Goal: Transaction & Acquisition: Purchase product/service

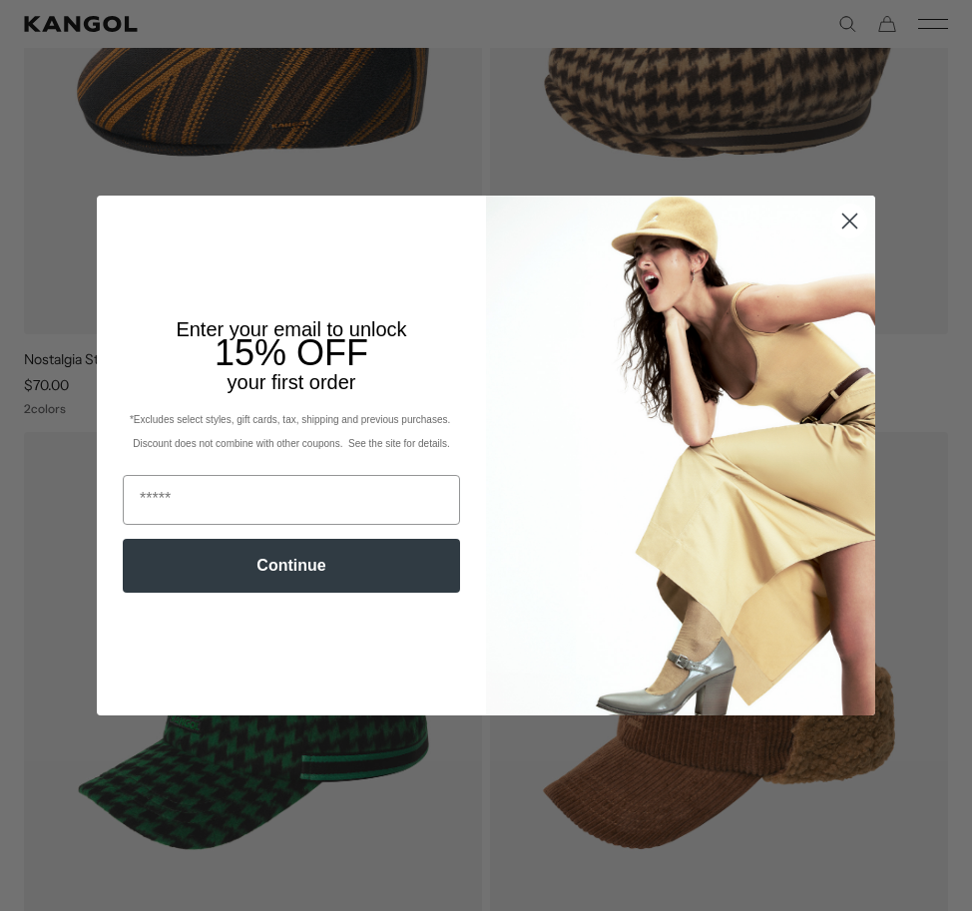
click at [854, 302] on img "POPUP Form" at bounding box center [680, 455] width 389 height 519
click at [843, 224] on icon "Close dialog" at bounding box center [850, 222] width 14 height 14
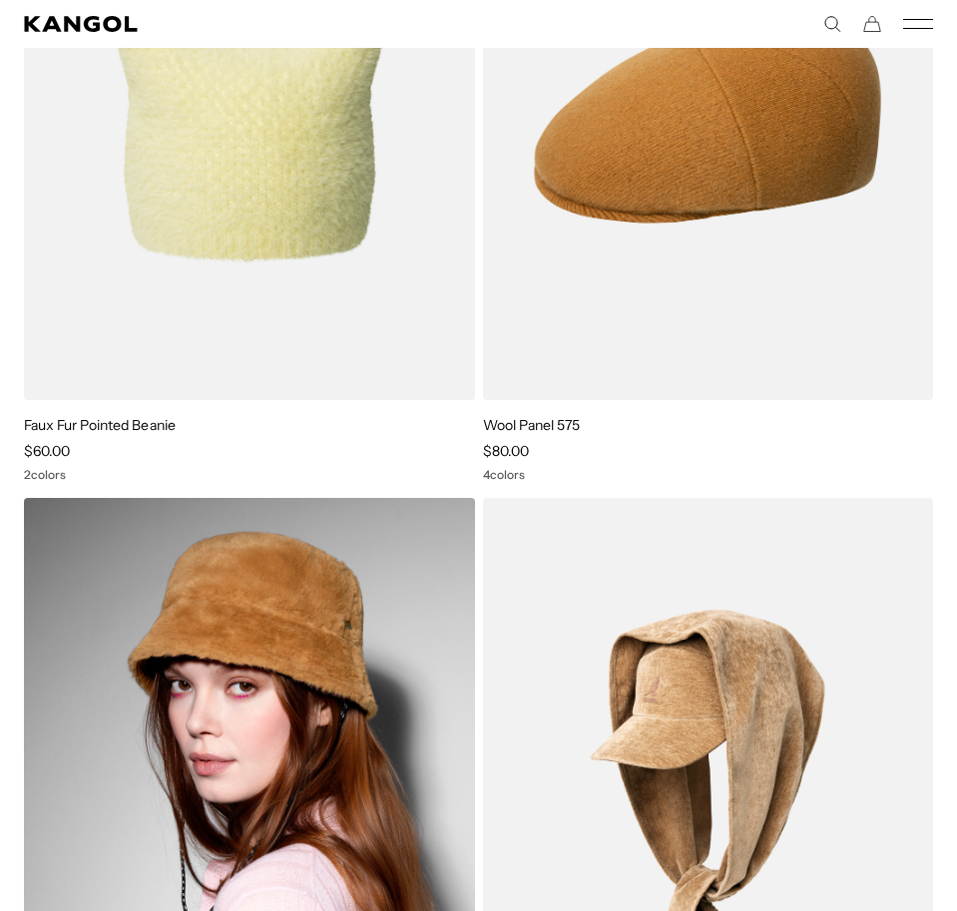
scroll to position [3393, 0]
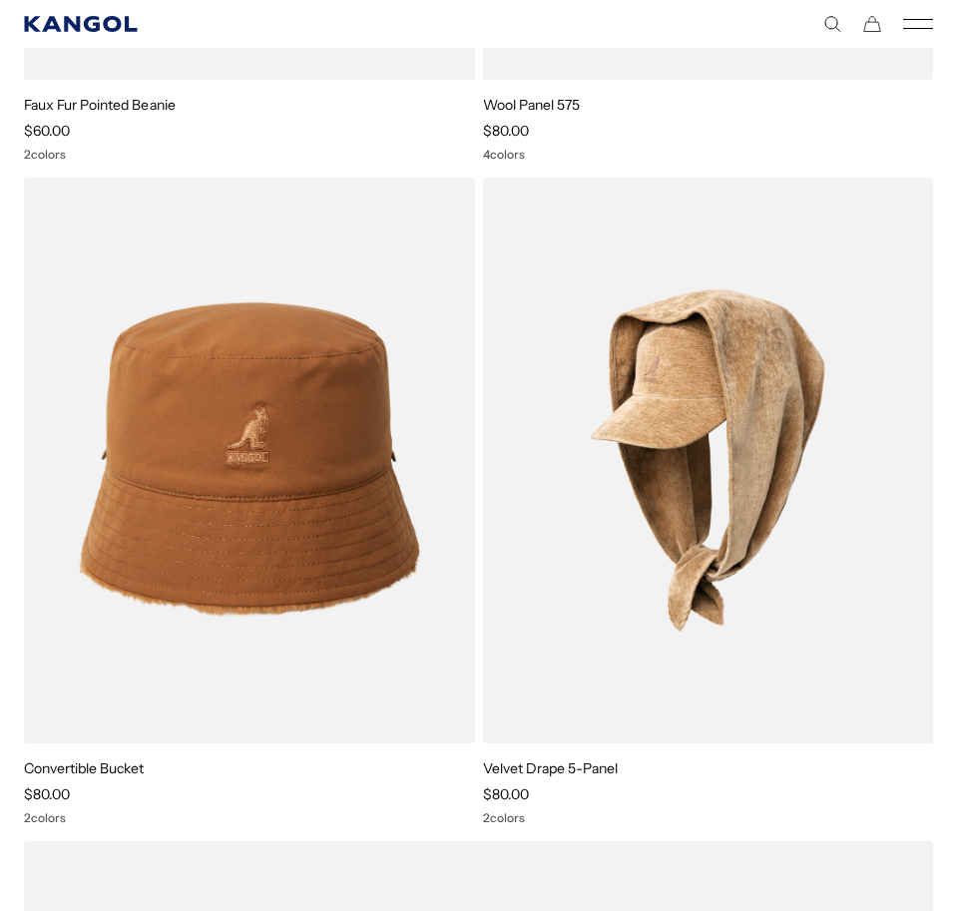
click at [41, 25] on icon "Kangol" at bounding box center [81, 24] width 115 height 16
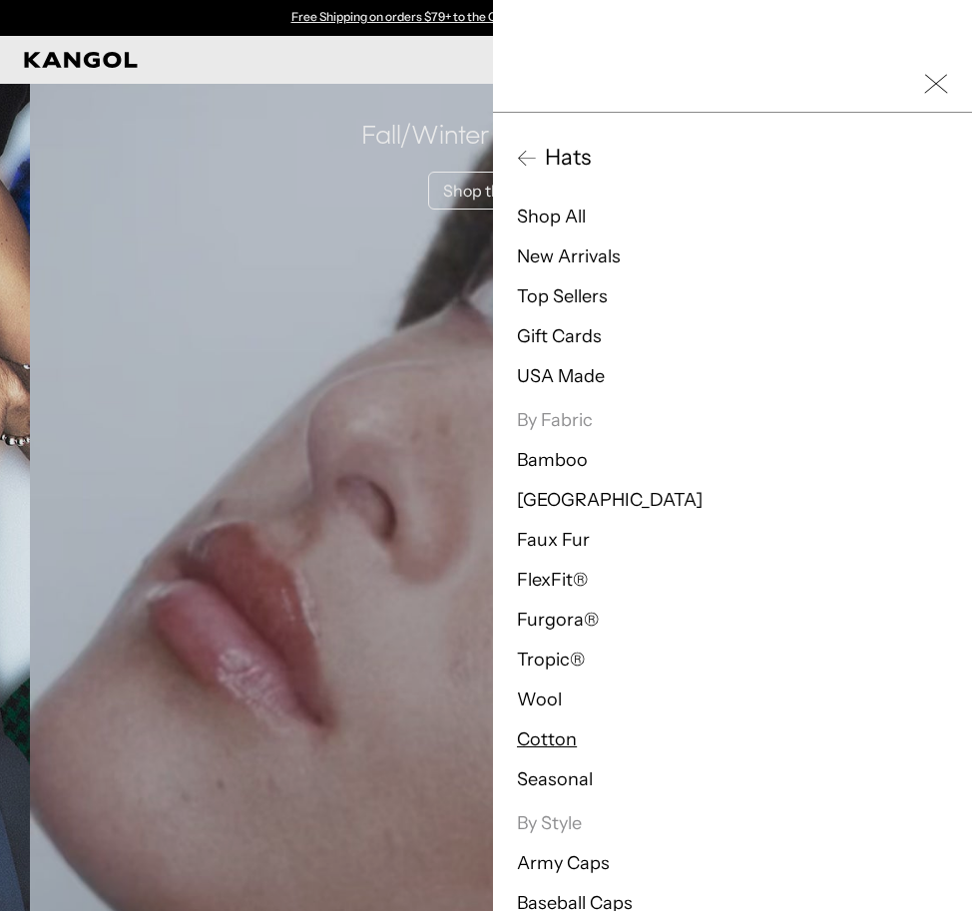
click at [546, 742] on link "Cotton" at bounding box center [547, 739] width 60 height 22
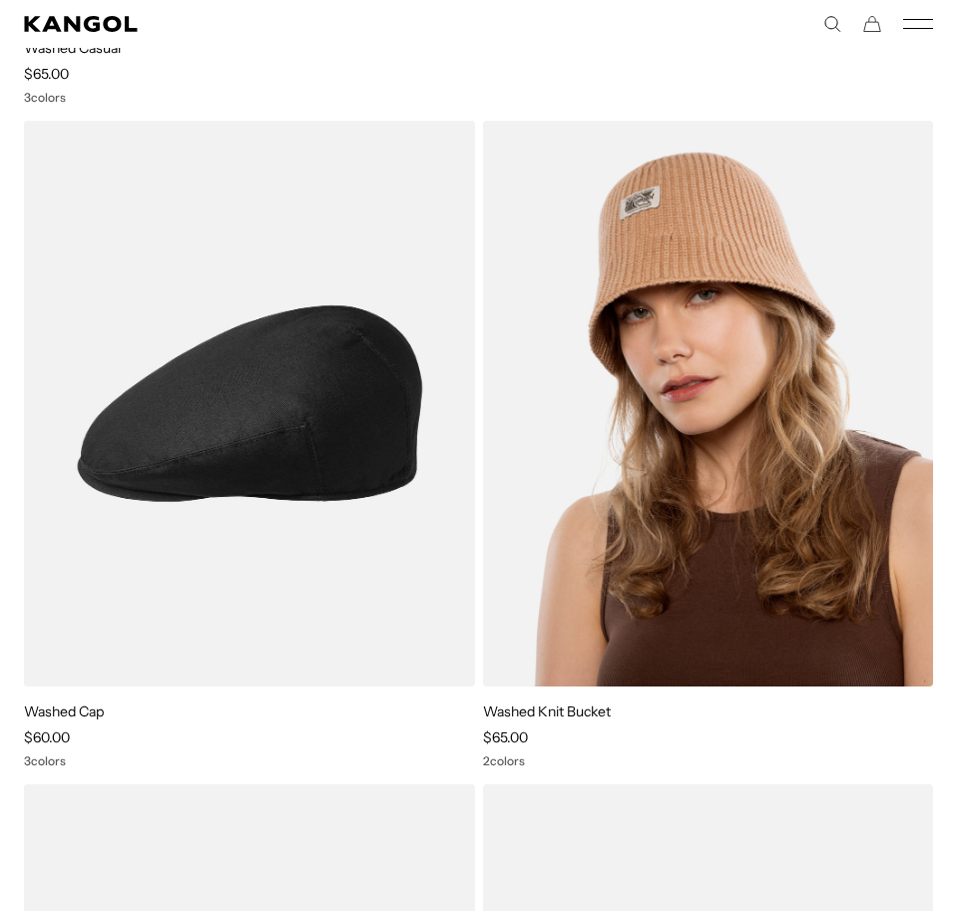
click at [748, 482] on img at bounding box center [708, 404] width 451 height 566
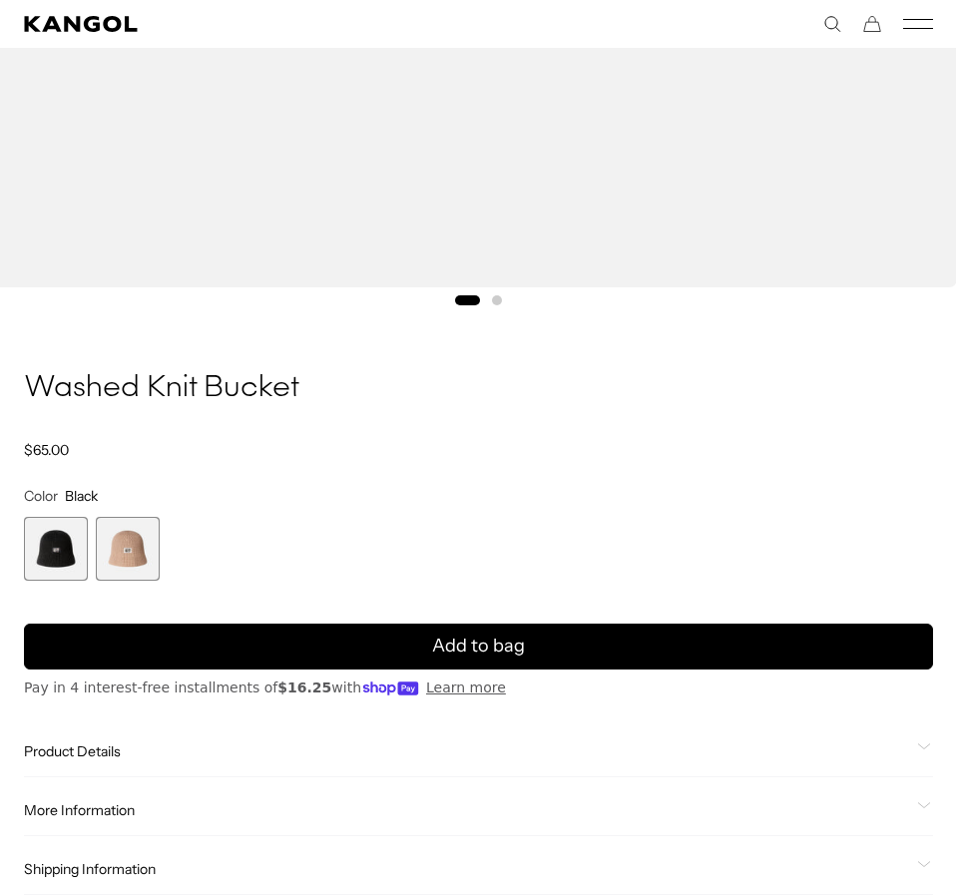
click at [94, 757] on span "Product Details" at bounding box center [466, 751] width 885 height 18
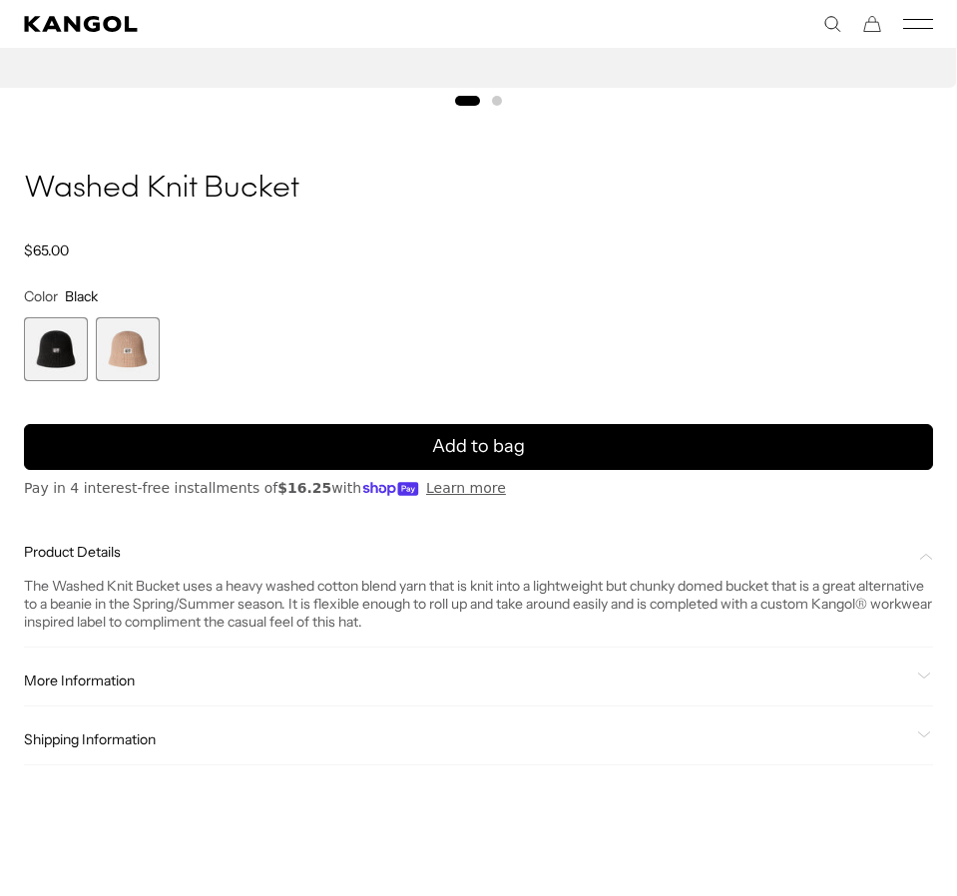
click at [87, 681] on span "More Information" at bounding box center [466, 681] width 885 height 18
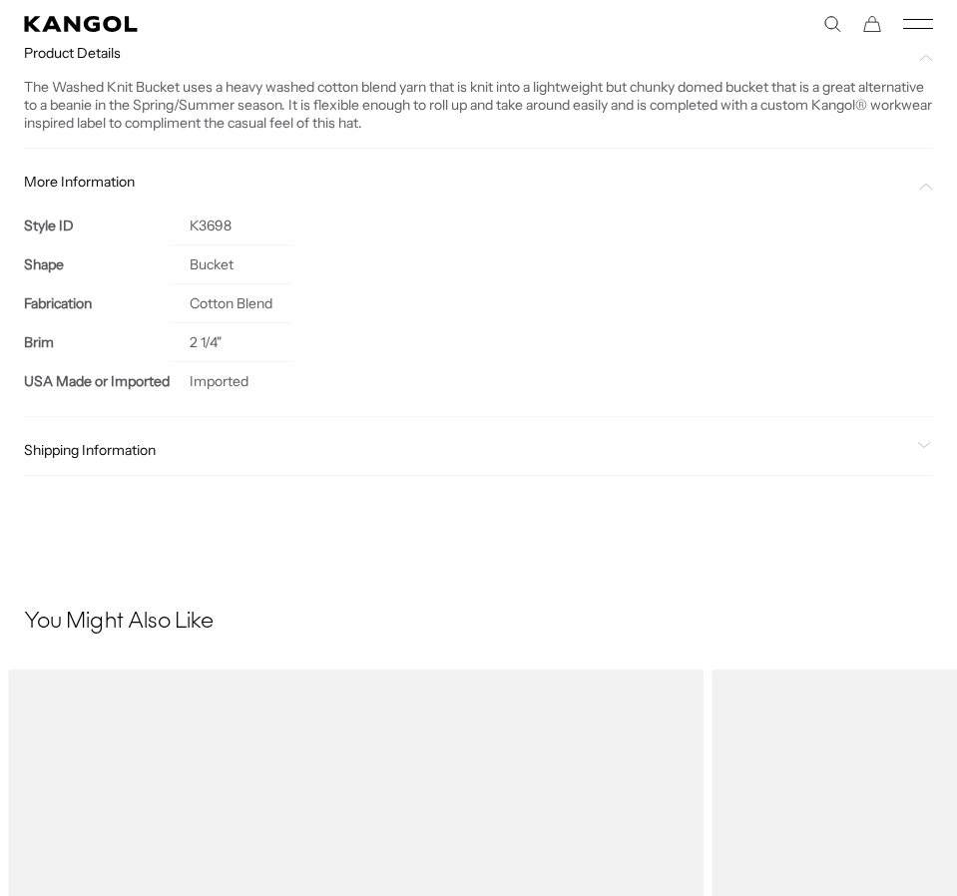
click at [111, 448] on span "Shipping Information" at bounding box center [466, 450] width 885 height 18
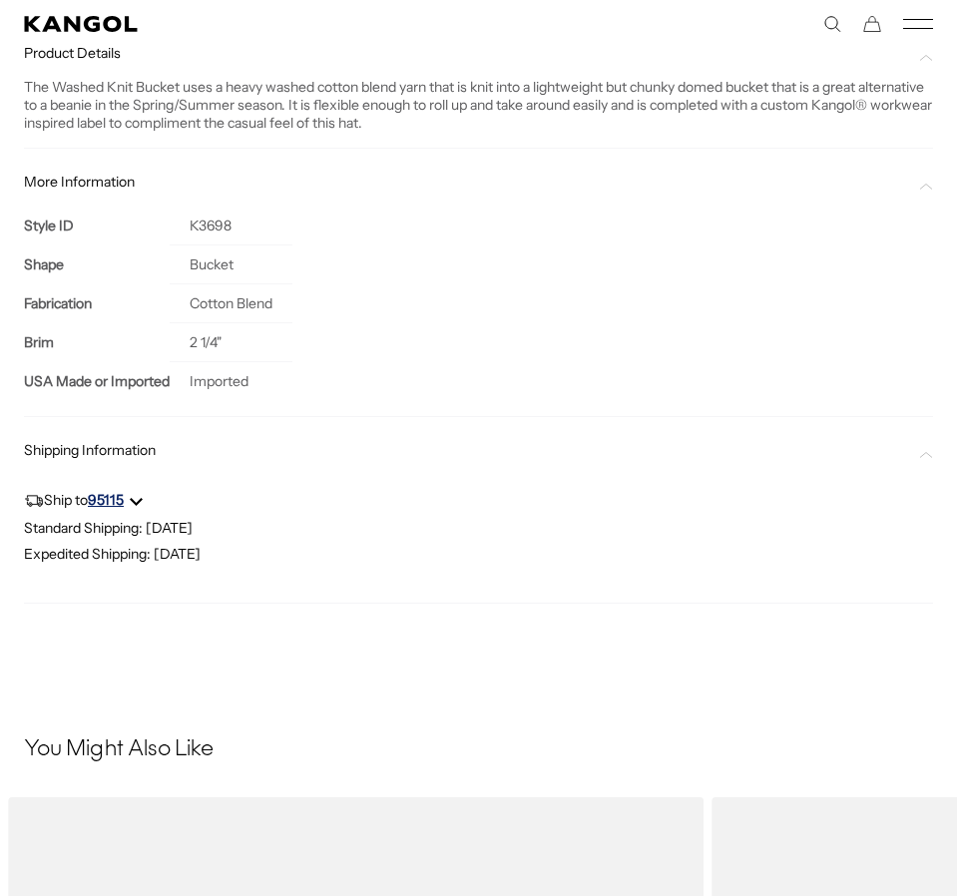
scroll to position [0, 411]
click at [142, 497] on icon "Ship to 95115" at bounding box center [136, 499] width 13 height 13
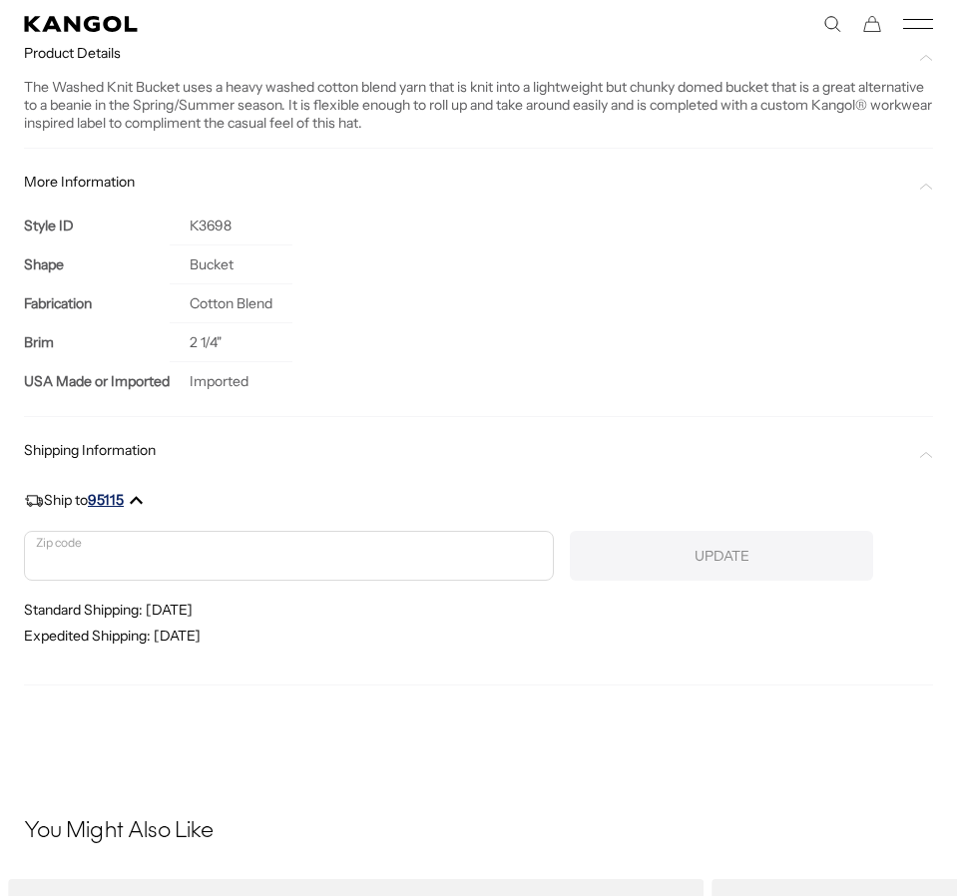
scroll to position [0, 0]
drag, startPoint x: 142, startPoint y: 497, endPoint x: 110, endPoint y: 563, distance: 73.2
click at [110, 563] on input "Ship to 95115" at bounding box center [289, 556] width 530 height 50
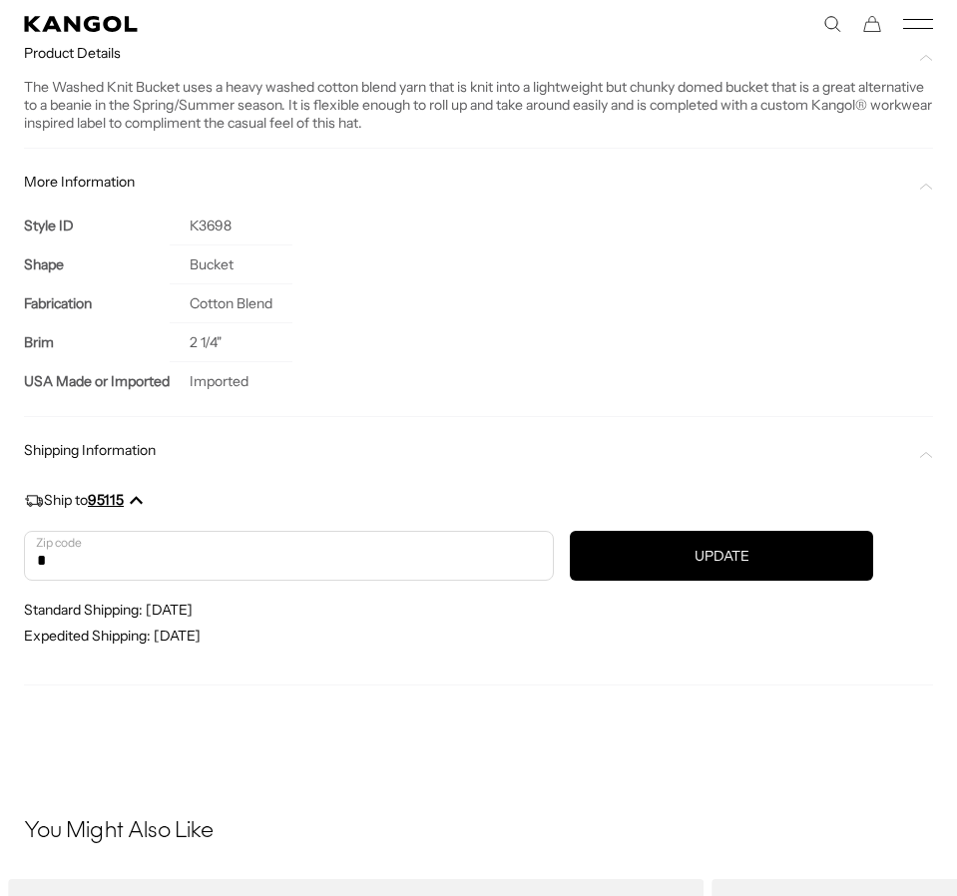
scroll to position [0, 411]
type input "*****"
click at [663, 573] on button "UPDATE" at bounding box center [721, 556] width 303 height 50
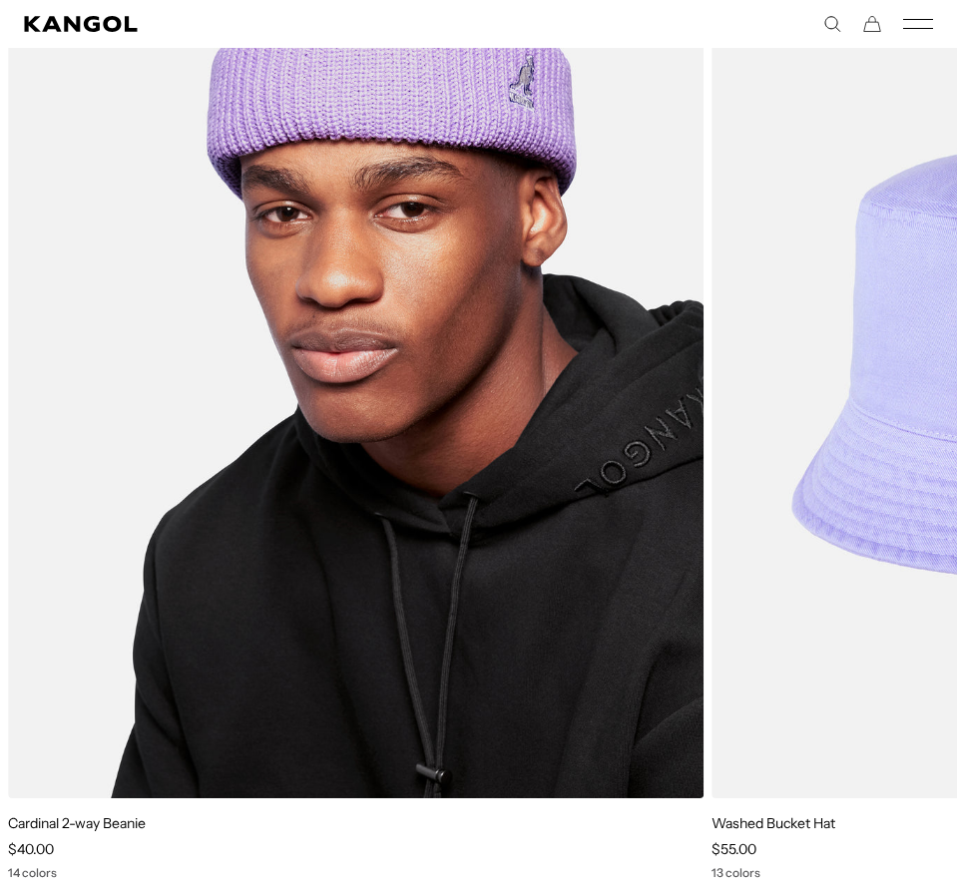
scroll to position [2794, 0]
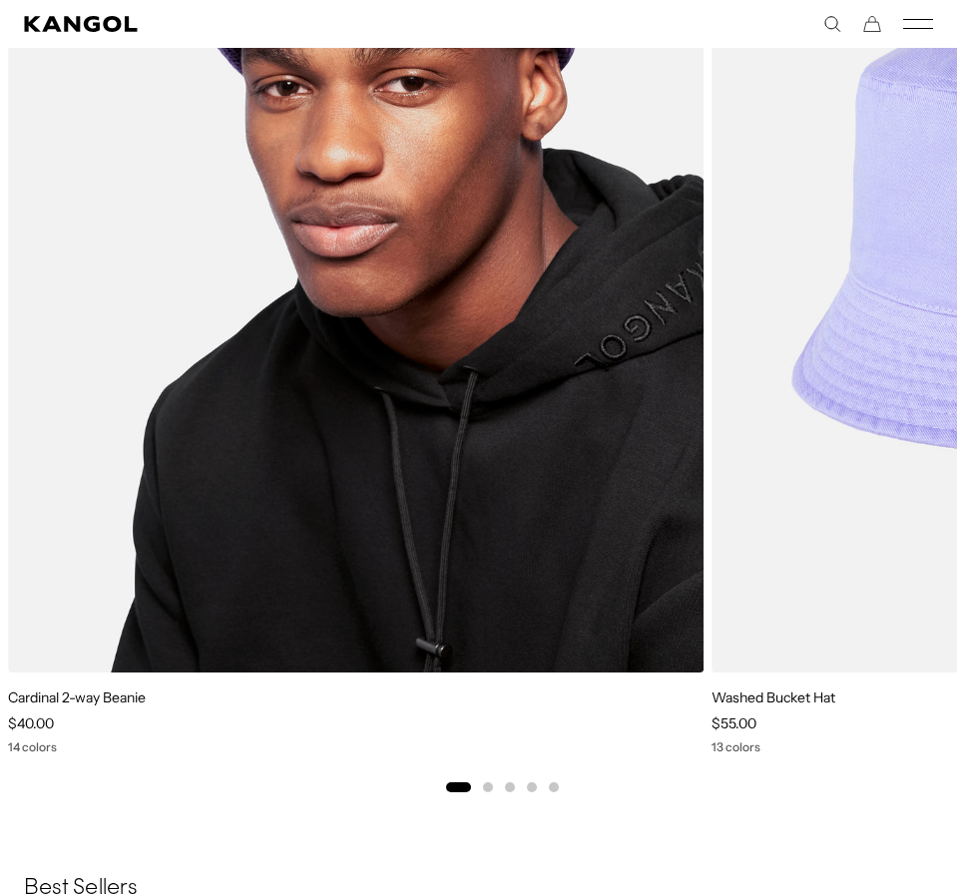
click at [317, 573] on img "1 of 5" at bounding box center [356, 235] width 696 height 873
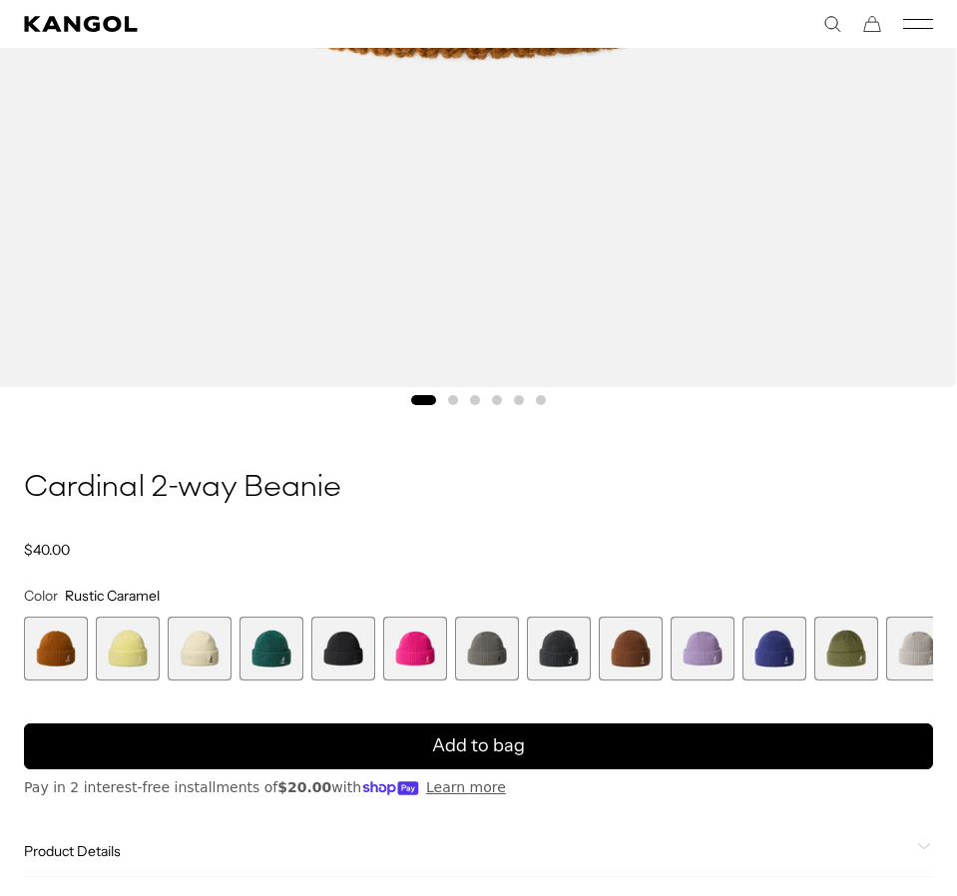
scroll to position [0, 411]
click at [330, 641] on span "5 of 14" at bounding box center [343, 649] width 64 height 64
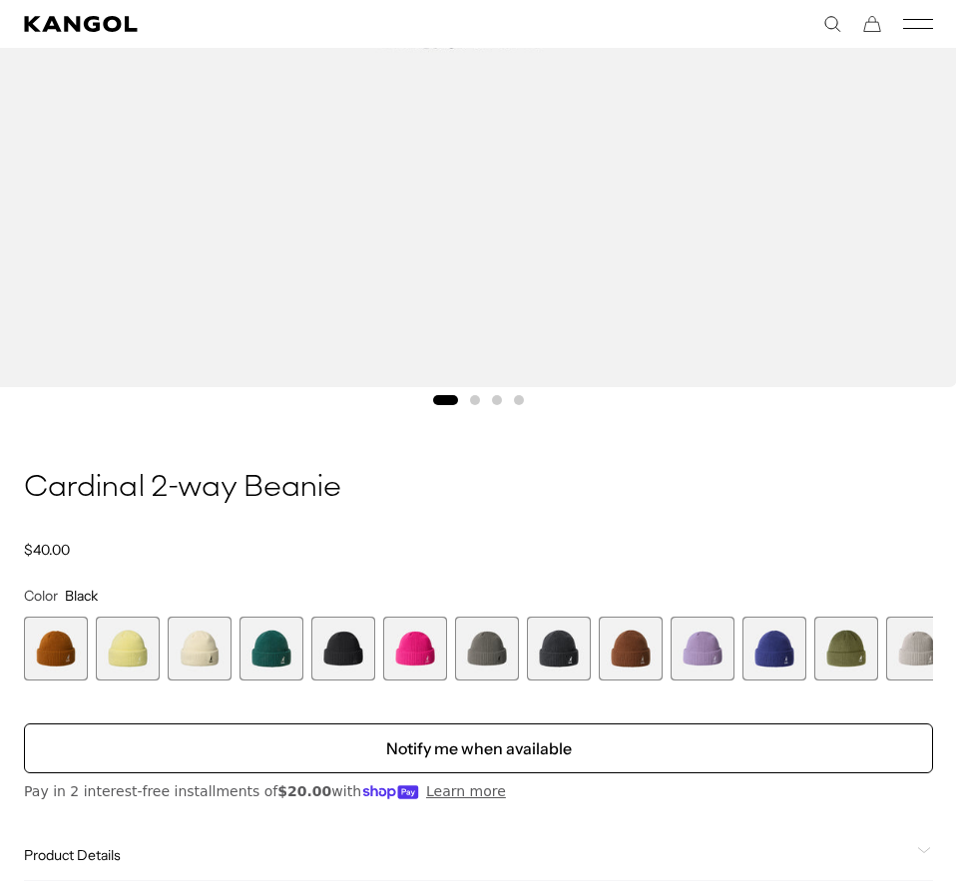
click at [204, 648] on span "3 of 14" at bounding box center [200, 649] width 64 height 64
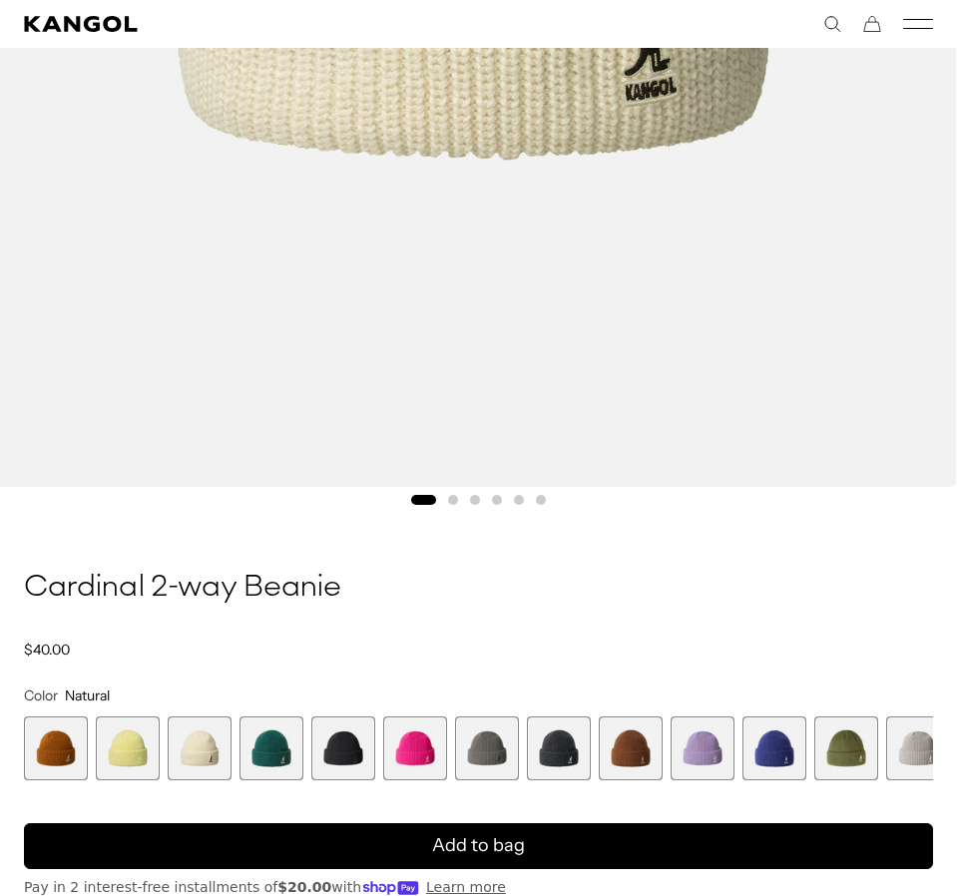
scroll to position [0, 411]
click at [552, 754] on span "8 of 14" at bounding box center [559, 748] width 64 height 64
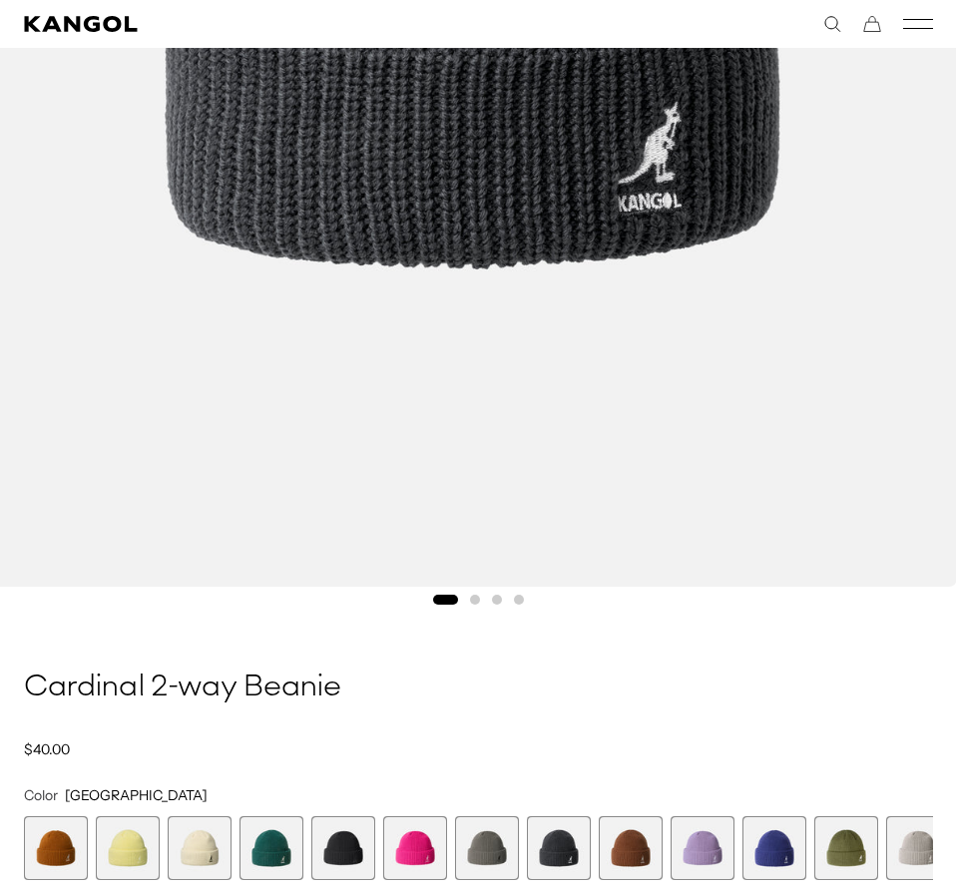
scroll to position [0, 411]
click at [771, 866] on span "11 of 14" at bounding box center [774, 848] width 64 height 64
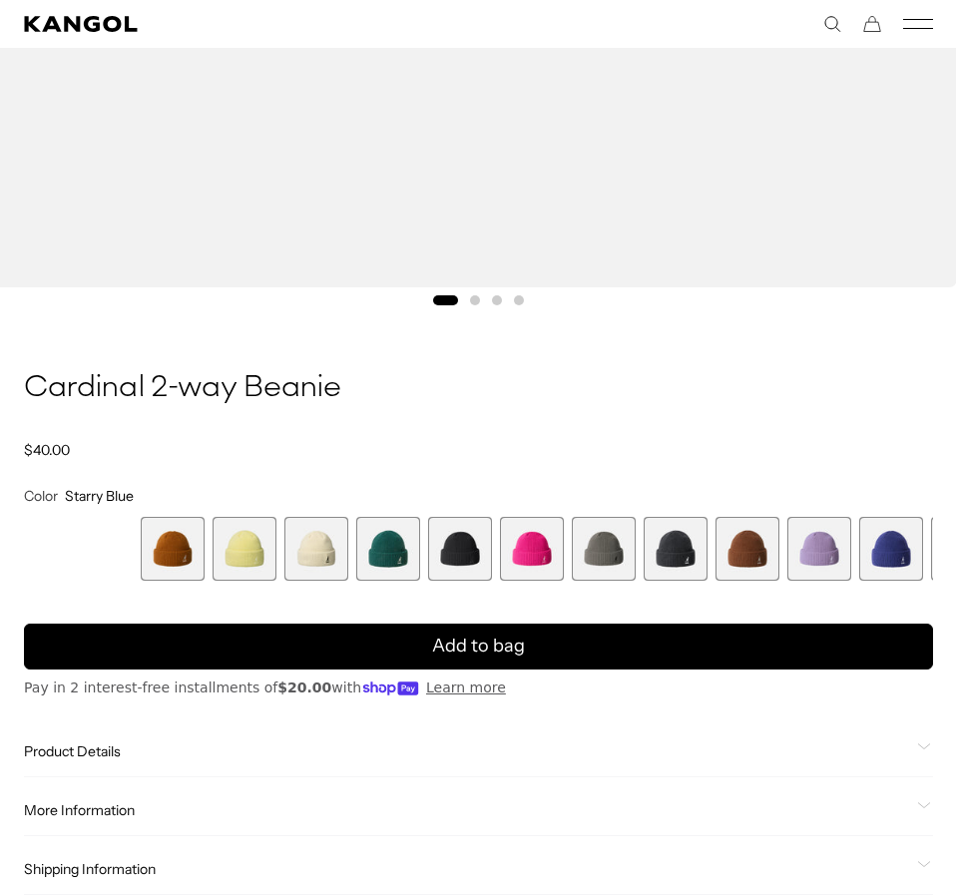
drag, startPoint x: 681, startPoint y: 528, endPoint x: 1191, endPoint y: 579, distance: 513.4
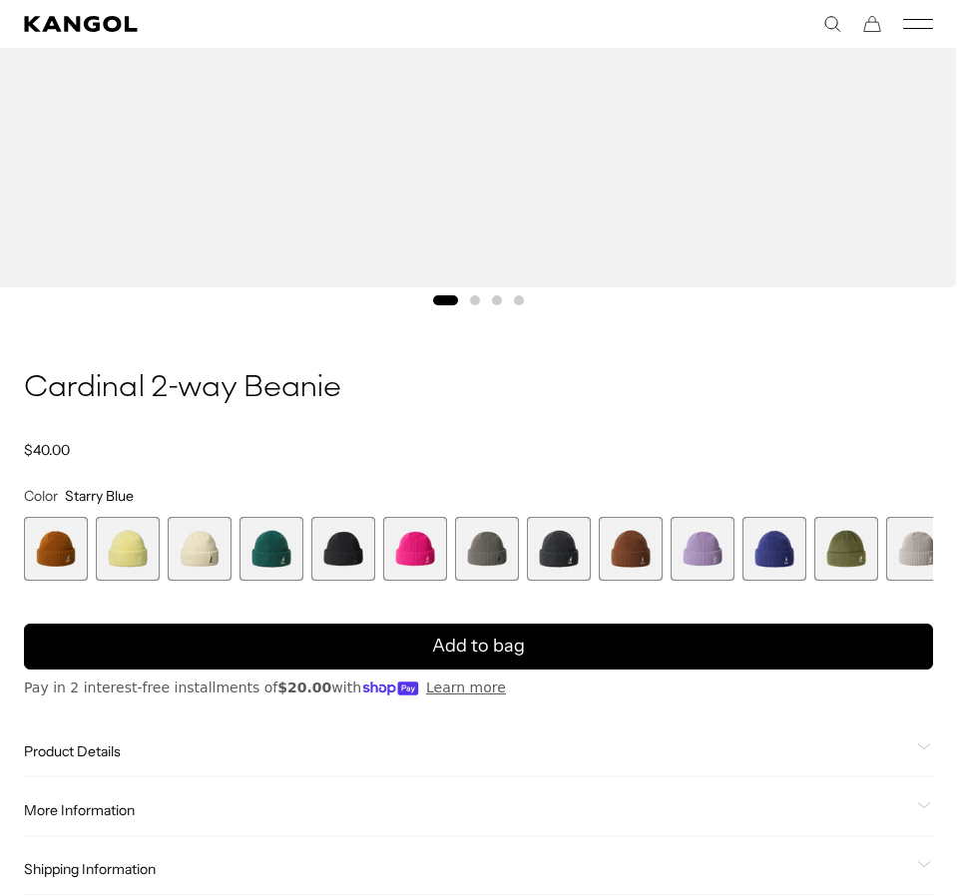
scroll to position [0, 411]
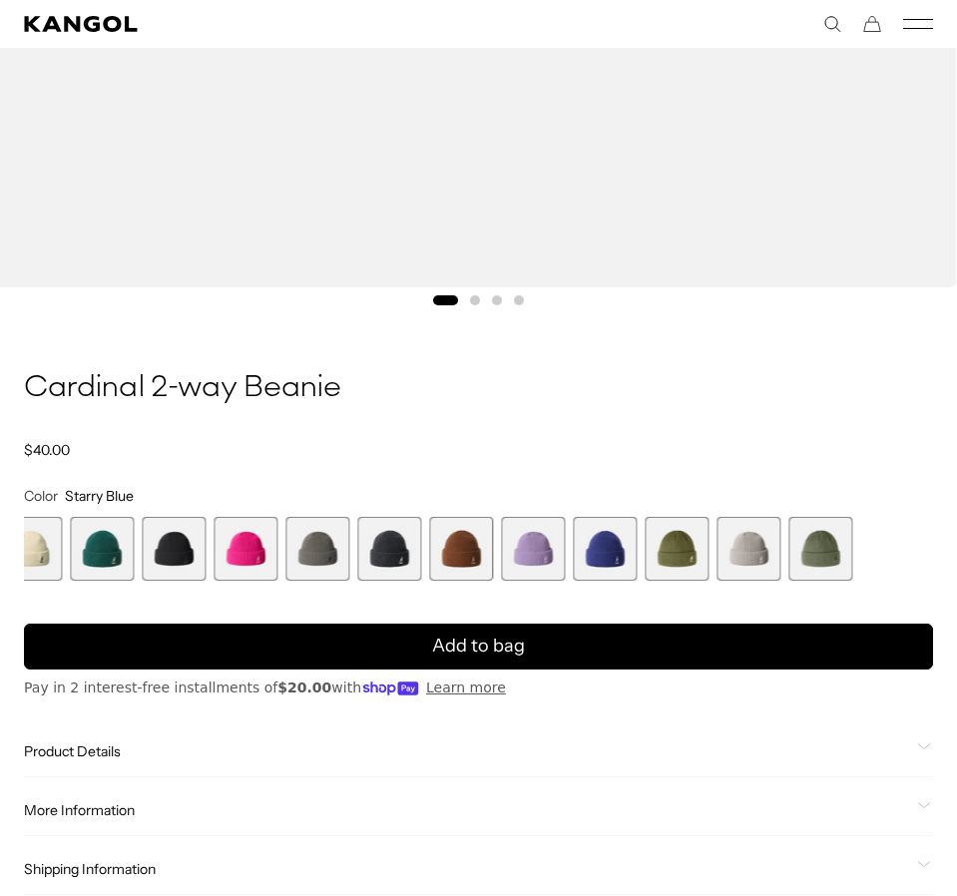
drag, startPoint x: 787, startPoint y: 559, endPoint x: 453, endPoint y: 560, distance: 334.3
click at [464, 562] on div "Rustic Caramel Variant sold out or unavailable Butter Chiffon Variant sold out …" at bounding box center [288, 549] width 869 height 64
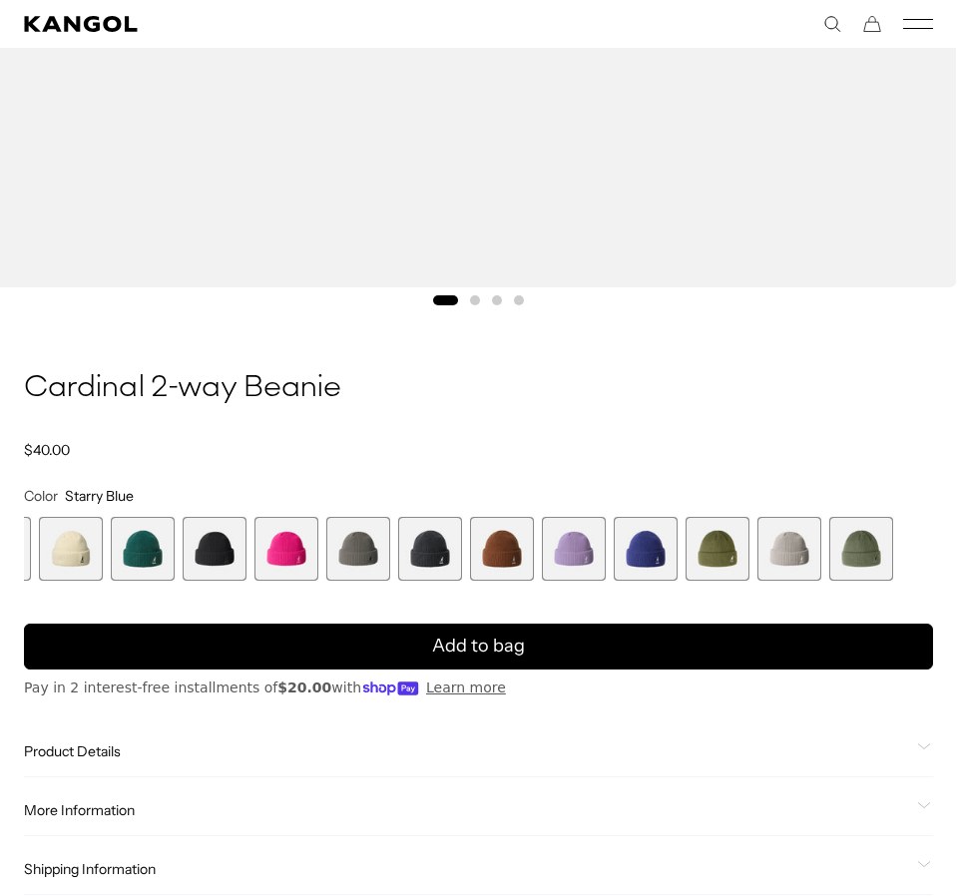
scroll to position [0, 0]
click at [789, 565] on span "13 of 14" at bounding box center [789, 549] width 64 height 64
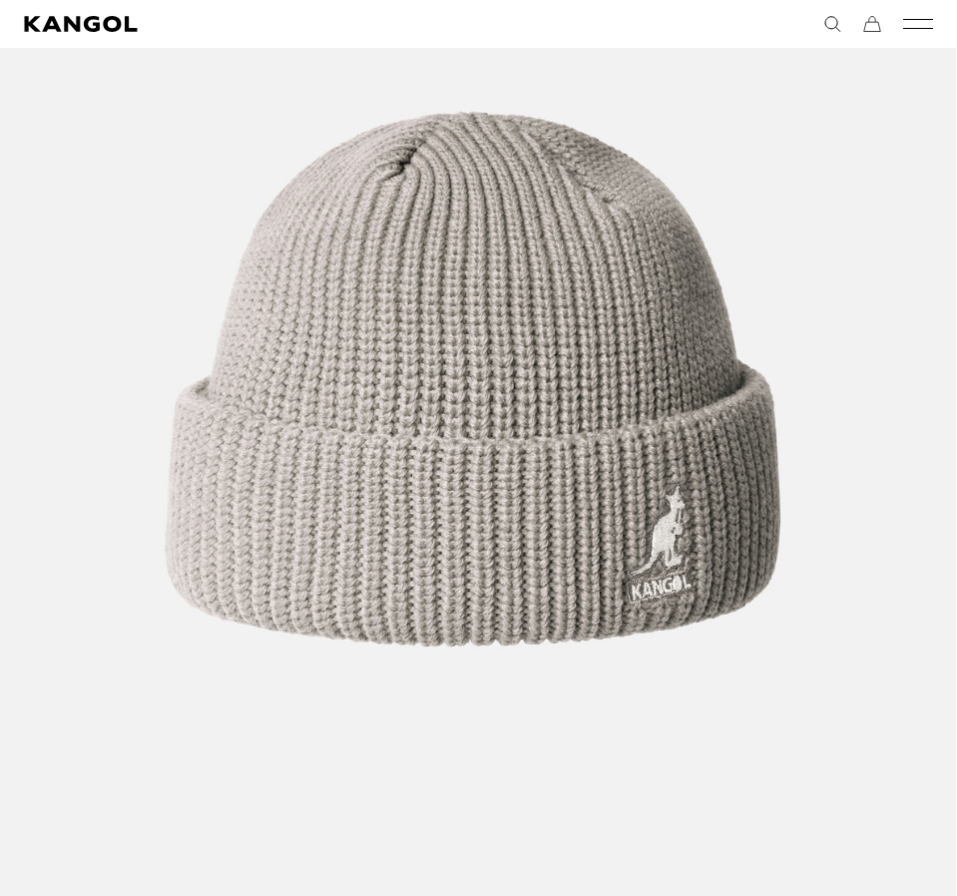
scroll to position [0, 411]
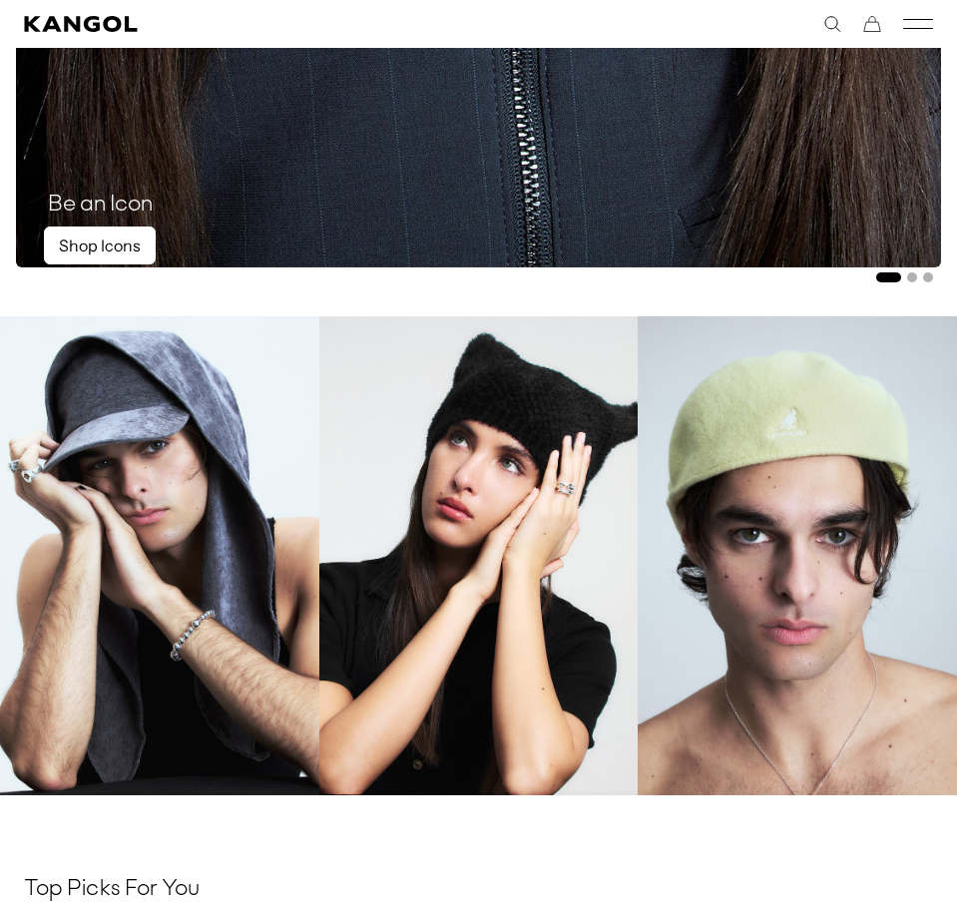
click at [95, 243] on link "Shop Icons" at bounding box center [100, 246] width 112 height 38
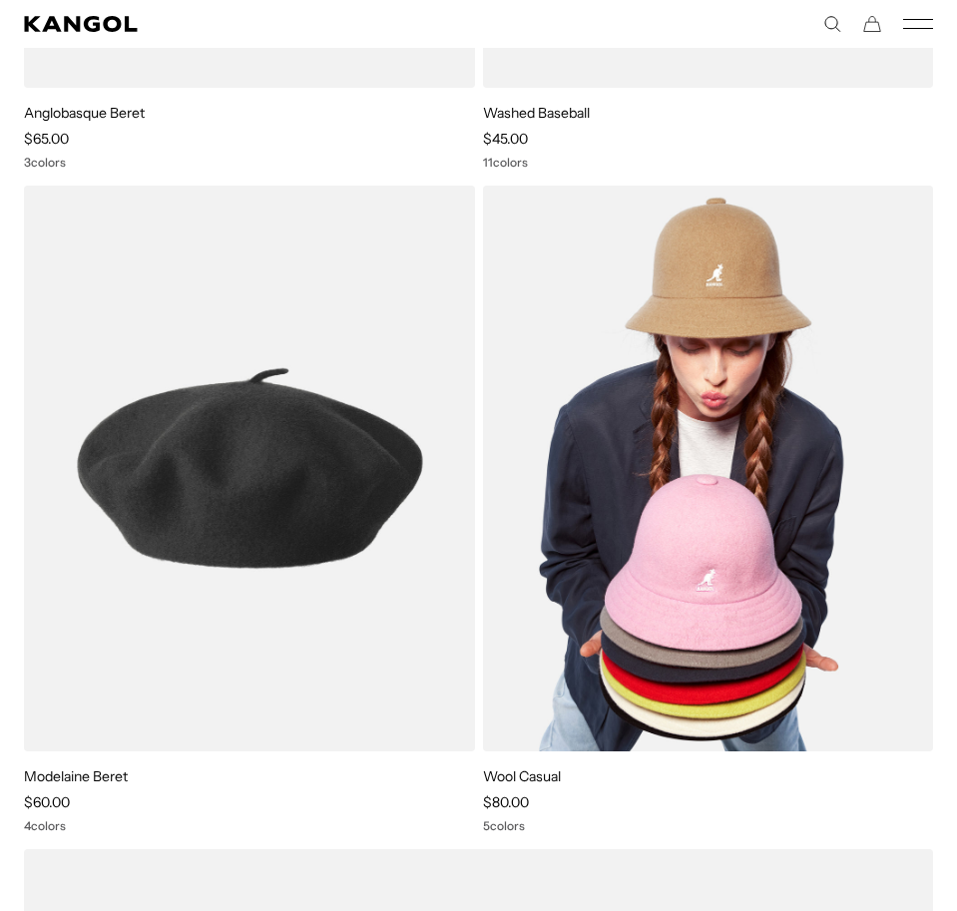
click at [666, 599] on img at bounding box center [708, 469] width 451 height 566
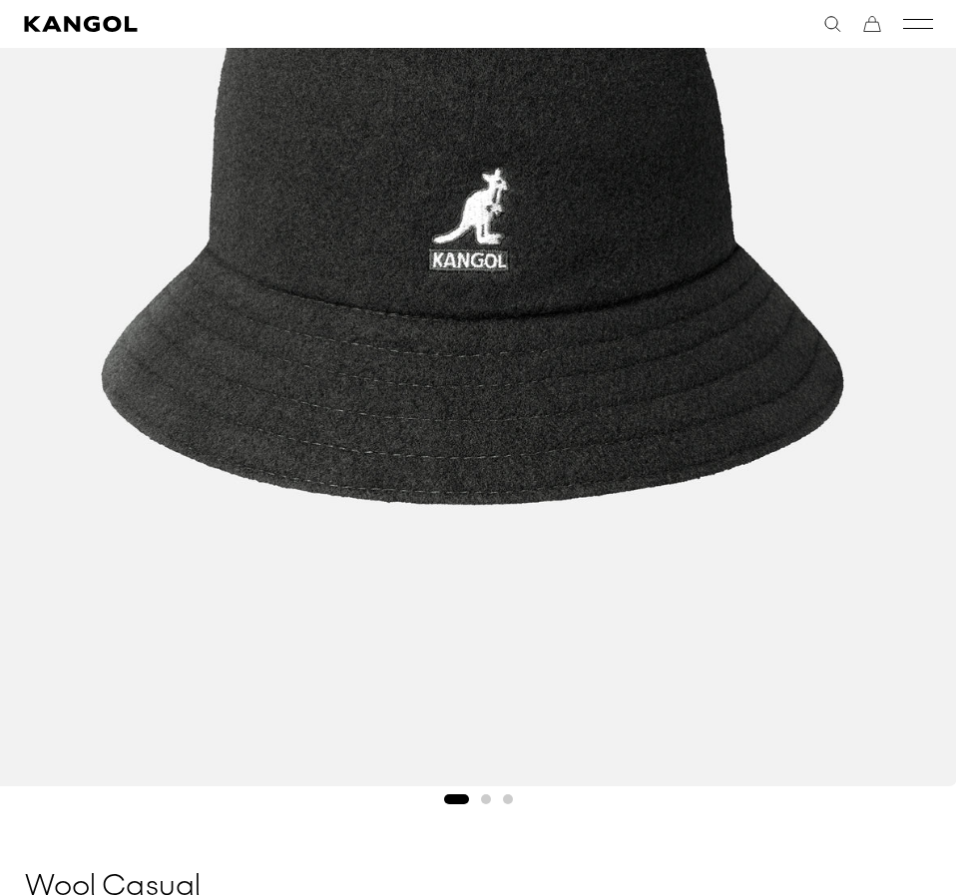
scroll to position [764, 0]
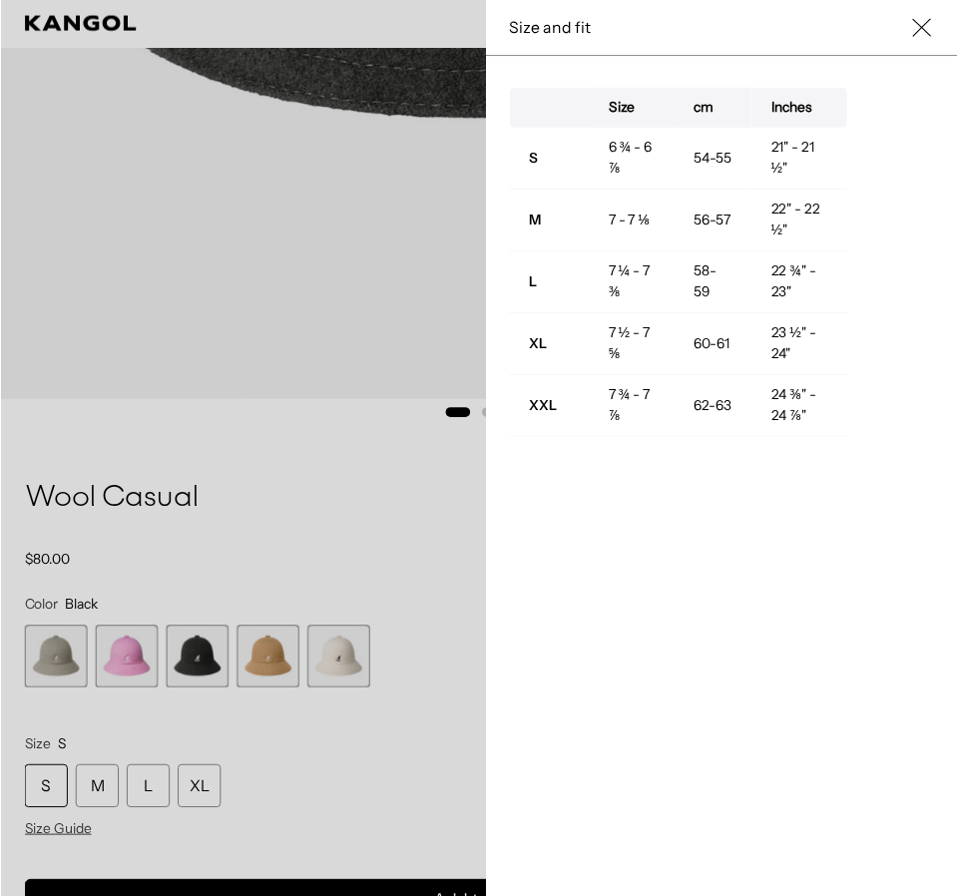
scroll to position [0, 411]
click at [450, 533] on div at bounding box center [486, 455] width 972 height 911
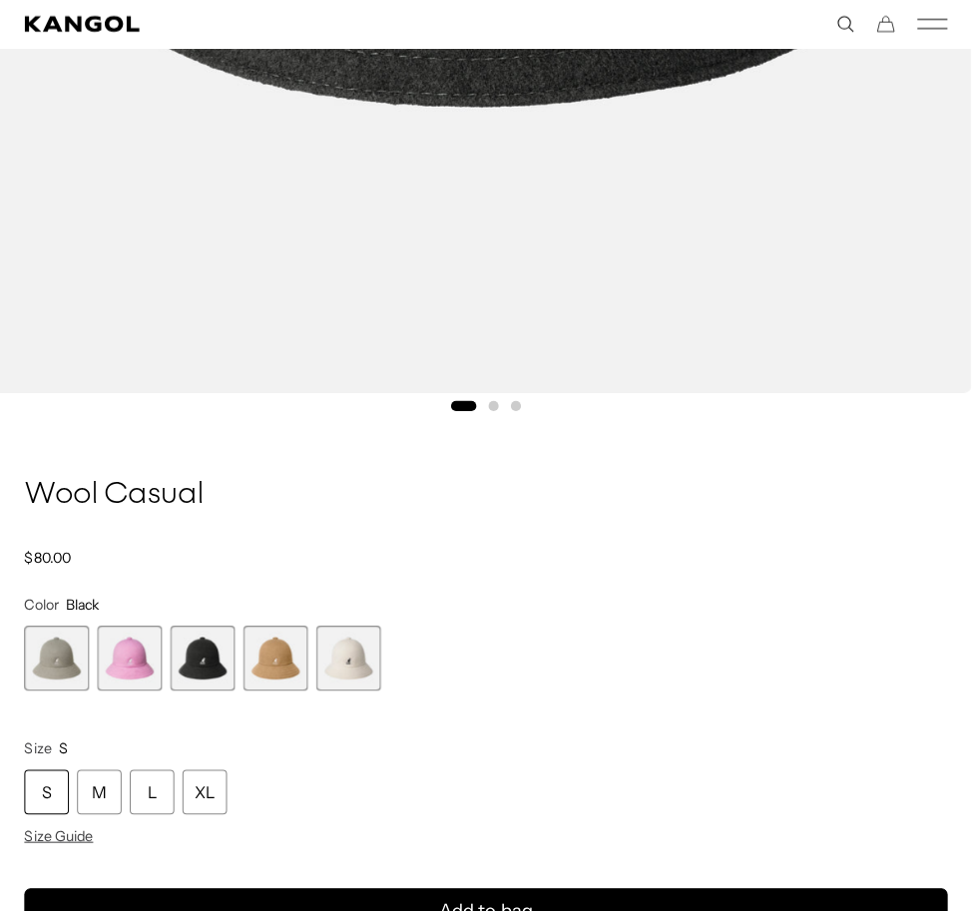
scroll to position [0, 0]
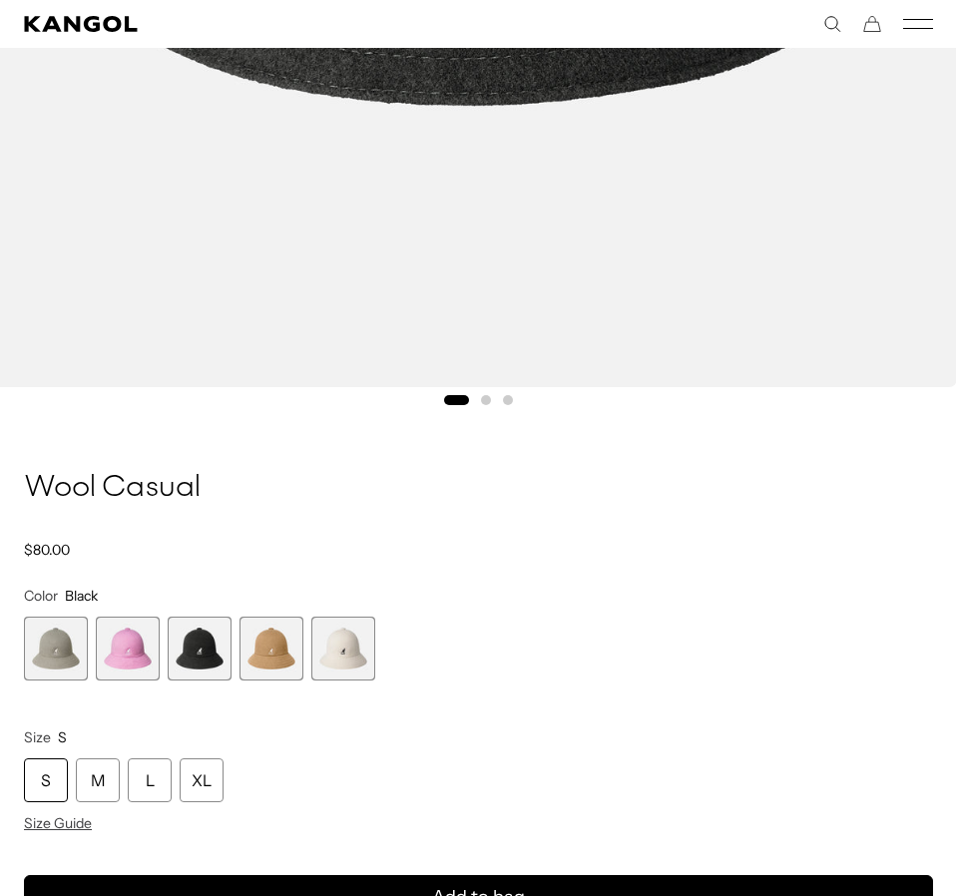
click at [869, 30] on icon "Cart" at bounding box center [872, 24] width 18 height 18
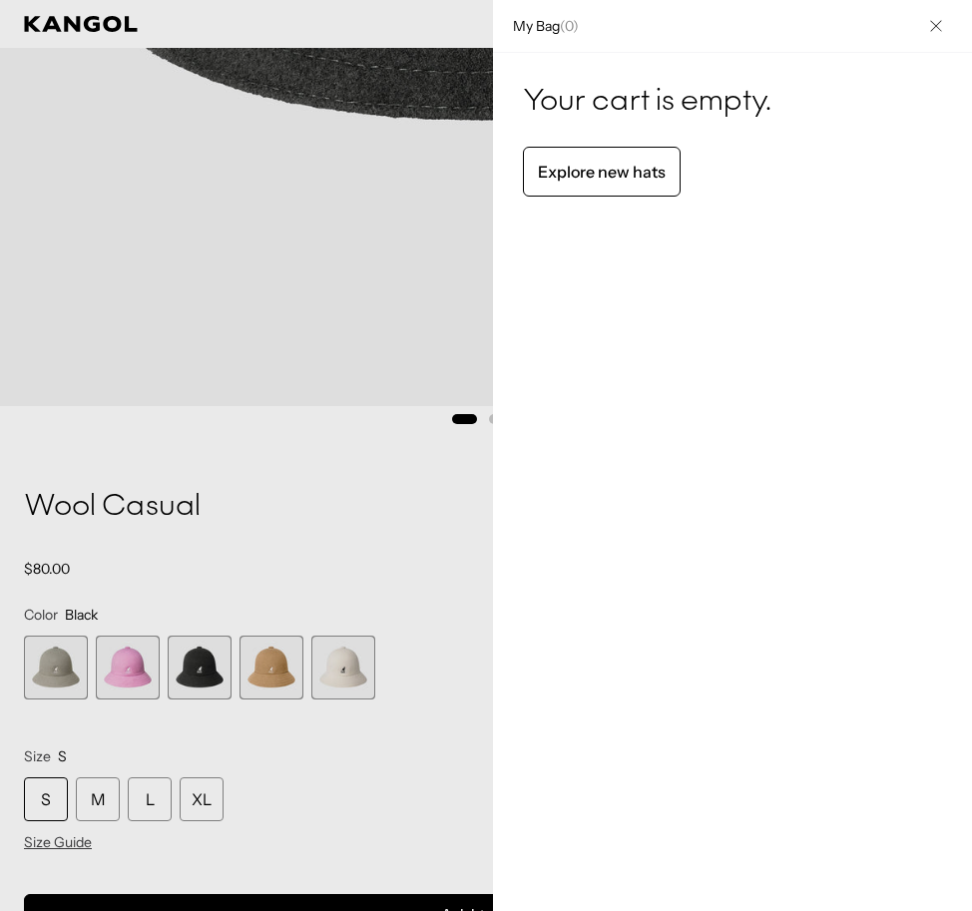
scroll to position [0, 411]
click at [935, 28] on icon "Close" at bounding box center [936, 26] width 12 height 12
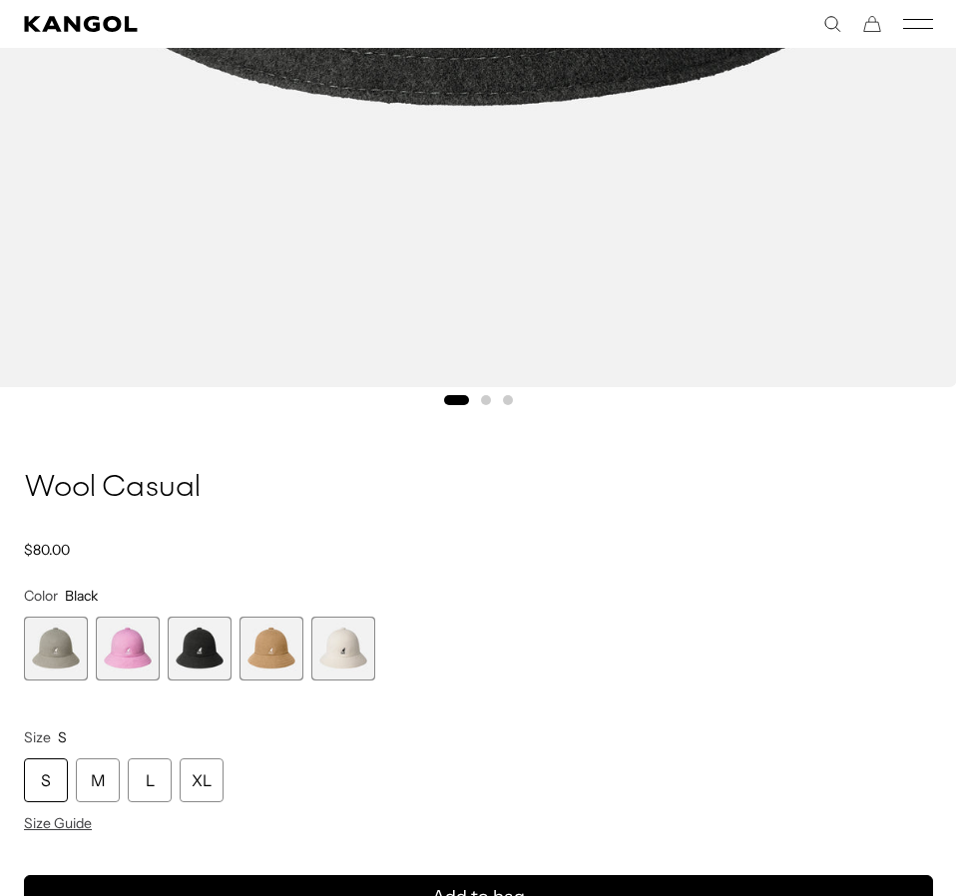
click at [916, 20] on icon "Mobile Menu" at bounding box center [918, 24] width 30 height 18
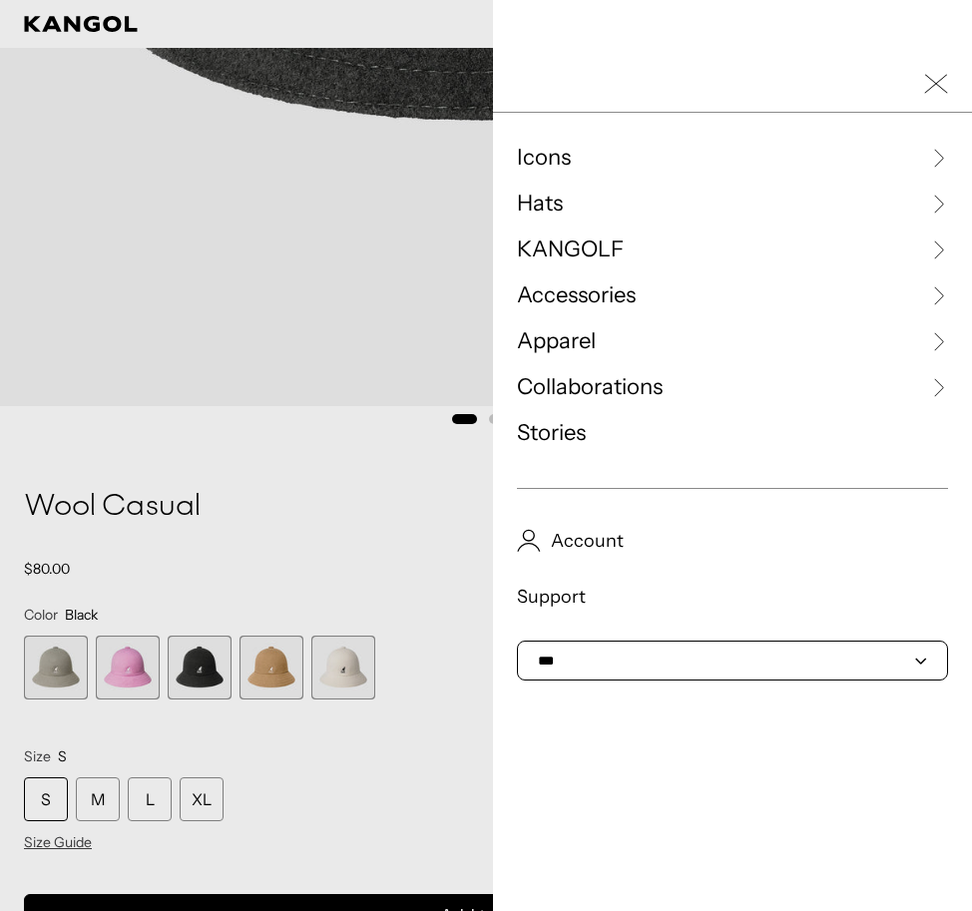
click at [521, 659] on select "*** ***" at bounding box center [732, 661] width 431 height 40
click at [521, 649] on select "*** ***" at bounding box center [732, 661] width 431 height 40
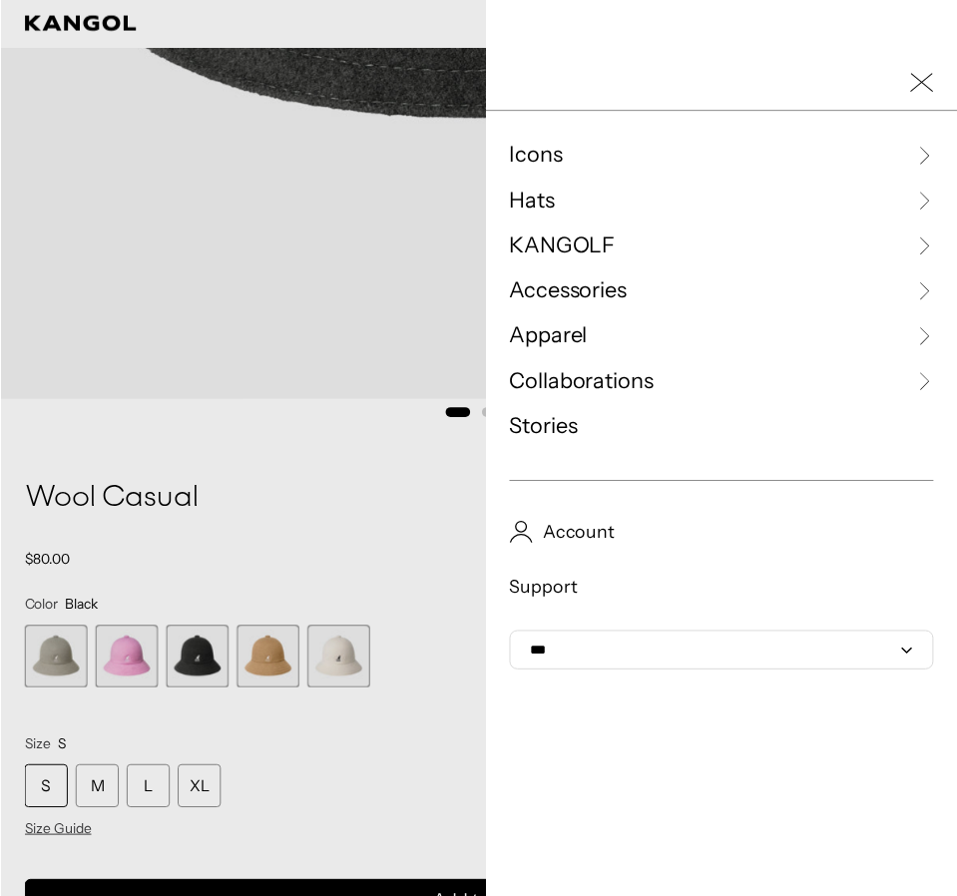
scroll to position [0, 0]
drag, startPoint x: 322, startPoint y: 513, endPoint x: 317, endPoint y: 489, distance: 24.5
click at [322, 509] on div at bounding box center [486, 455] width 972 height 911
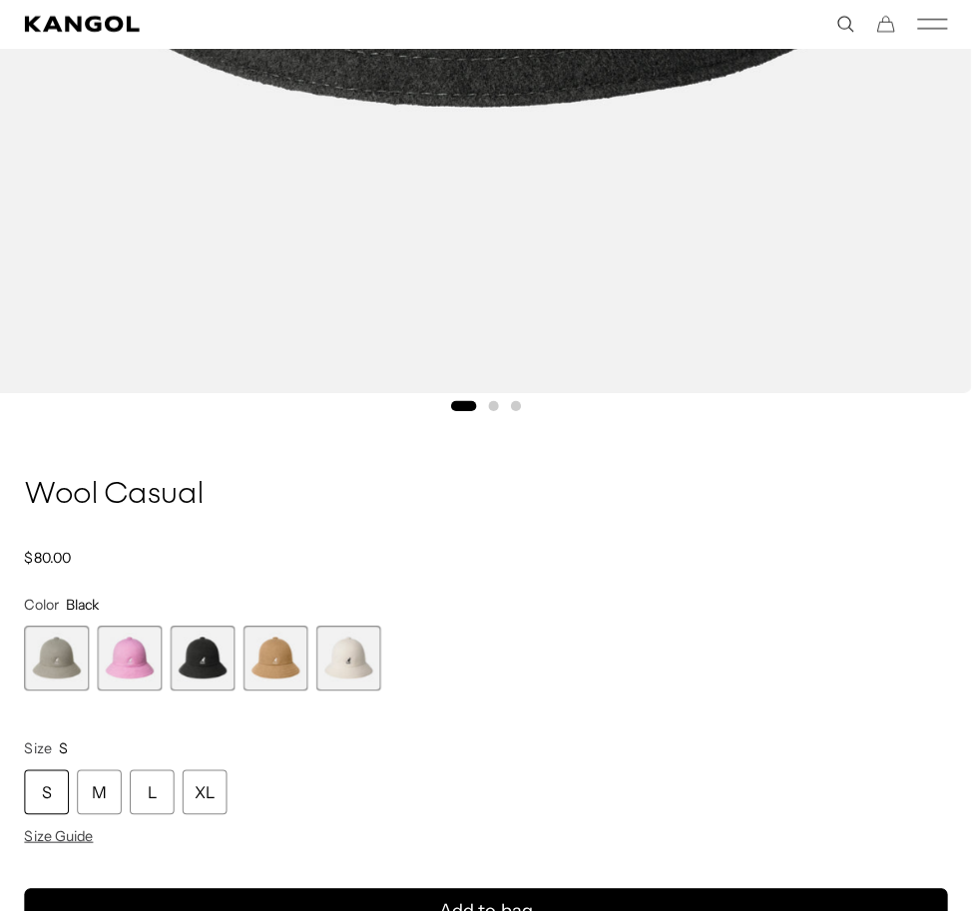
scroll to position [0, 411]
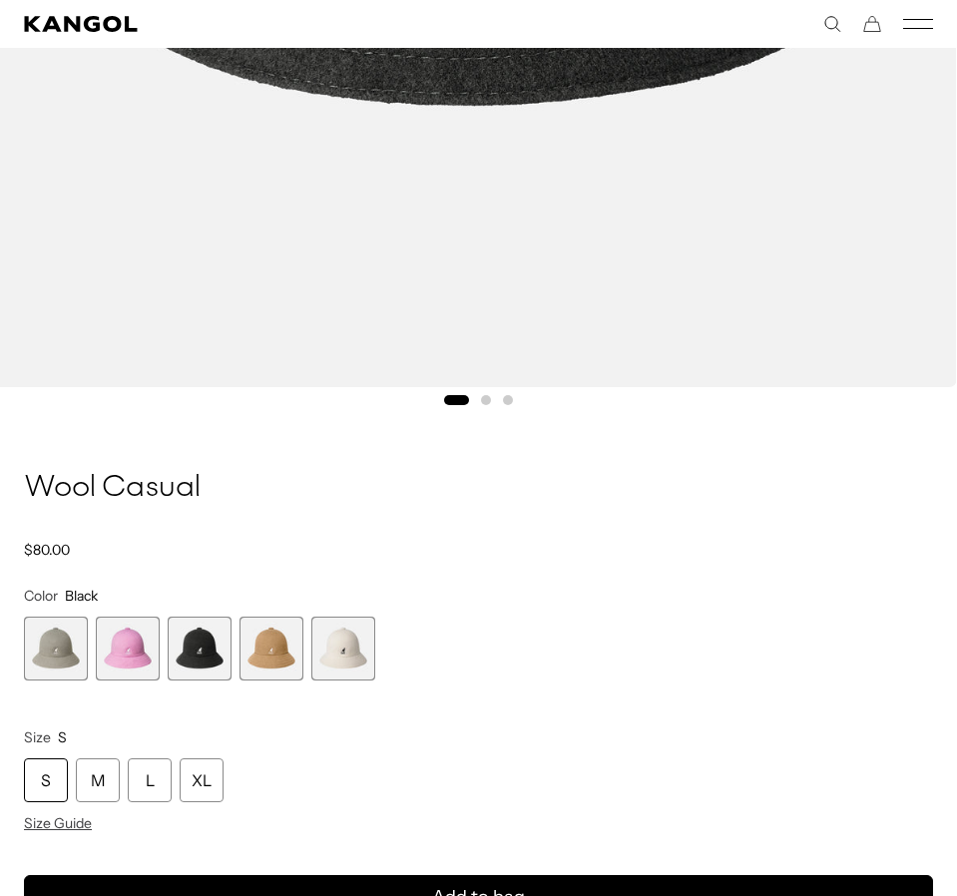
click at [824, 19] on icon "Search here" at bounding box center [832, 24] width 18 height 18
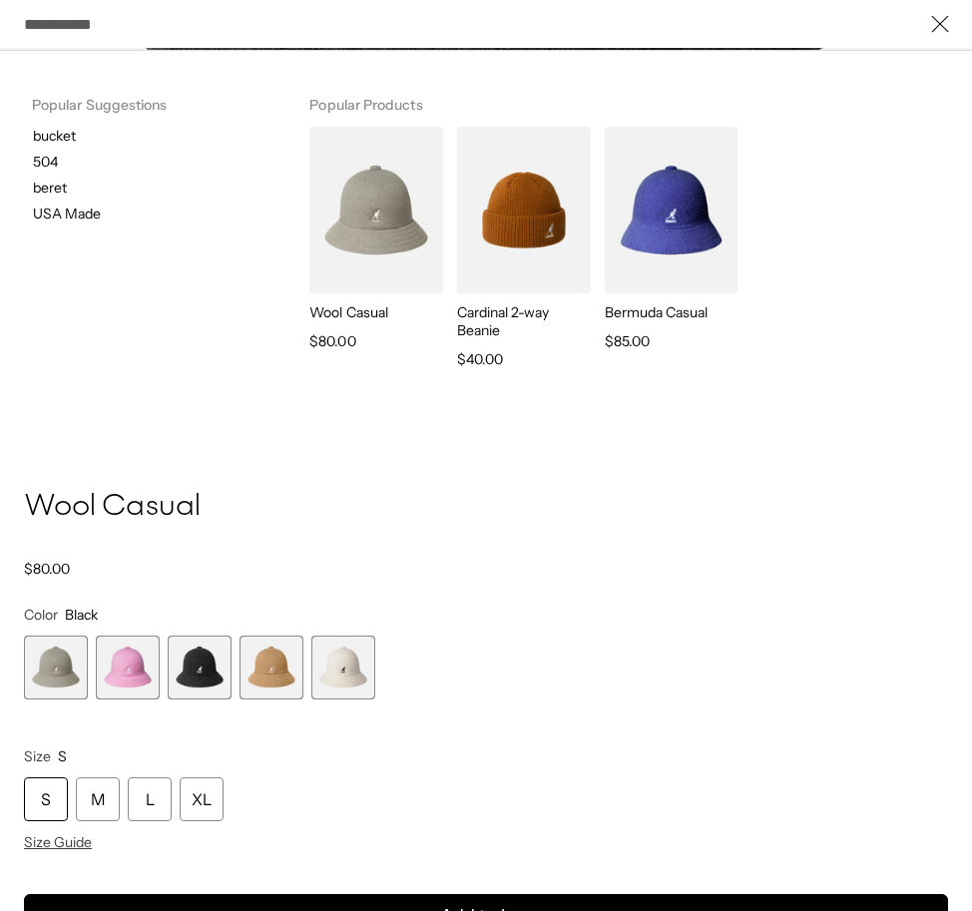
click at [227, 17] on input "Search here" at bounding box center [486, 24] width 924 height 45
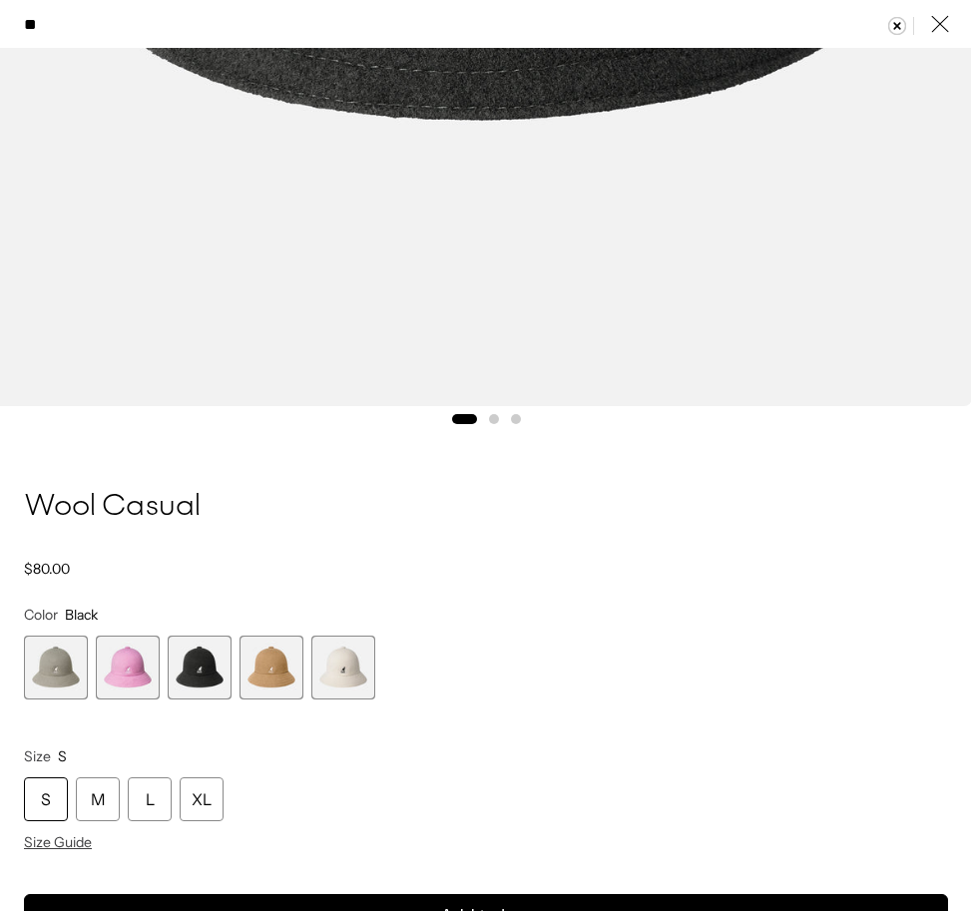
type input "***"
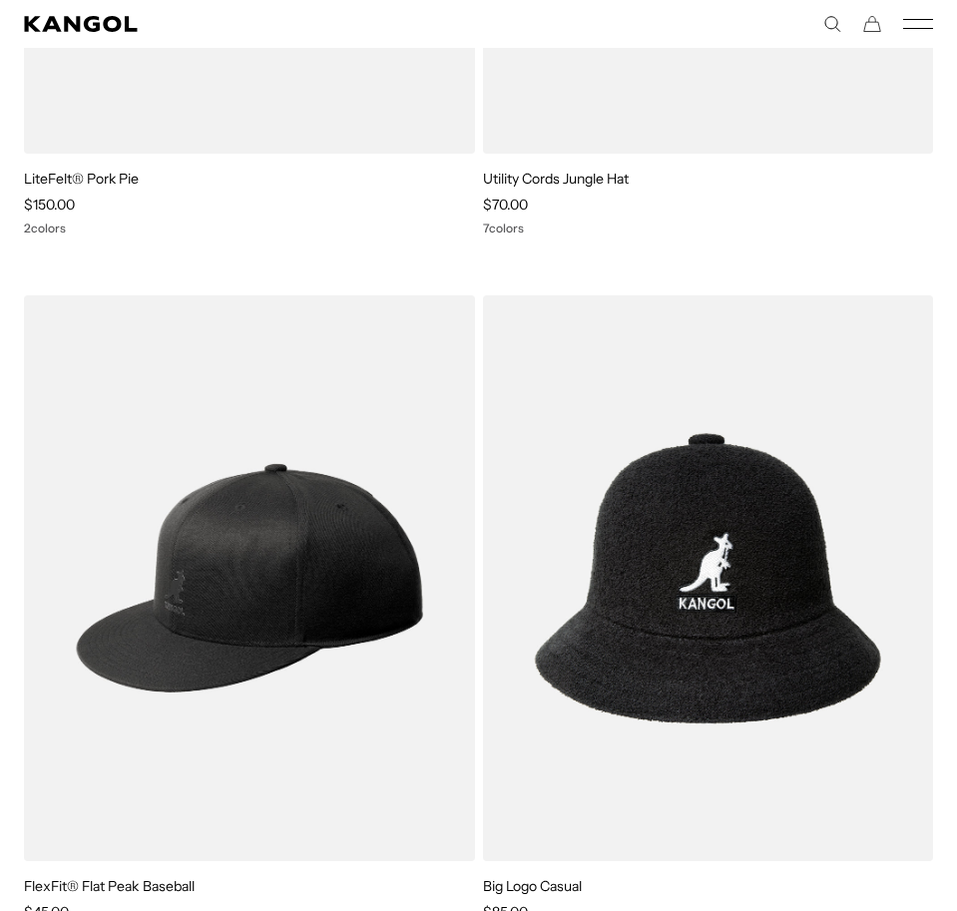
scroll to position [10626, 0]
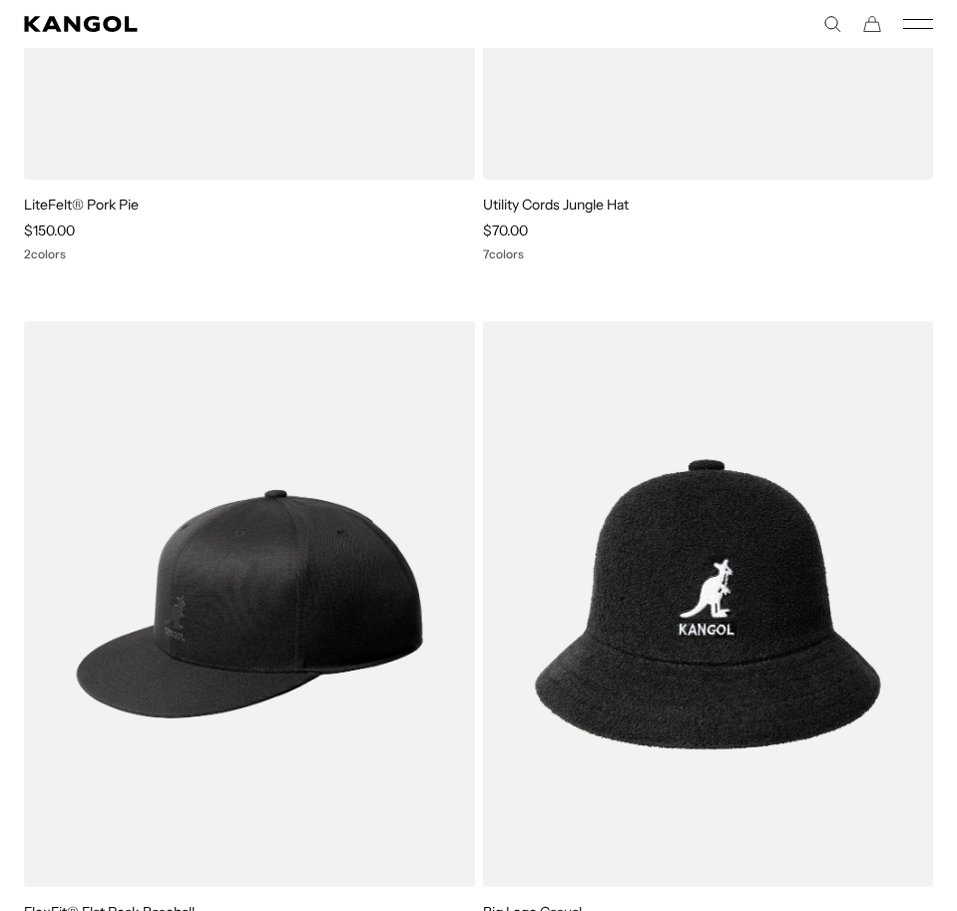
click at [721, 593] on img at bounding box center [708, 604] width 451 height 566
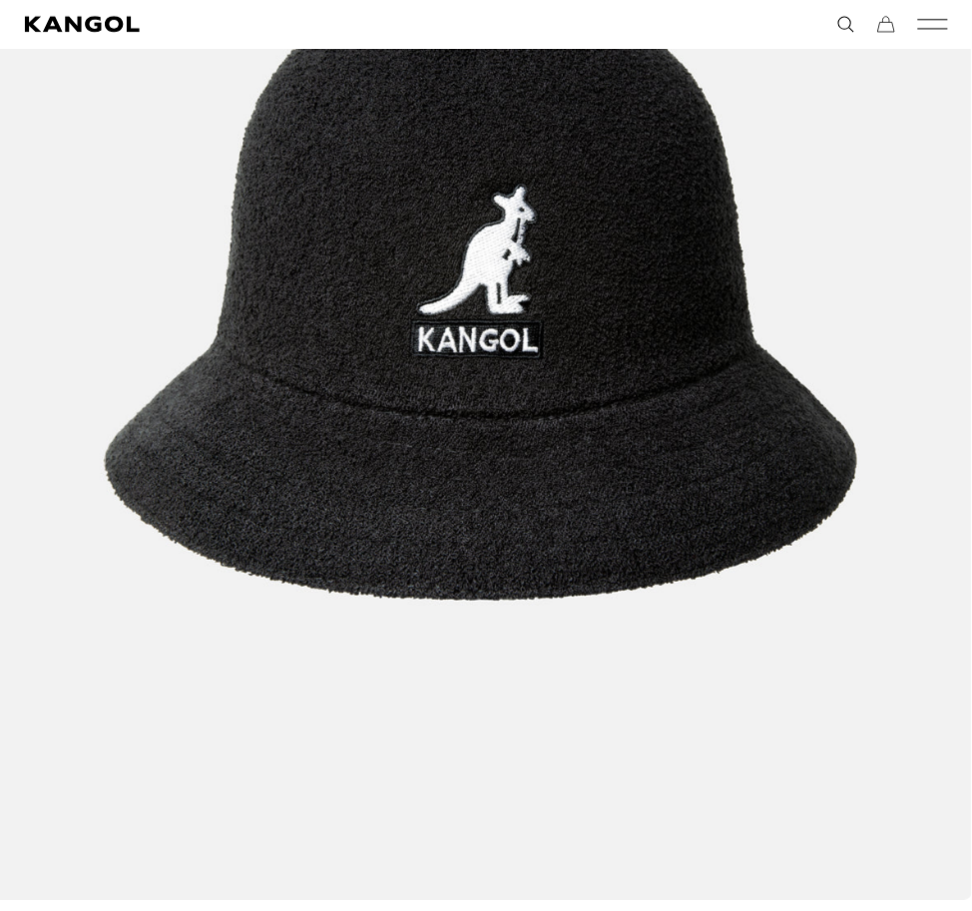
scroll to position [0, 411]
click at [445, 292] on img "1 of 1" at bounding box center [472, 280] width 969 height 1211
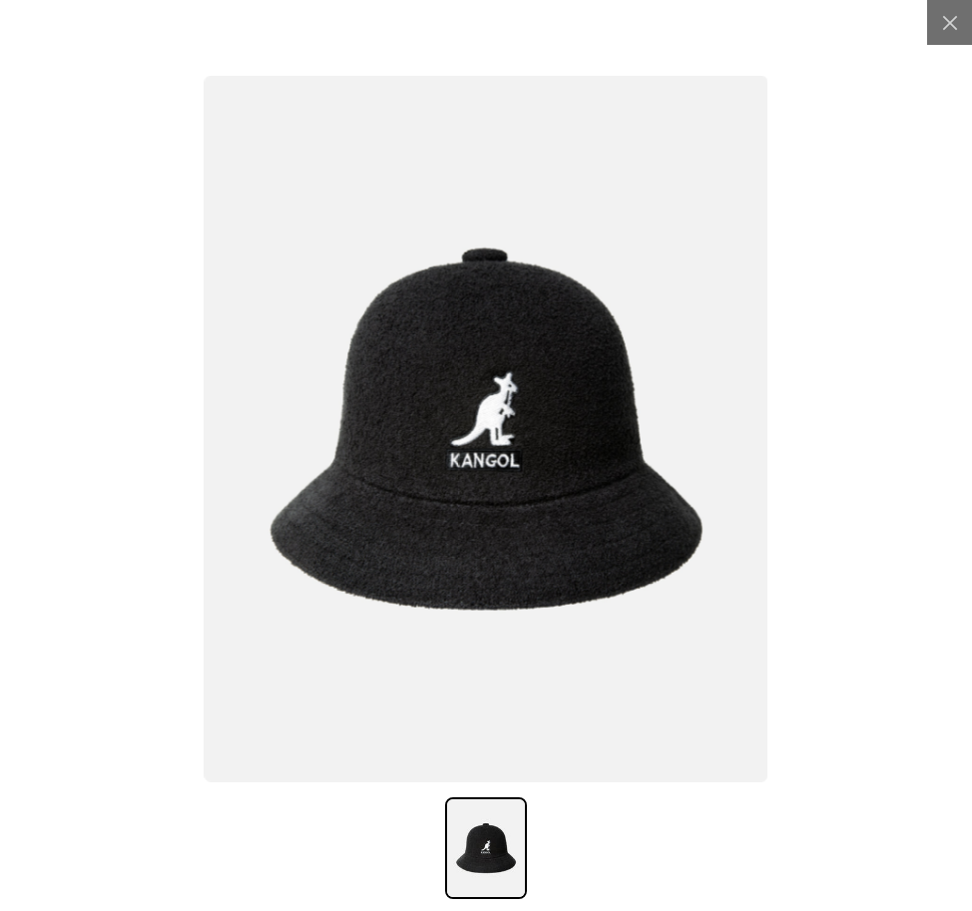
scroll to position [0, 0]
click at [438, 492] on img at bounding box center [487, 428] width 564 height 706
click at [475, 327] on img at bounding box center [487, 428] width 564 height 706
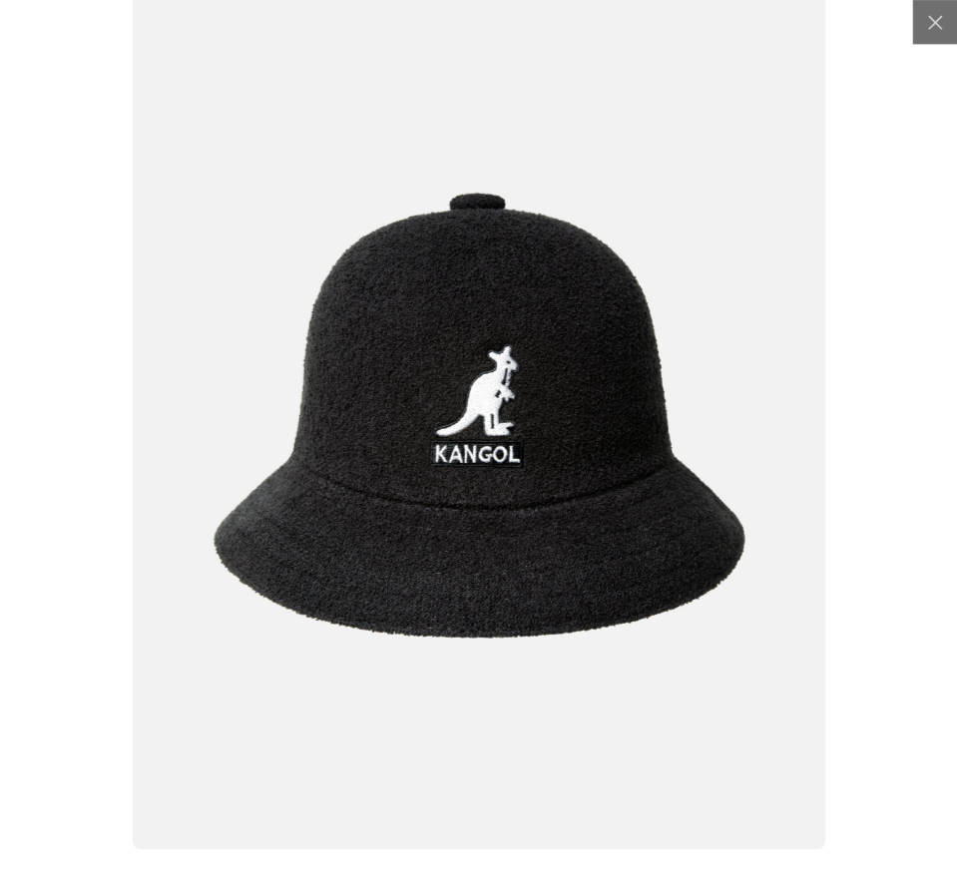
scroll to position [0, 0]
click at [927, 24] on div at bounding box center [949, 22] width 45 height 45
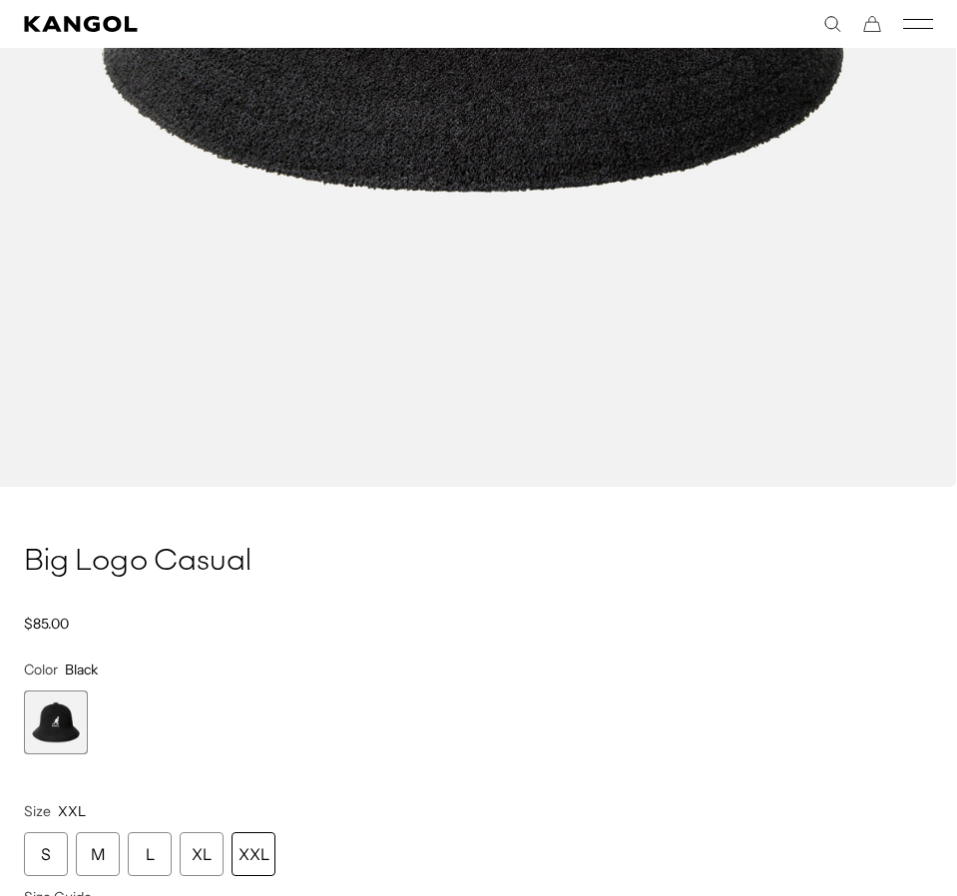
scroll to position [0, 411]
click at [271, 847] on div "XXL" at bounding box center [254, 854] width 44 height 44
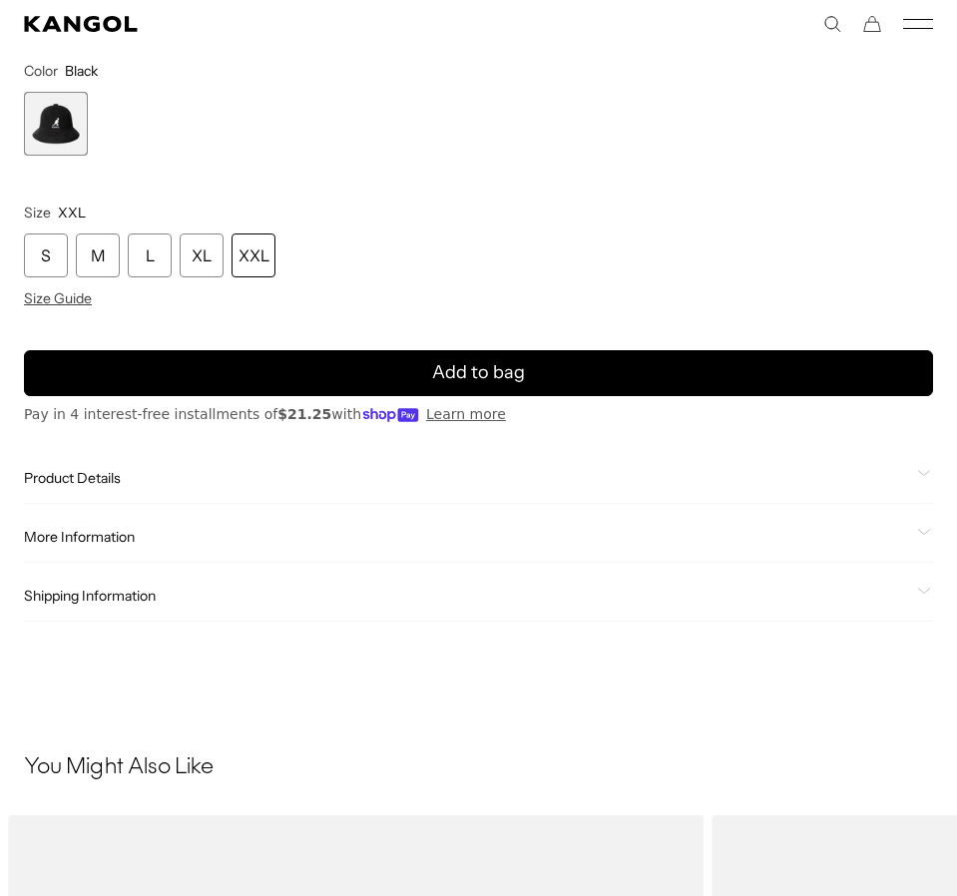
scroll to position [0, 411]
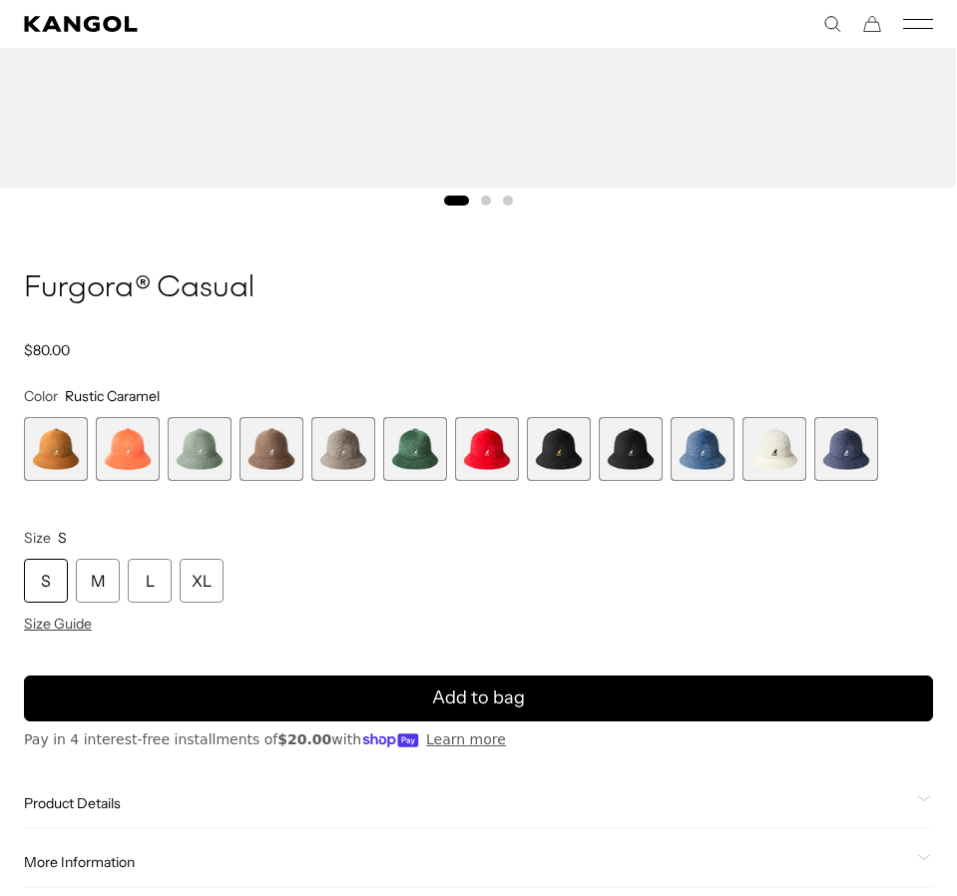
click at [862, 461] on span "12 of 12" at bounding box center [846, 449] width 64 height 64
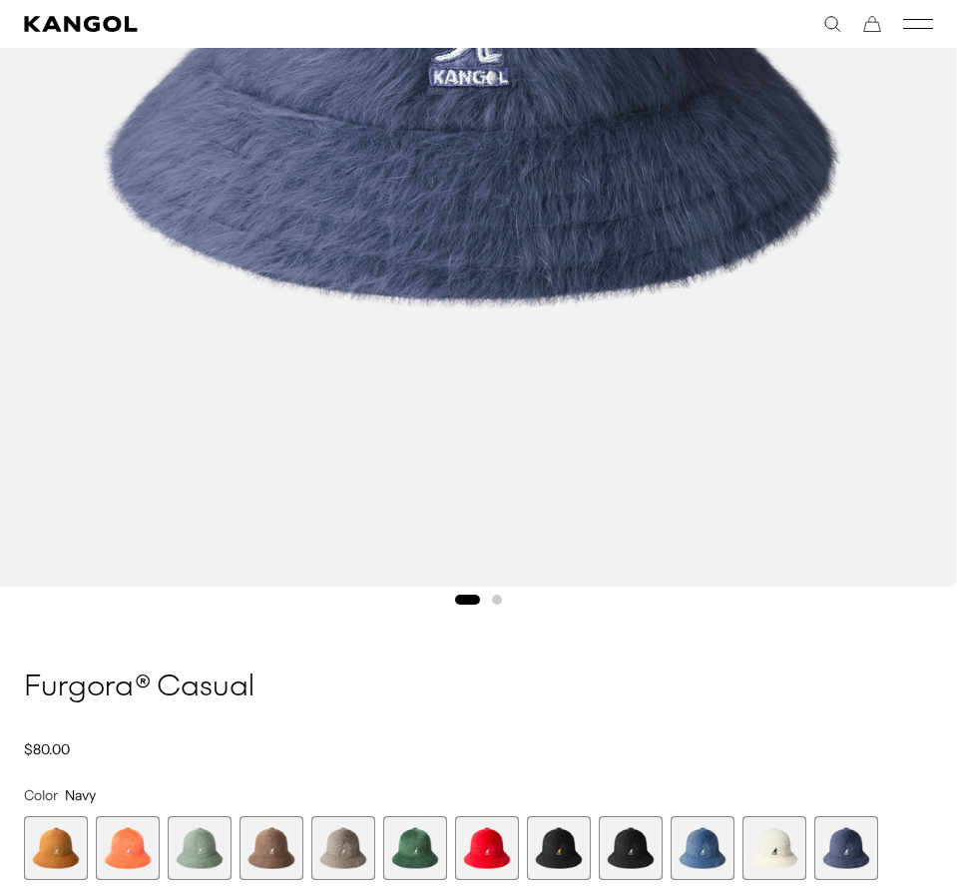
scroll to position [1098, 0]
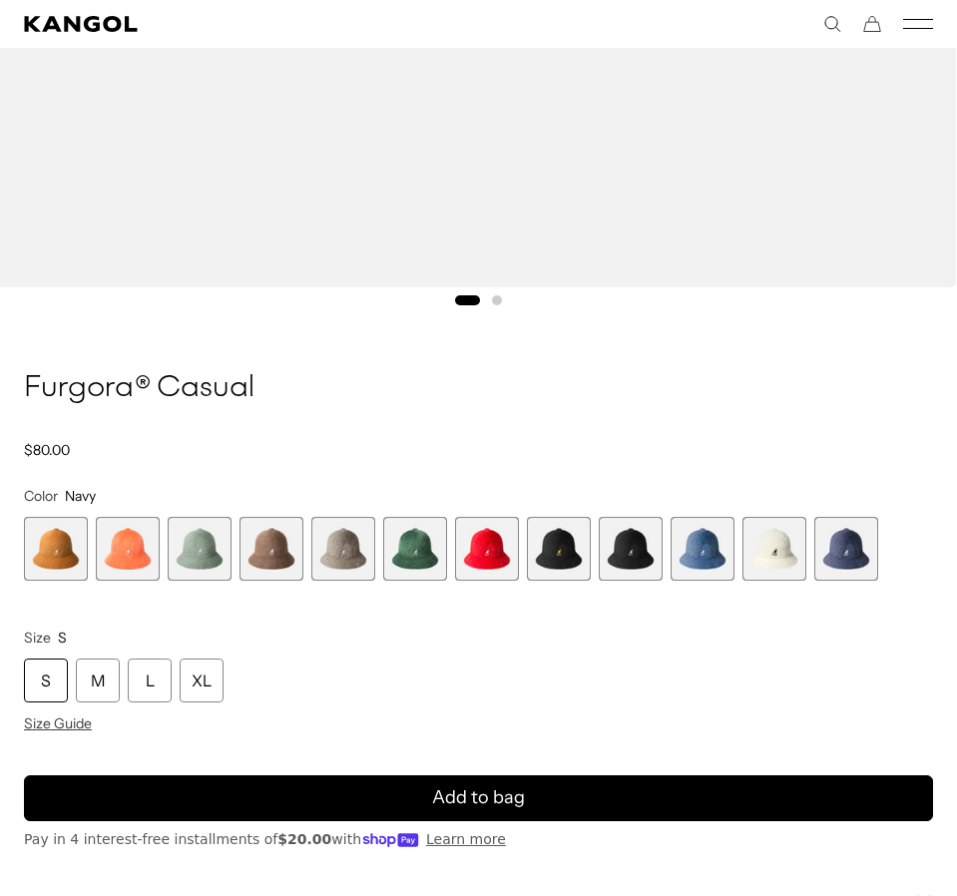
click at [642, 553] on span "9 of 12" at bounding box center [631, 549] width 64 height 64
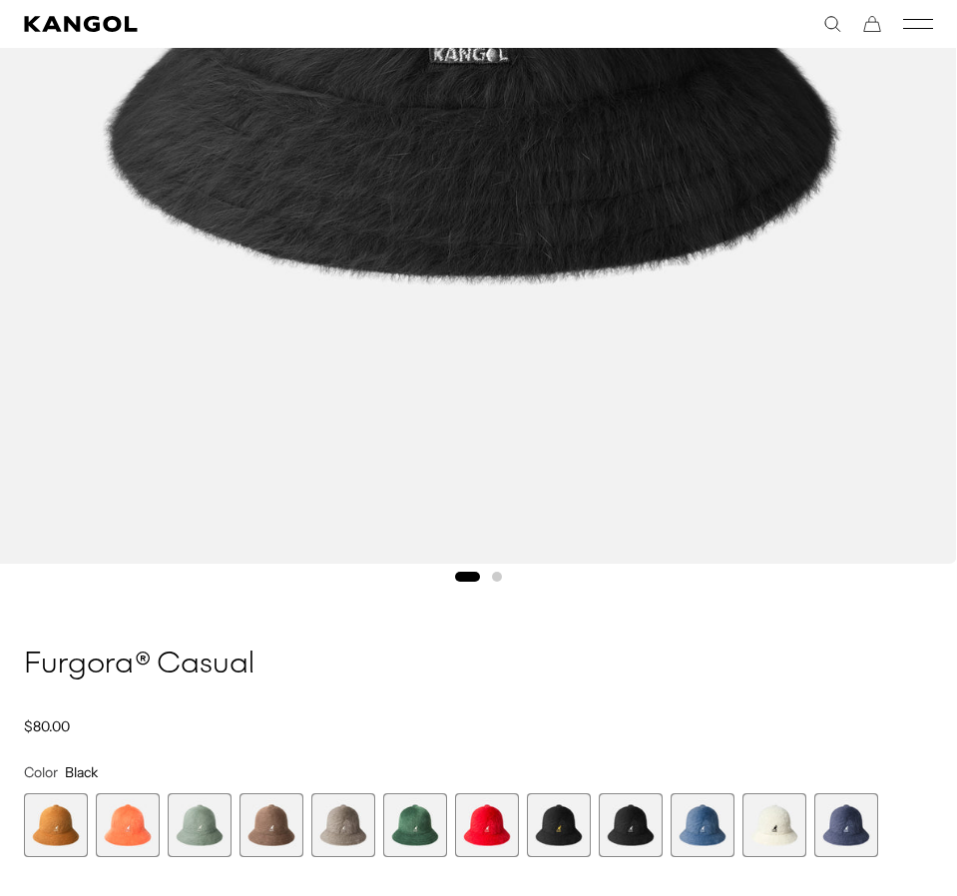
scroll to position [998, 0]
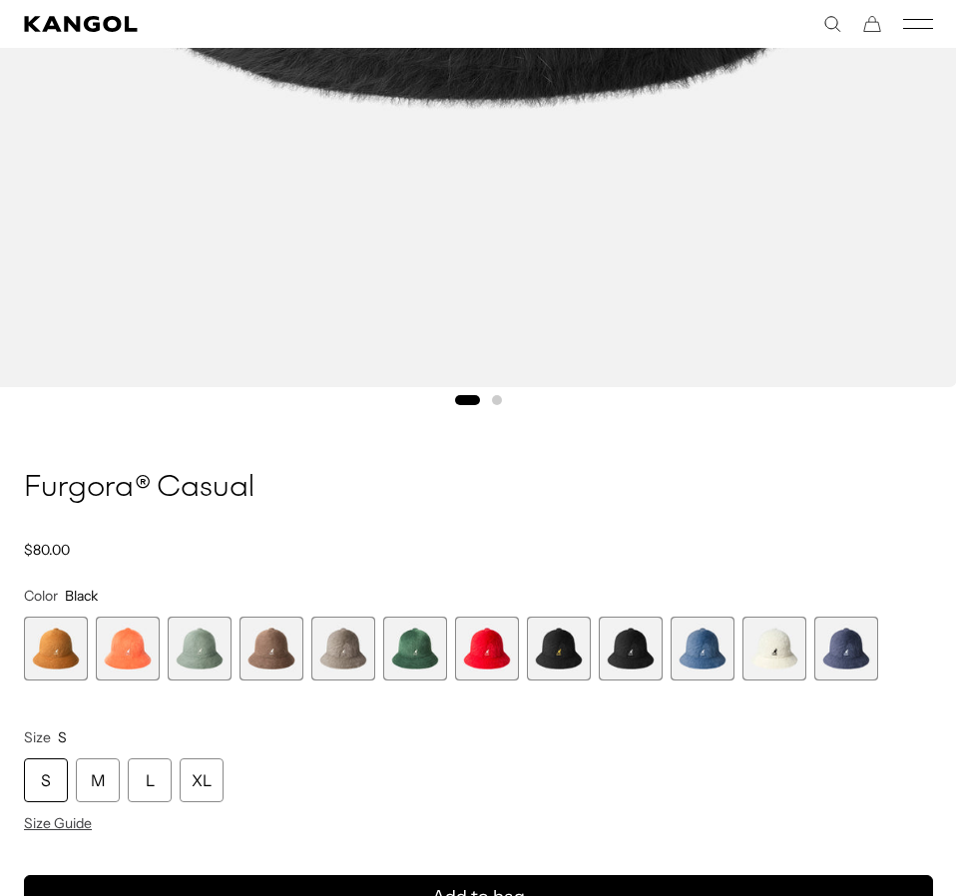
click at [569, 670] on span "8 of 12" at bounding box center [559, 649] width 64 height 64
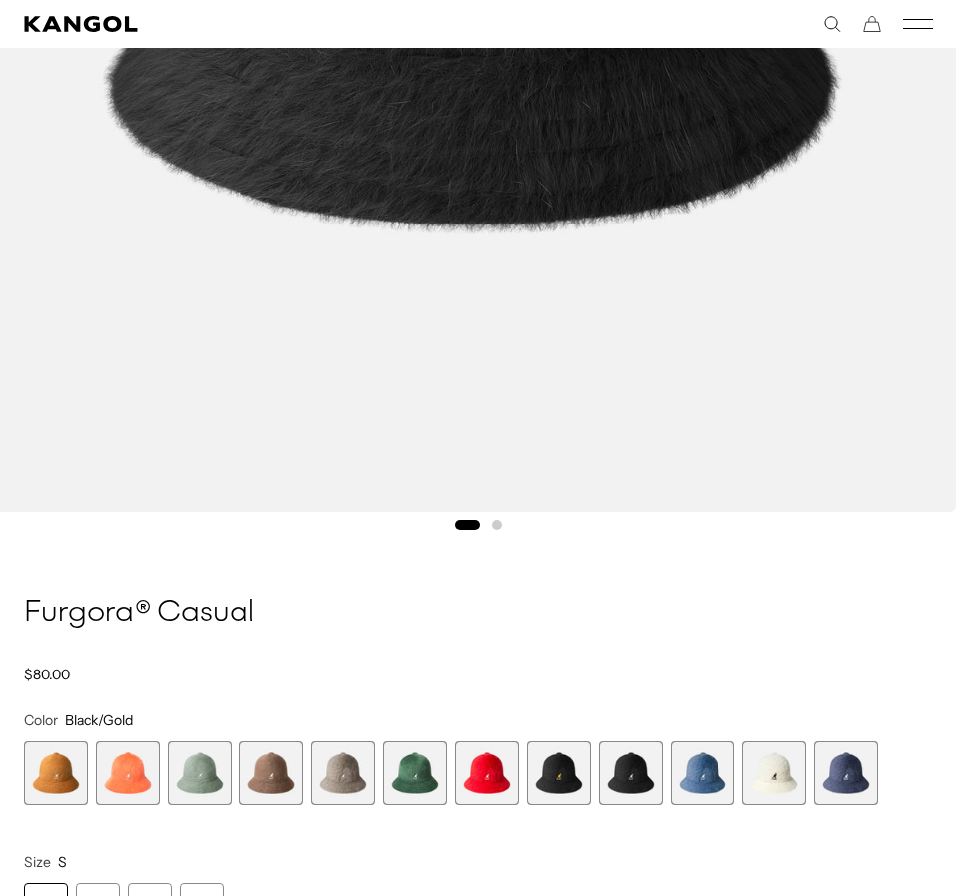
scroll to position [0, 411]
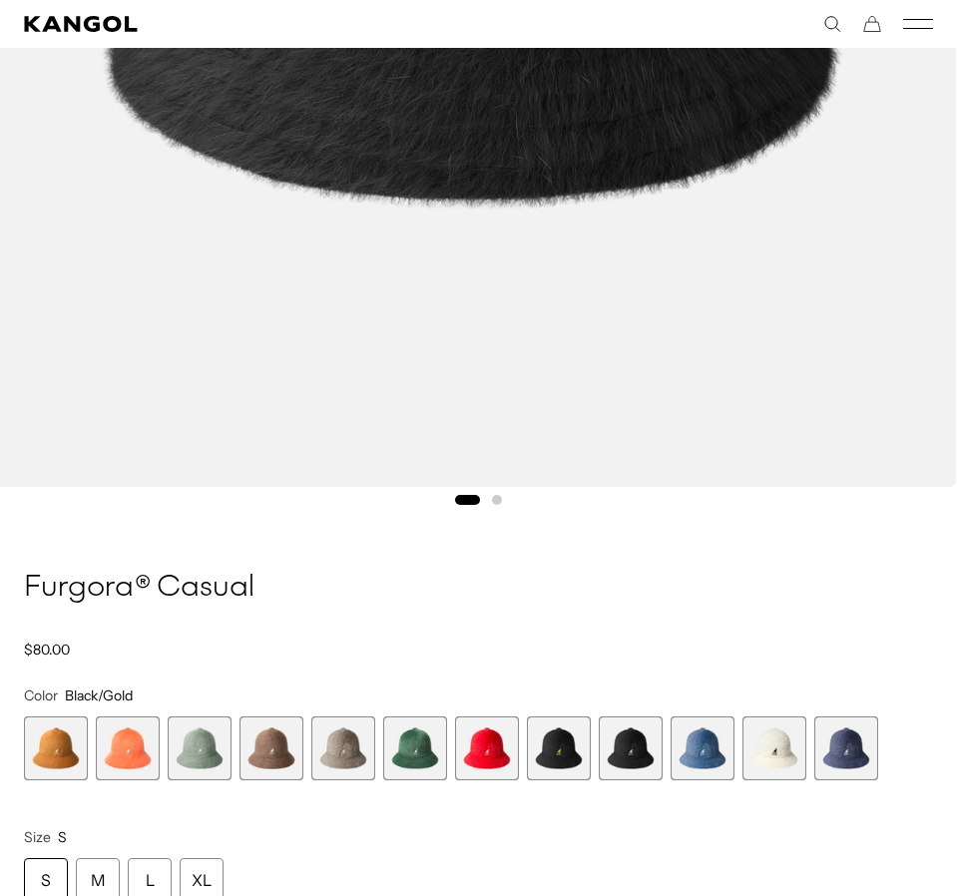
click at [483, 753] on span "7 of 12" at bounding box center [487, 748] width 64 height 64
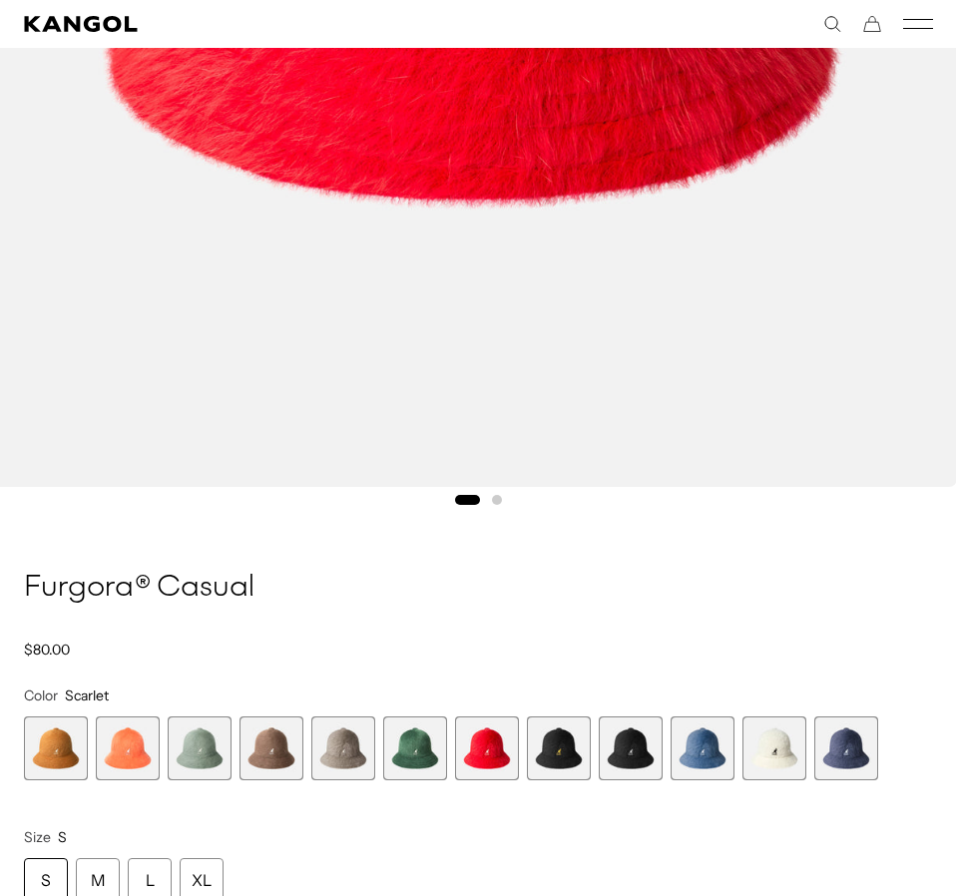
click at [423, 746] on span "6 of 12" at bounding box center [415, 748] width 64 height 64
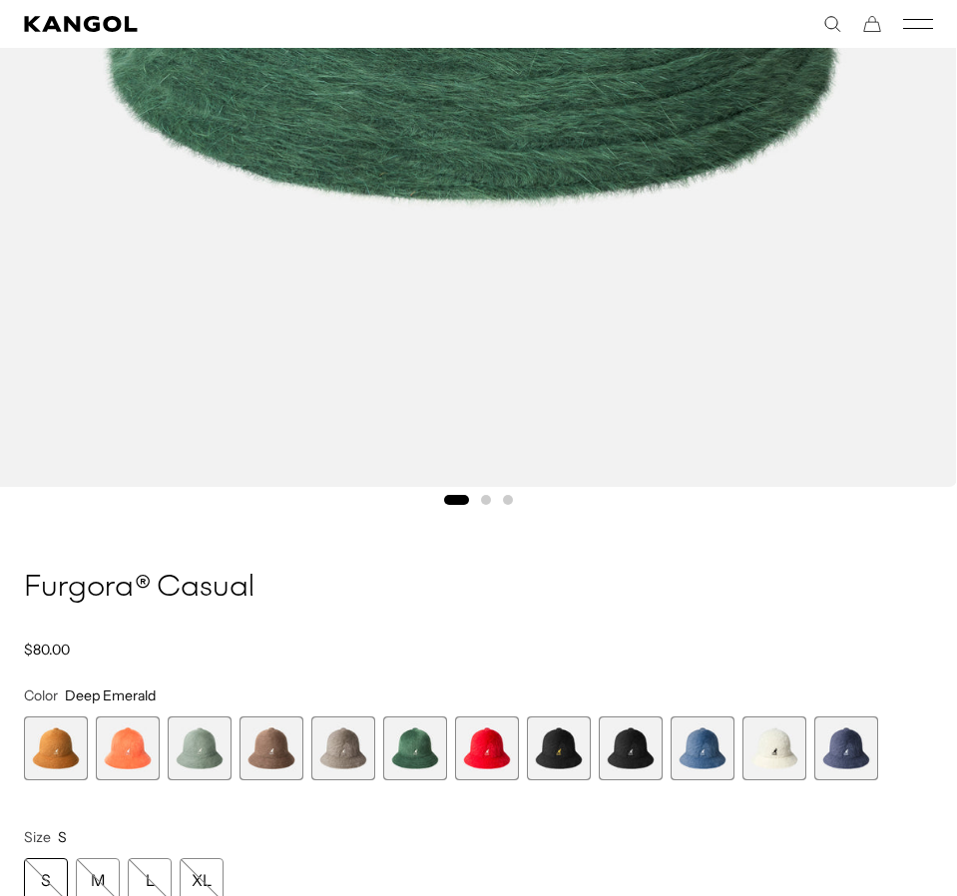
click at [358, 757] on span "5 of 12" at bounding box center [343, 748] width 64 height 64
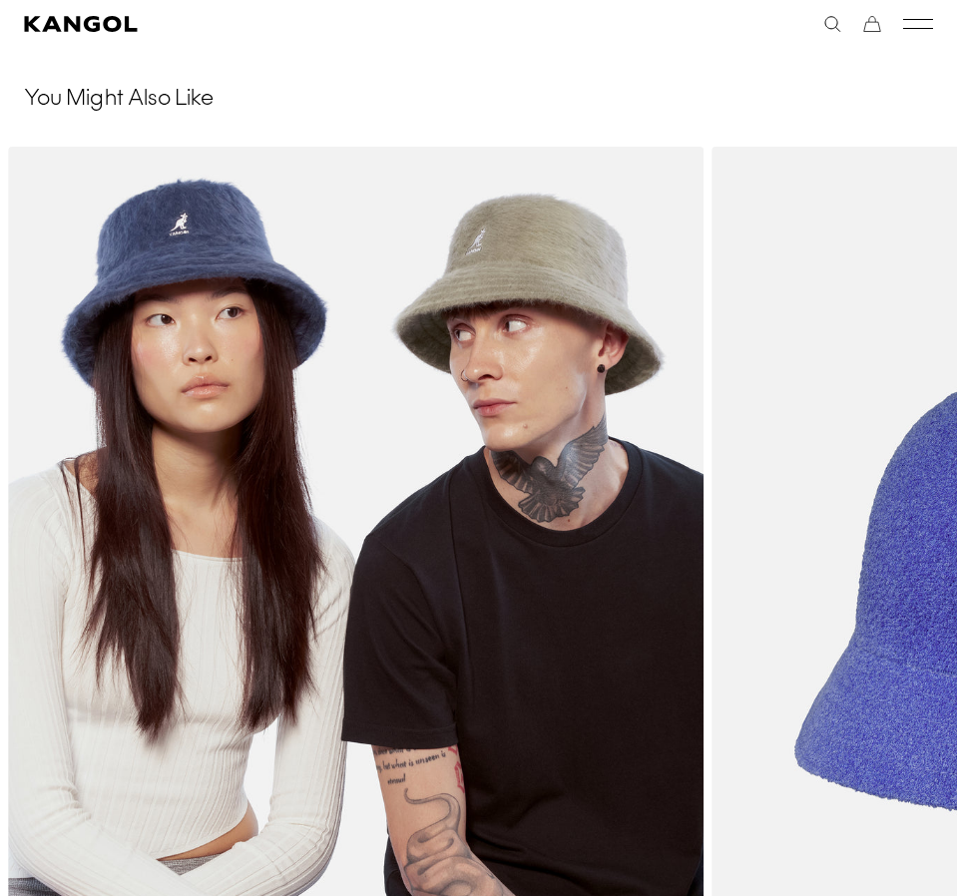
click at [651, 616] on img "1 of 5" at bounding box center [356, 583] width 696 height 873
click at [351, 343] on img "1 of 5" at bounding box center [356, 583] width 696 height 873
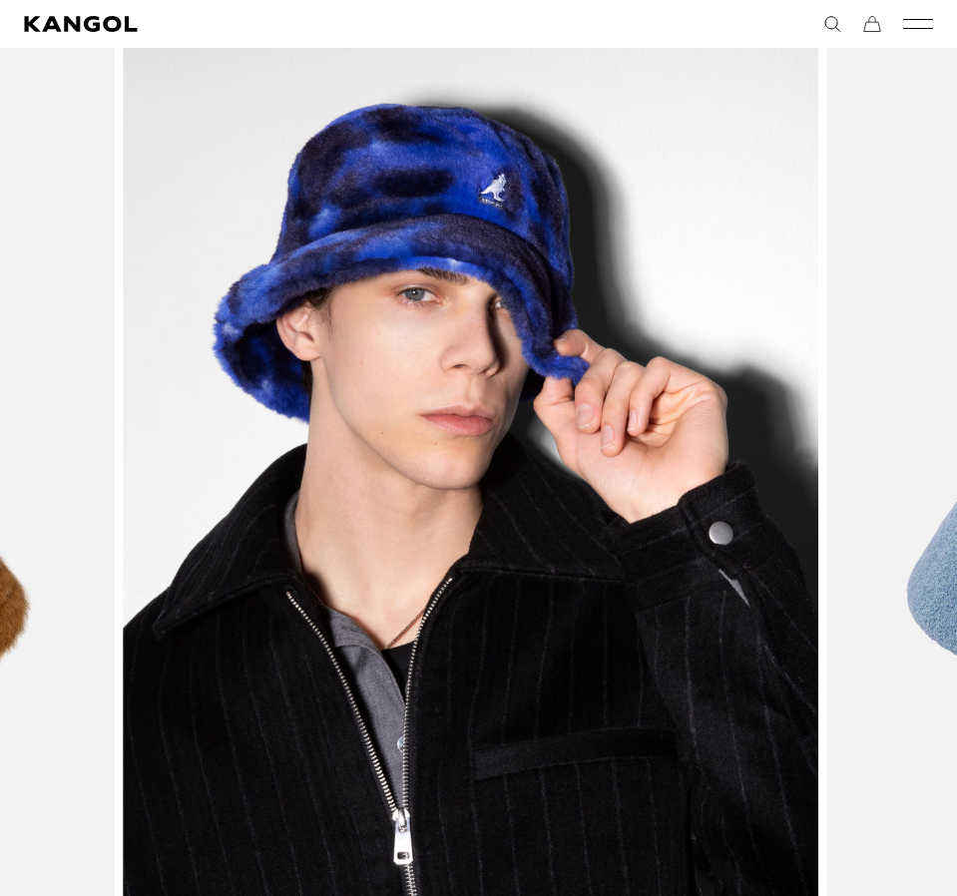
drag, startPoint x: 679, startPoint y: 536, endPoint x: 304, endPoint y: 366, distance: 410.9
click at [262, 532] on img "2 of 5" at bounding box center [471, 479] width 696 height 873
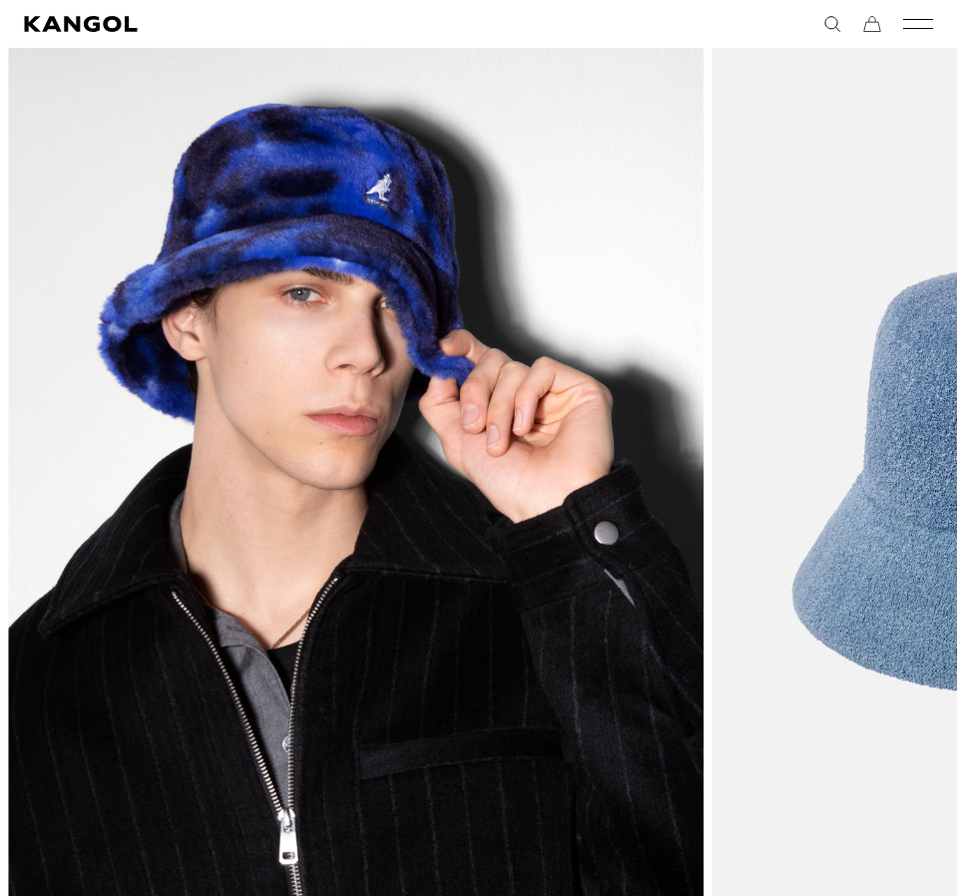
click at [292, 229] on img "2 of 5" at bounding box center [356, 479] width 696 height 873
drag, startPoint x: 317, startPoint y: 536, endPoint x: 304, endPoint y: 535, distance: 13.0
click at [307, 536] on img "2 of 5" at bounding box center [356, 479] width 696 height 873
click at [318, 648] on img "2 of 5" at bounding box center [356, 479] width 696 height 873
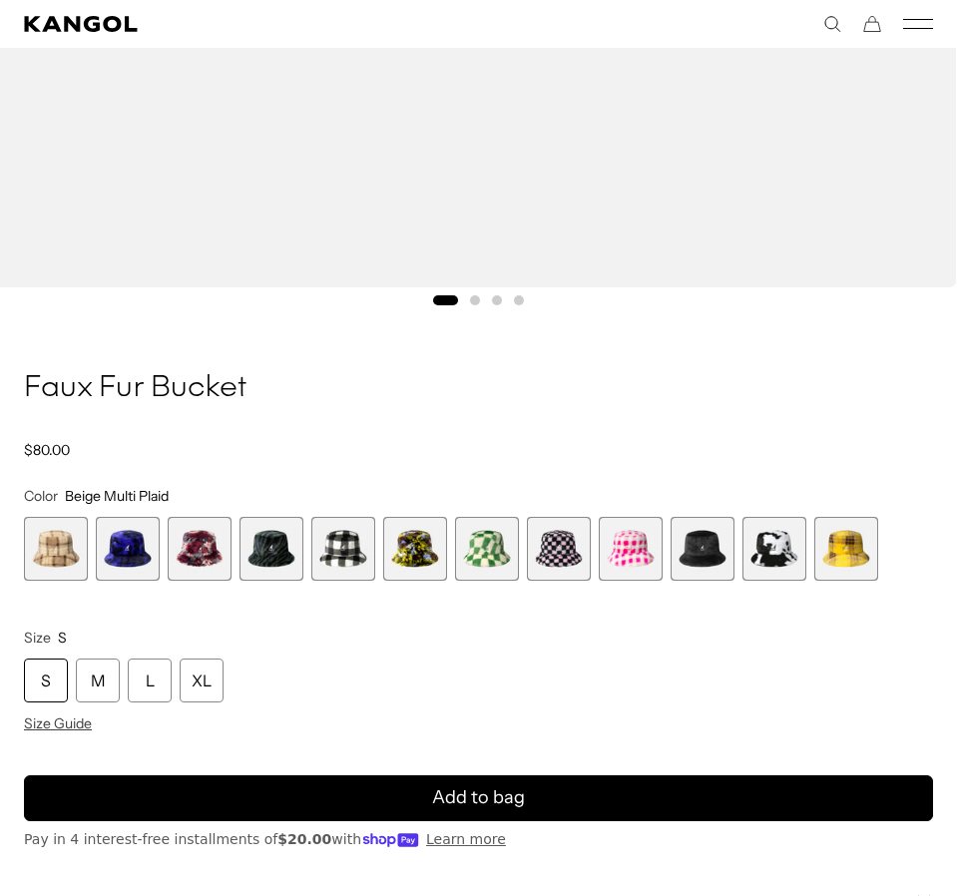
scroll to position [0, 411]
click at [695, 558] on span "10 of 12" at bounding box center [703, 549] width 64 height 64
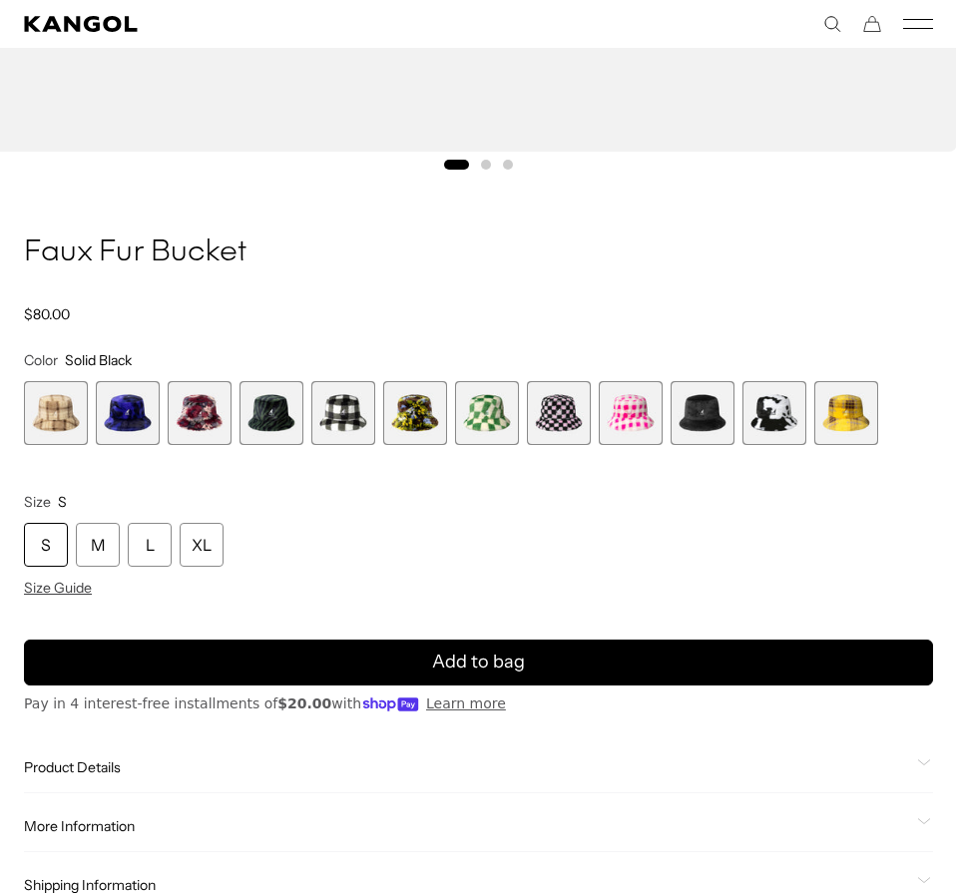
scroll to position [1197, 0]
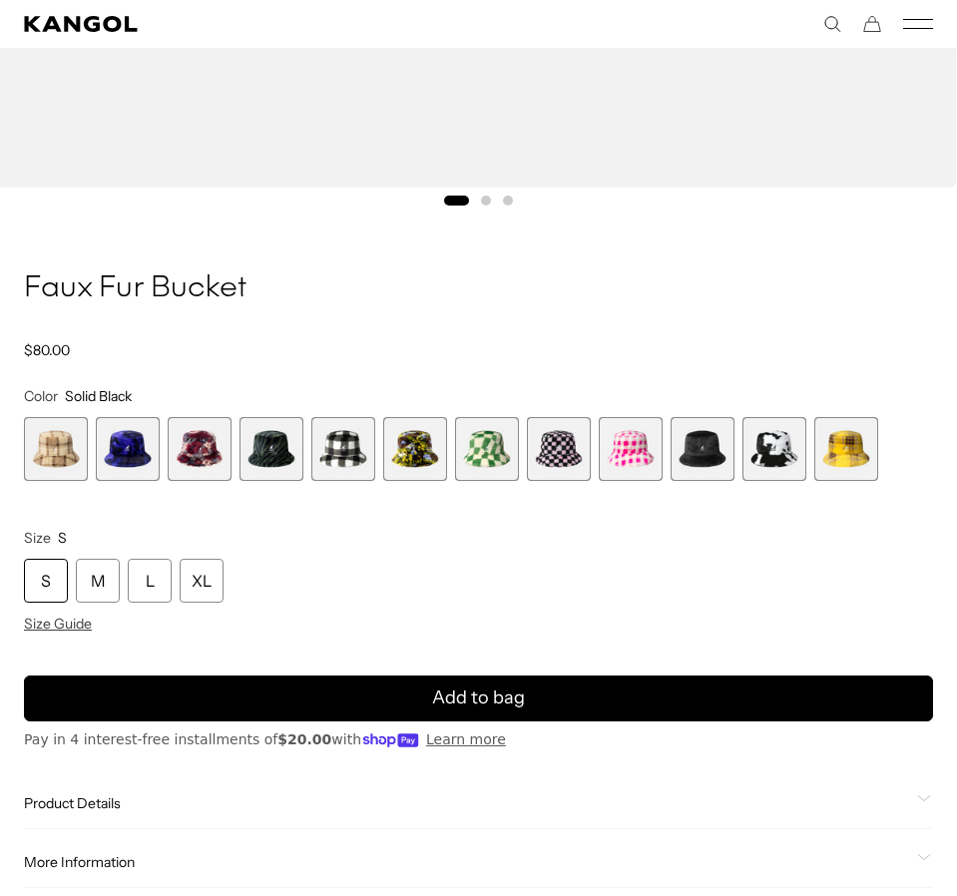
click at [489, 204] on button "Go to slide 2" at bounding box center [486, 201] width 10 height 10
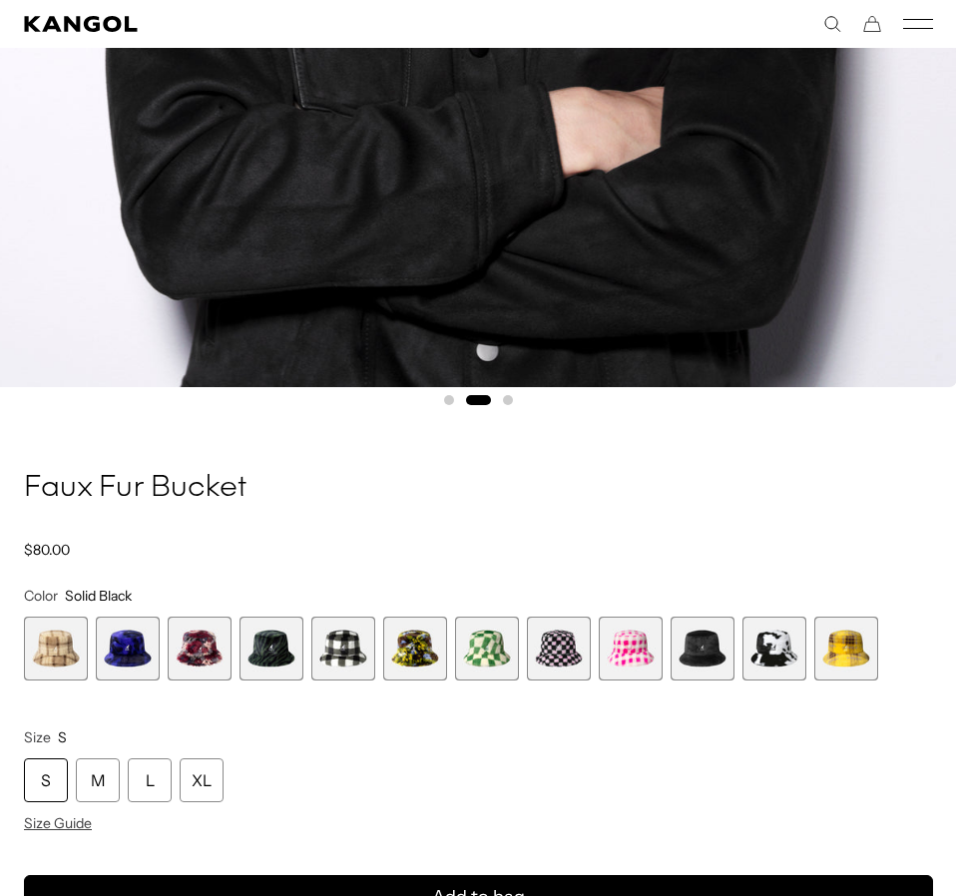
scroll to position [0, 0]
click at [772, 656] on span "11 of 12" at bounding box center [774, 649] width 64 height 64
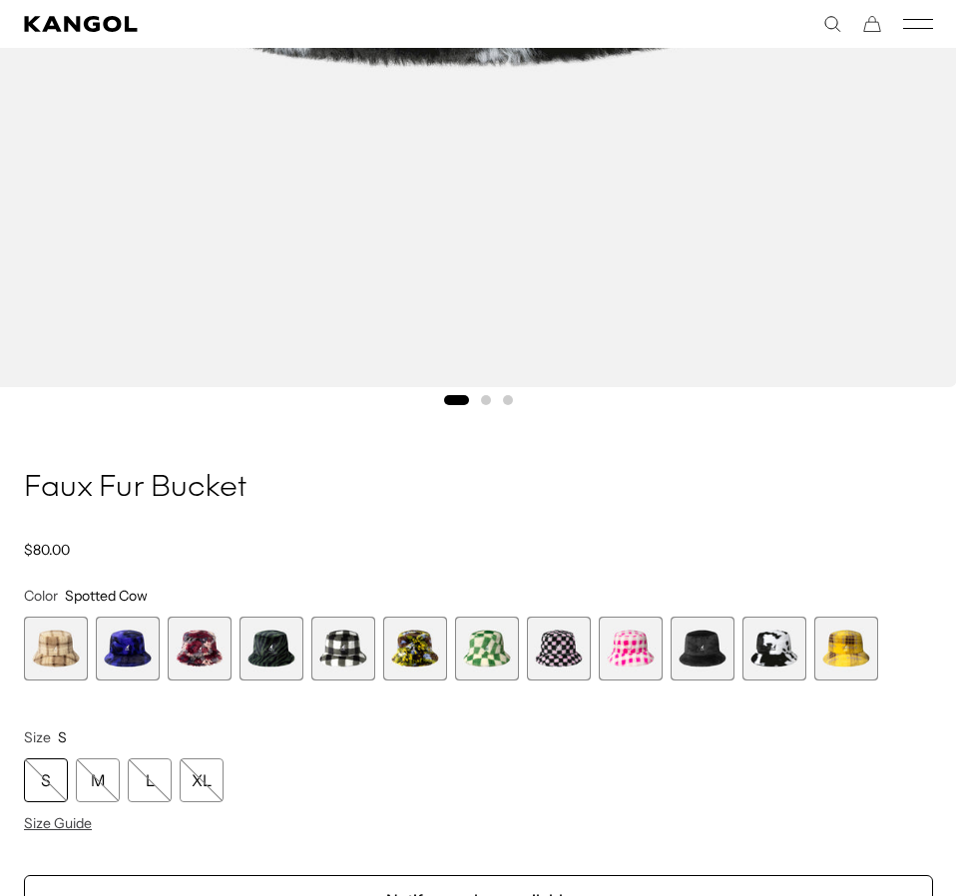
scroll to position [0, 411]
click at [558, 664] on span "8 of 12" at bounding box center [559, 649] width 64 height 64
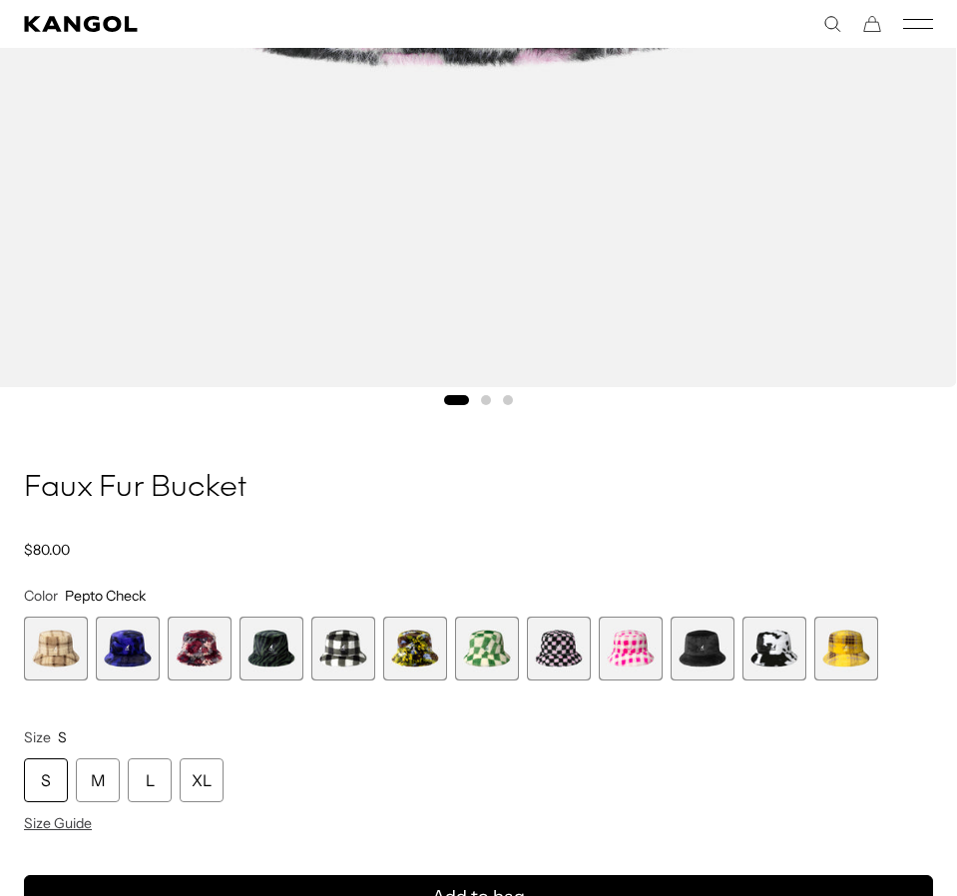
scroll to position [0, 411]
click at [491, 658] on span "7 of 12" at bounding box center [487, 649] width 64 height 64
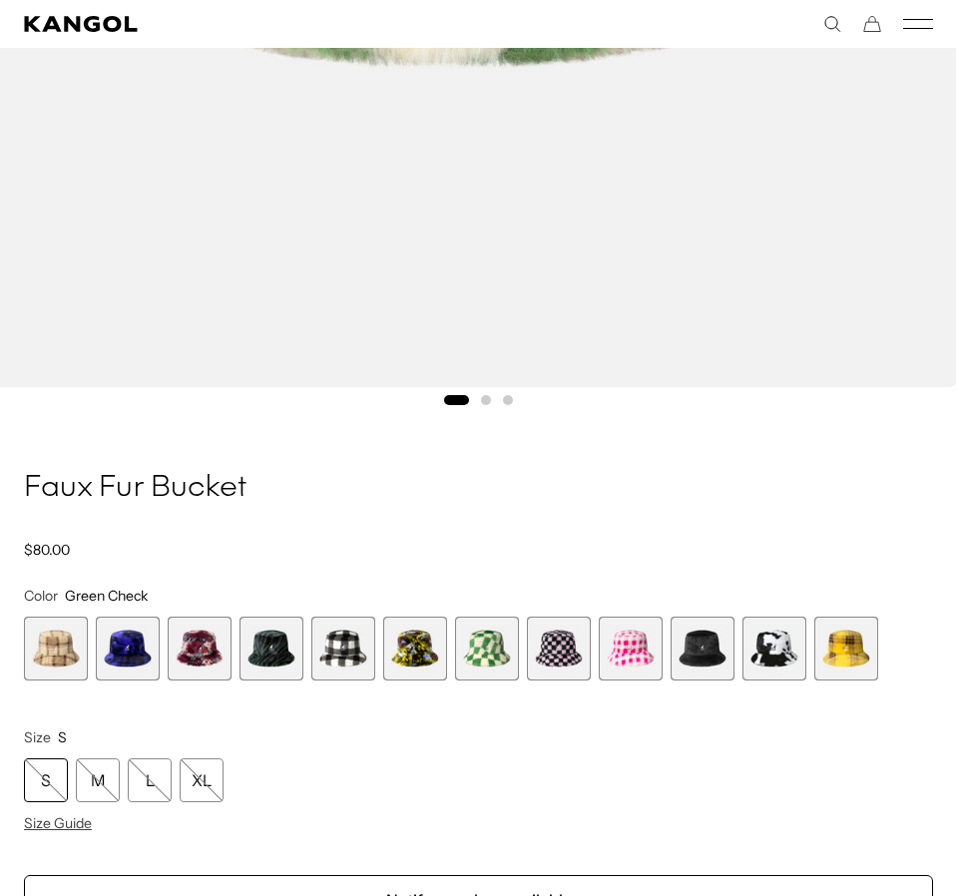
click at [341, 660] on span "5 of 12" at bounding box center [343, 649] width 64 height 64
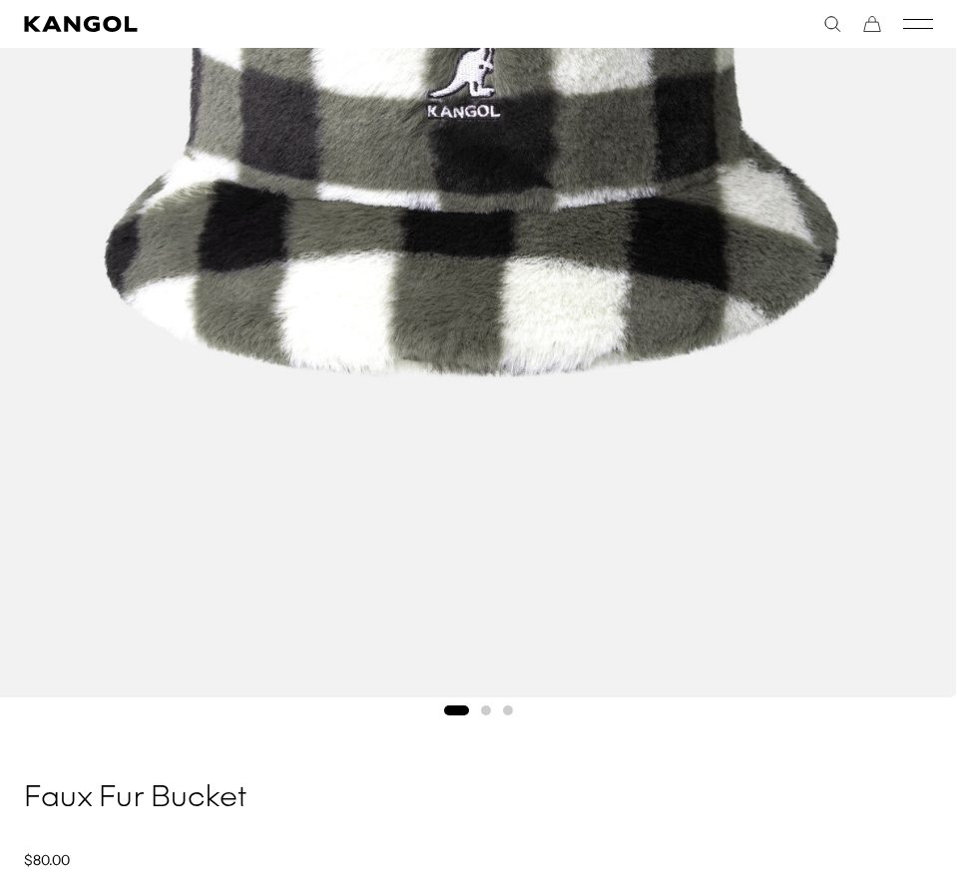
scroll to position [898, 0]
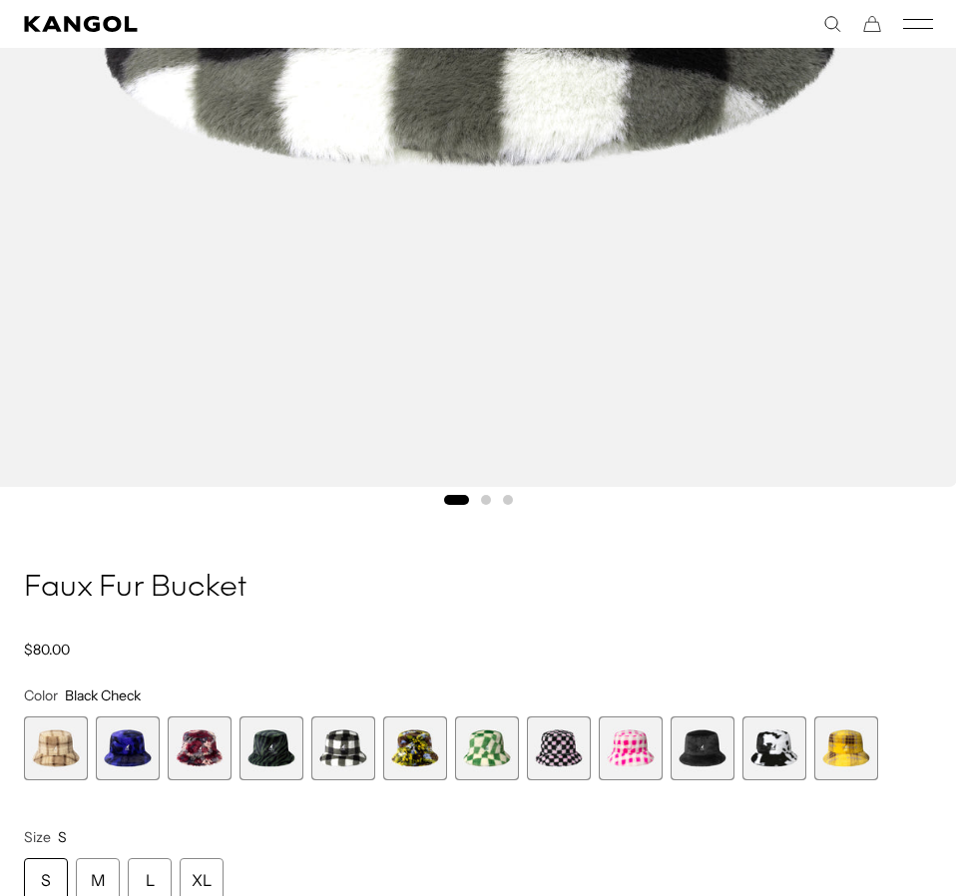
click at [484, 499] on button "Go to slide 2" at bounding box center [486, 500] width 10 height 10
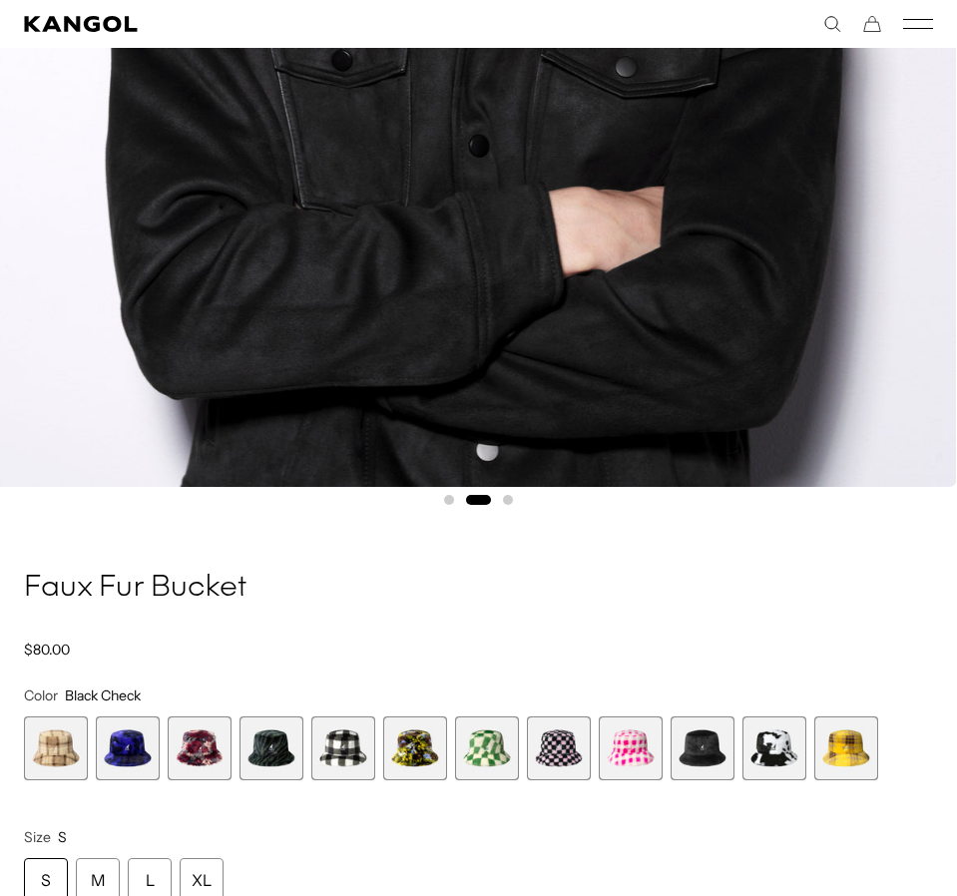
scroll to position [0, 0]
click at [681, 766] on span "10 of 12" at bounding box center [703, 748] width 64 height 64
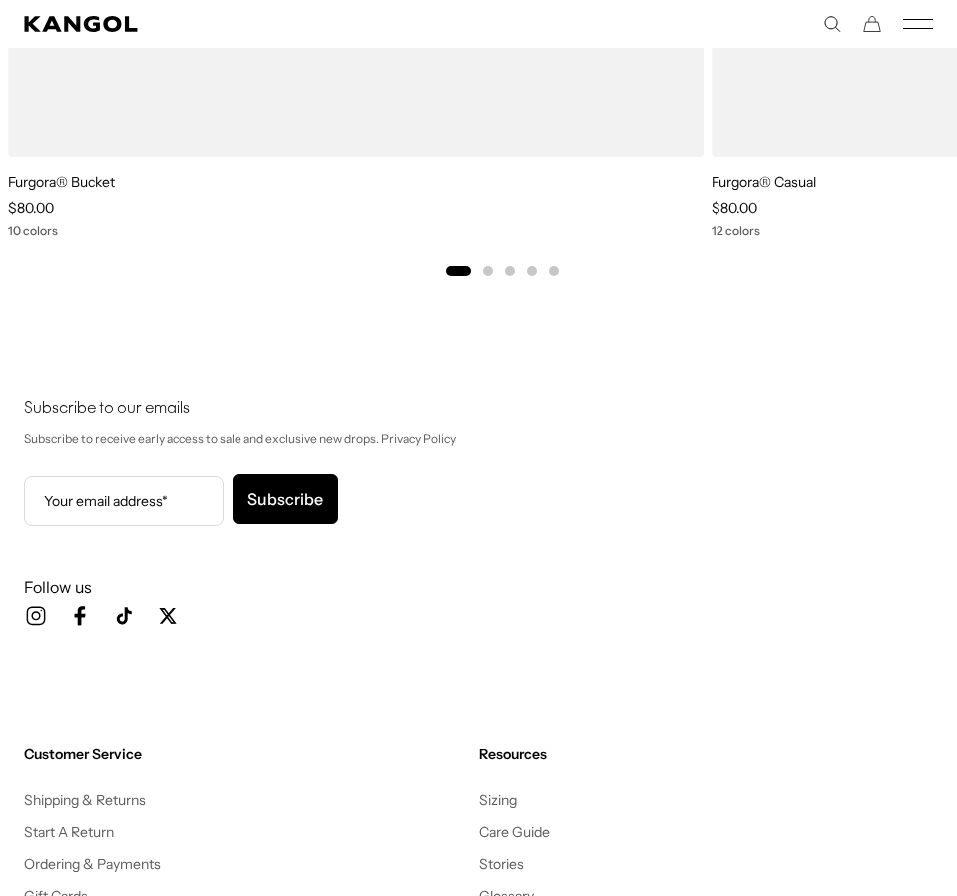
click at [489, 271] on button "Go to slide 2" at bounding box center [488, 271] width 10 height 10
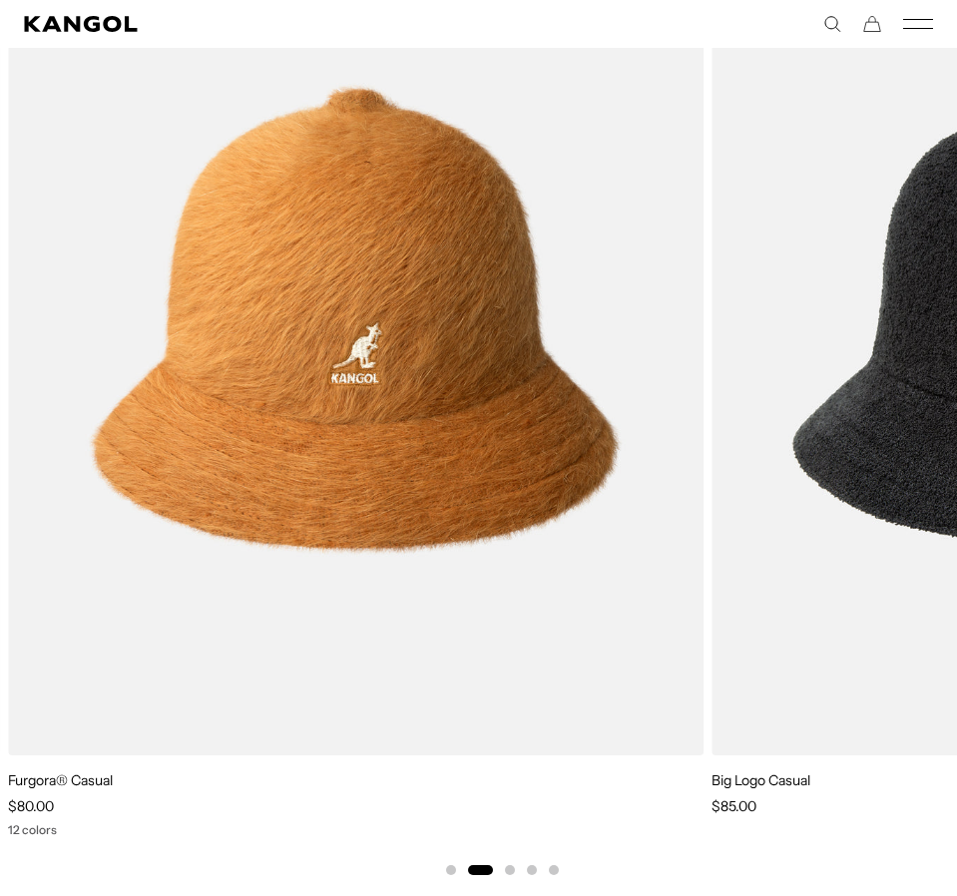
click at [504, 867] on div "Previous Next Sale Price $80.00 Sale Price" at bounding box center [502, 379] width 1005 height 995
click at [517, 868] on div "Previous Next Sale Price $80.00 Sale Price" at bounding box center [502, 379] width 1005 height 995
click at [509, 870] on button "Go to slide 3" at bounding box center [510, 870] width 10 height 10
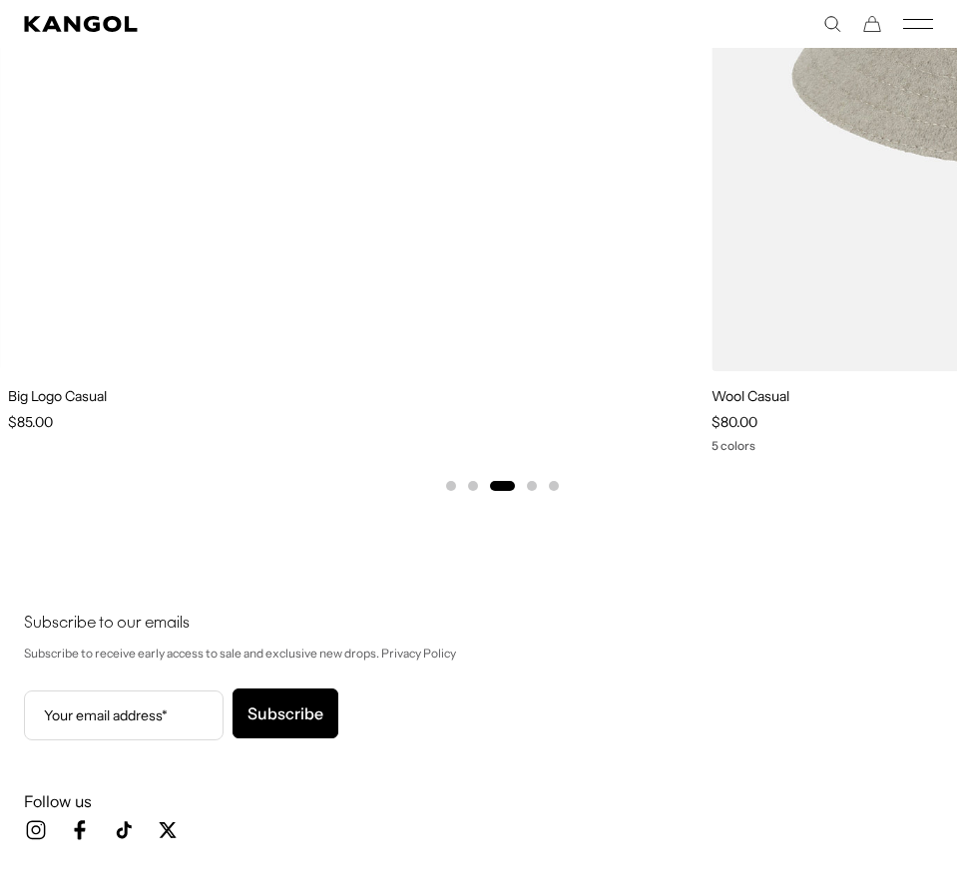
scroll to position [3991, 0]
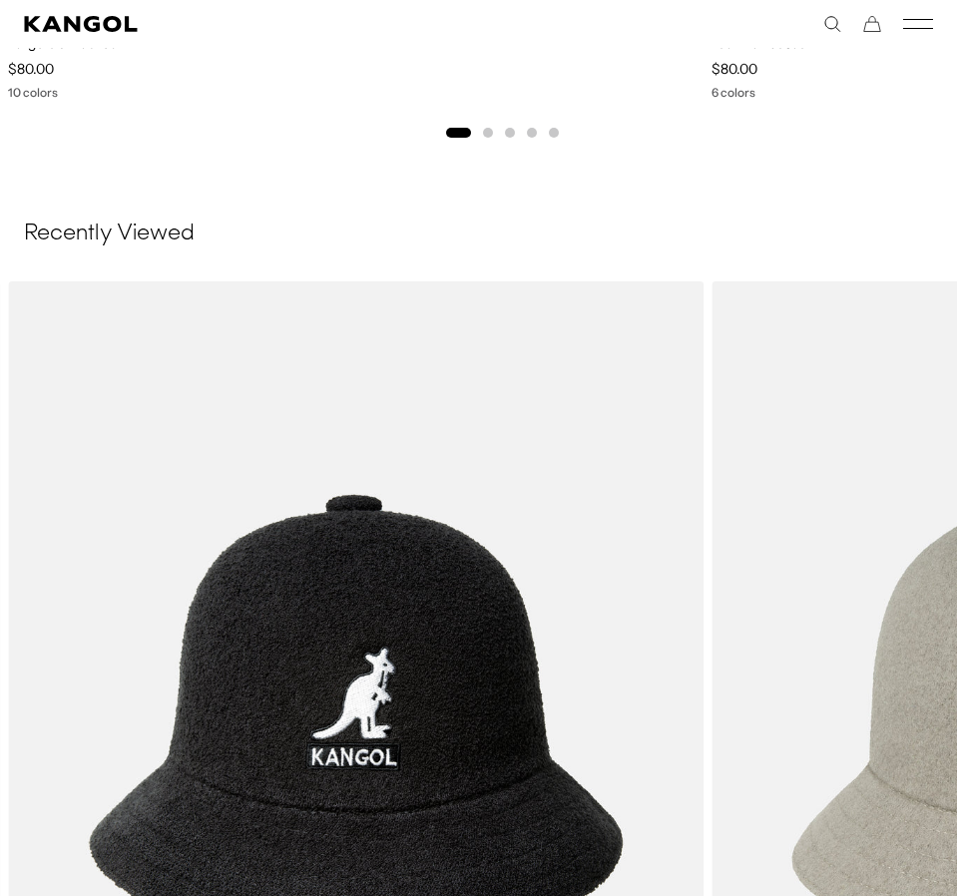
scroll to position [0, 411]
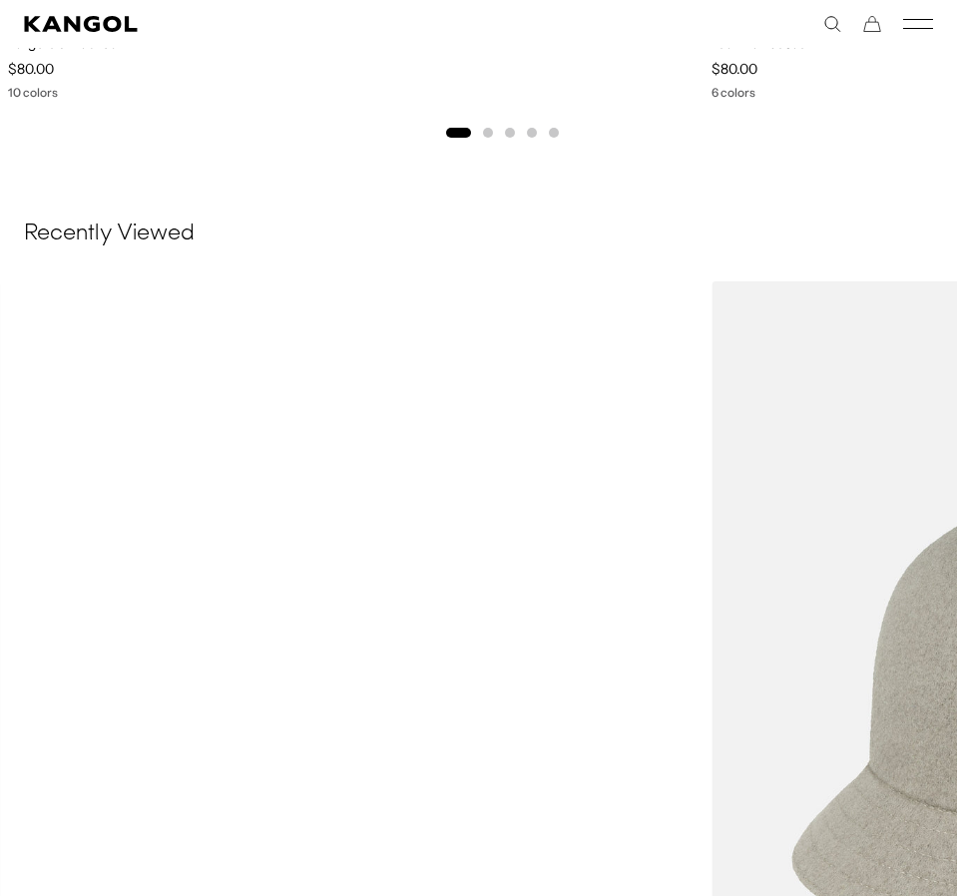
click at [126, 480] on div "3 of 5" at bounding box center [356, 717] width 696 height 873
click at [406, 620] on div "3 of 5" at bounding box center [356, 717] width 696 height 873
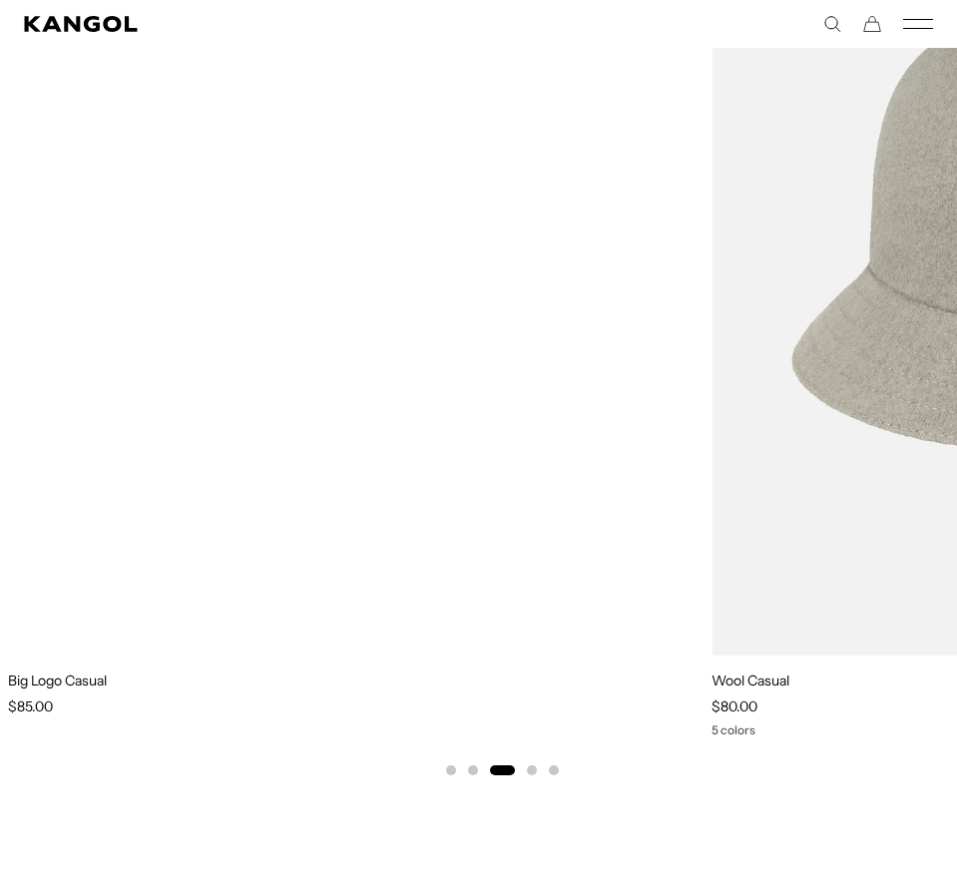
scroll to position [3792, 0]
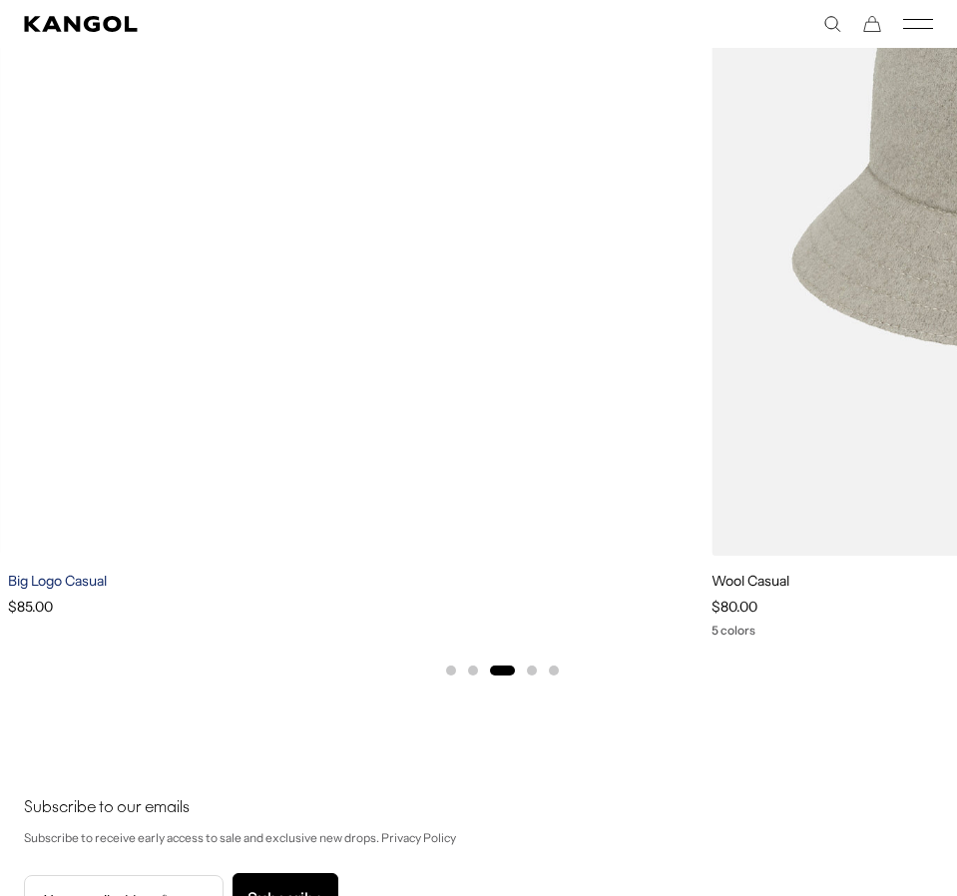
click at [34, 586] on link "Big Logo Casual" at bounding box center [57, 581] width 99 height 18
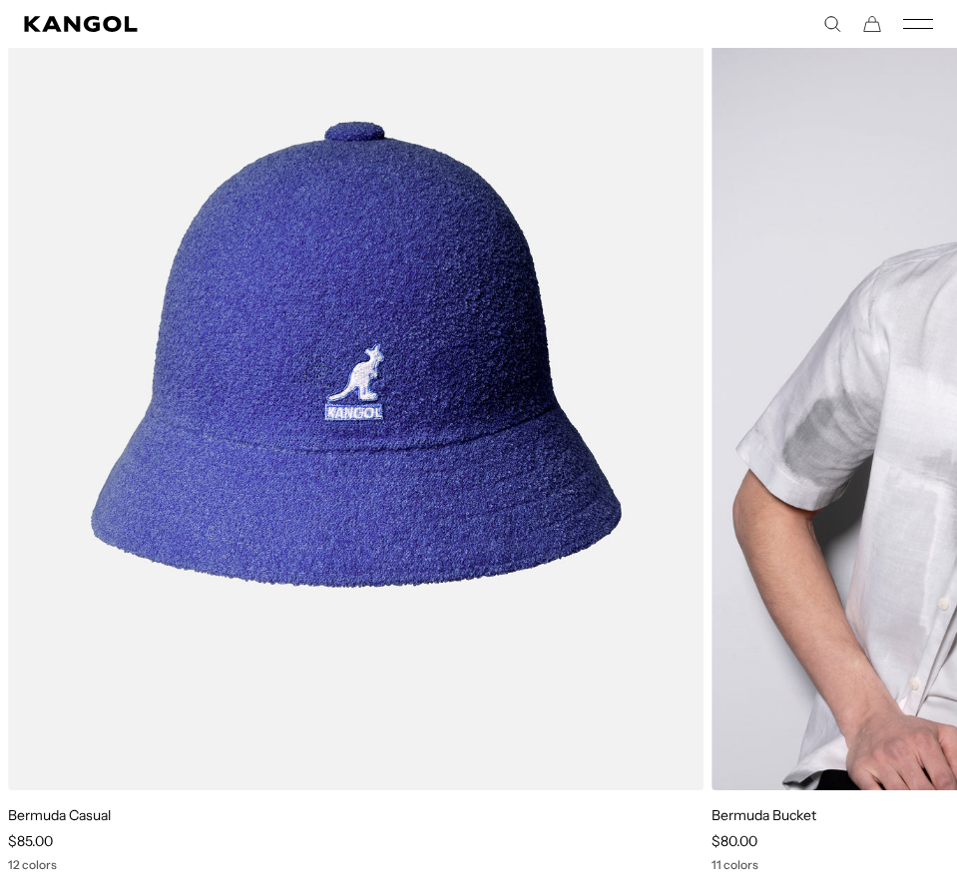
scroll to position [0, 411]
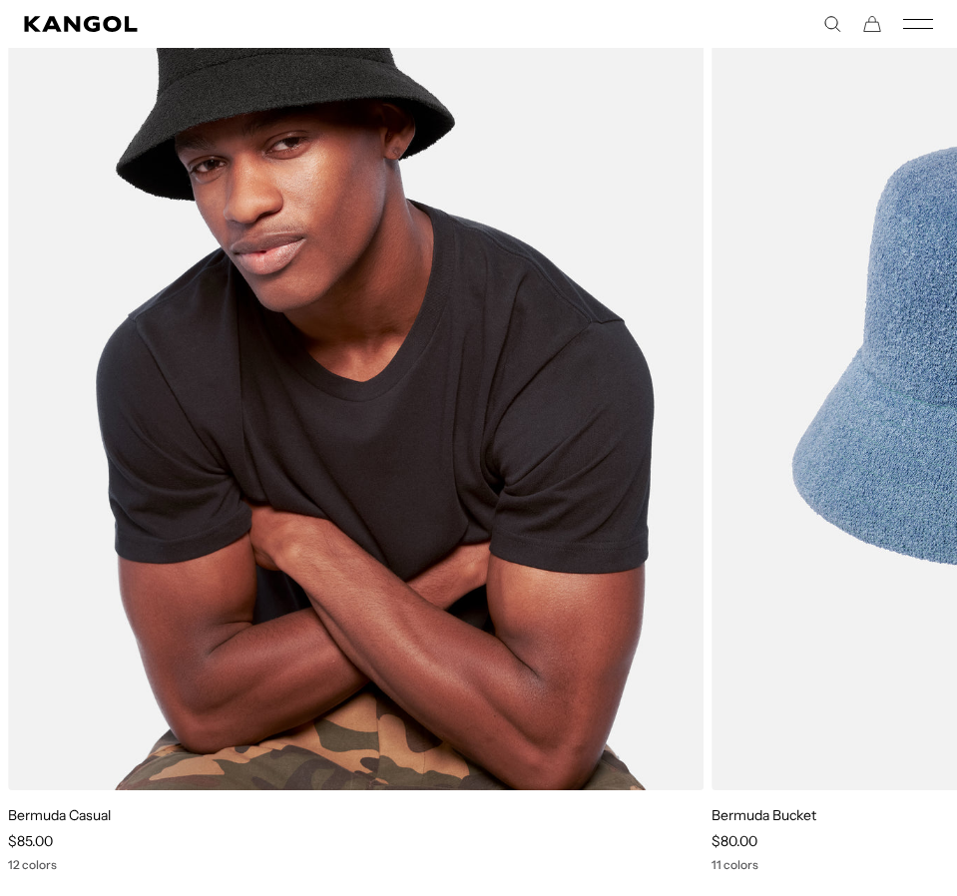
click at [669, 461] on img "1 of 5" at bounding box center [356, 353] width 696 height 873
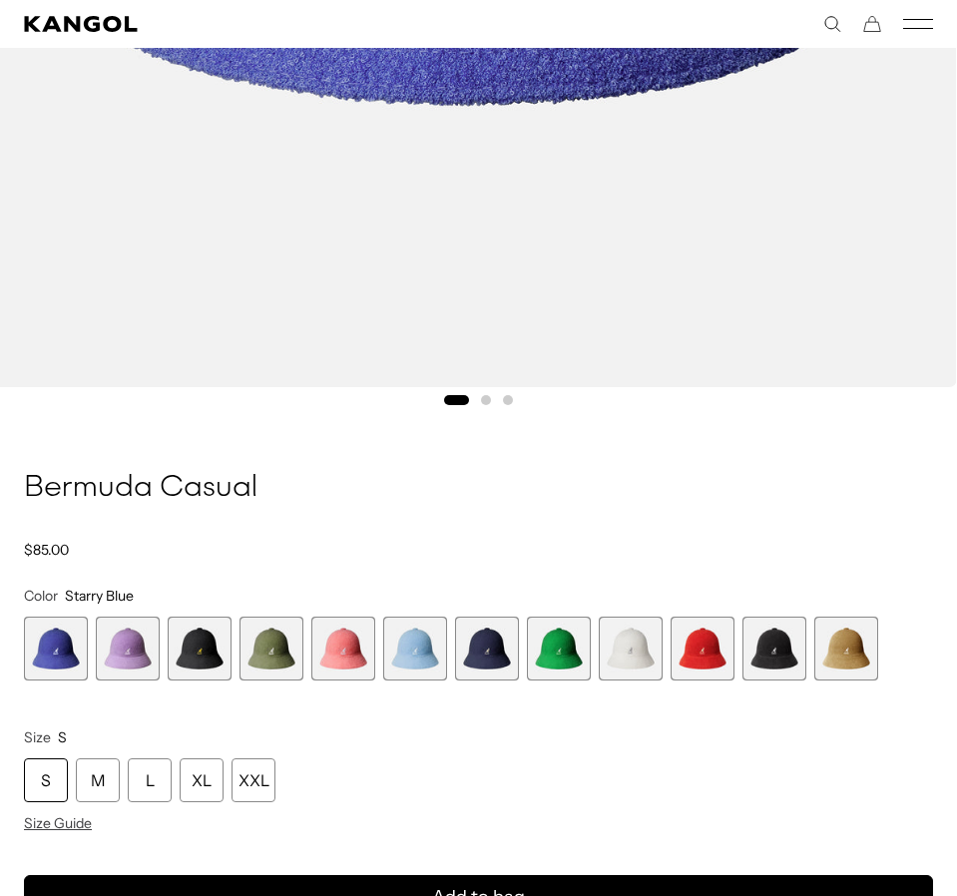
click at [639, 657] on span "9 of 12" at bounding box center [631, 649] width 64 height 64
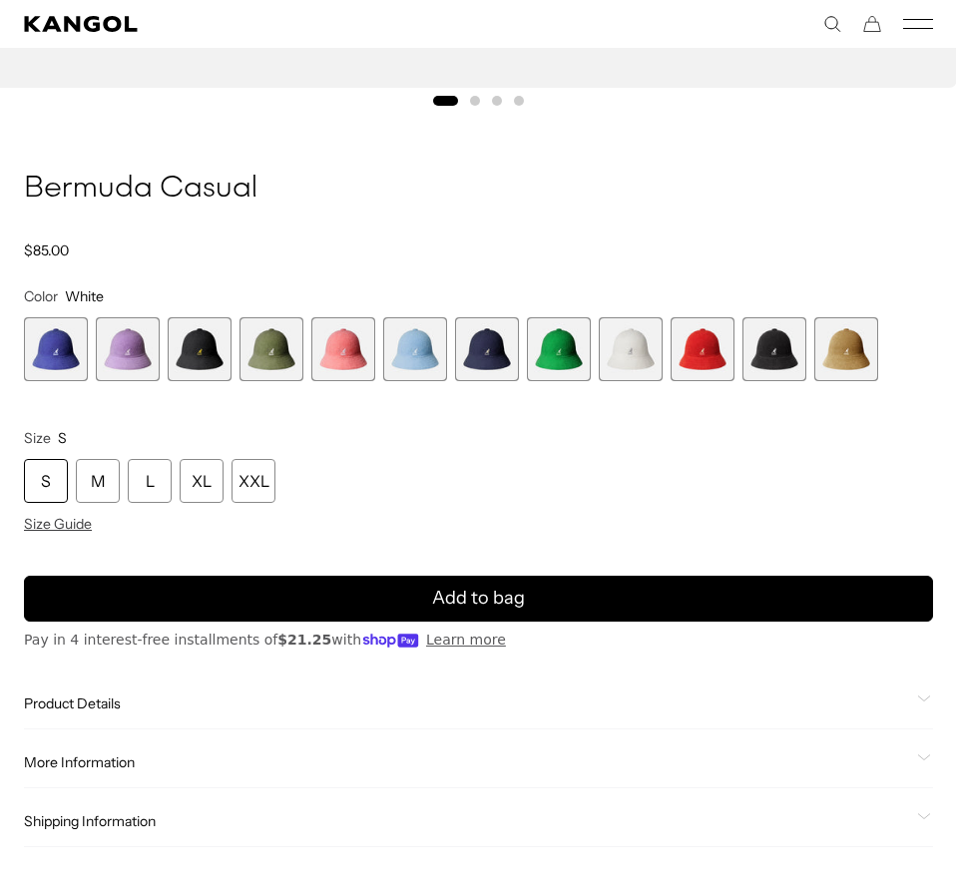
scroll to position [0, 411]
click at [555, 360] on span "8 of 12" at bounding box center [559, 349] width 64 height 64
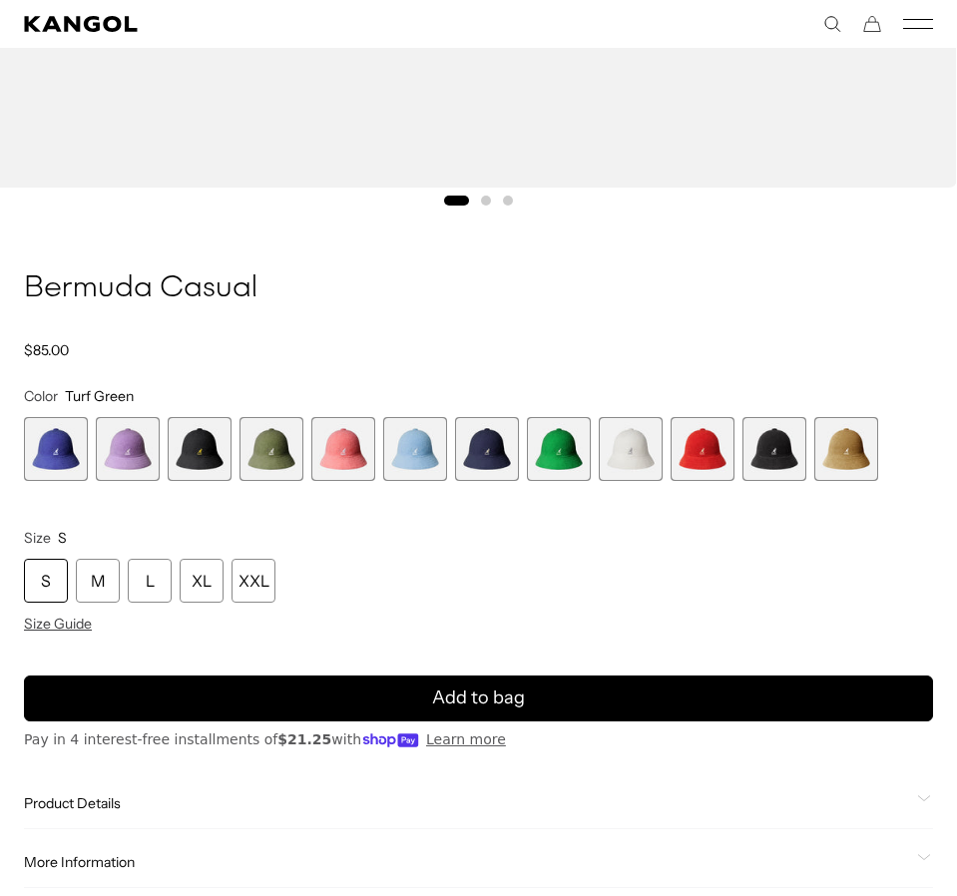
scroll to position [0, 411]
click at [270, 442] on span "4 of 12" at bounding box center [271, 449] width 64 height 64
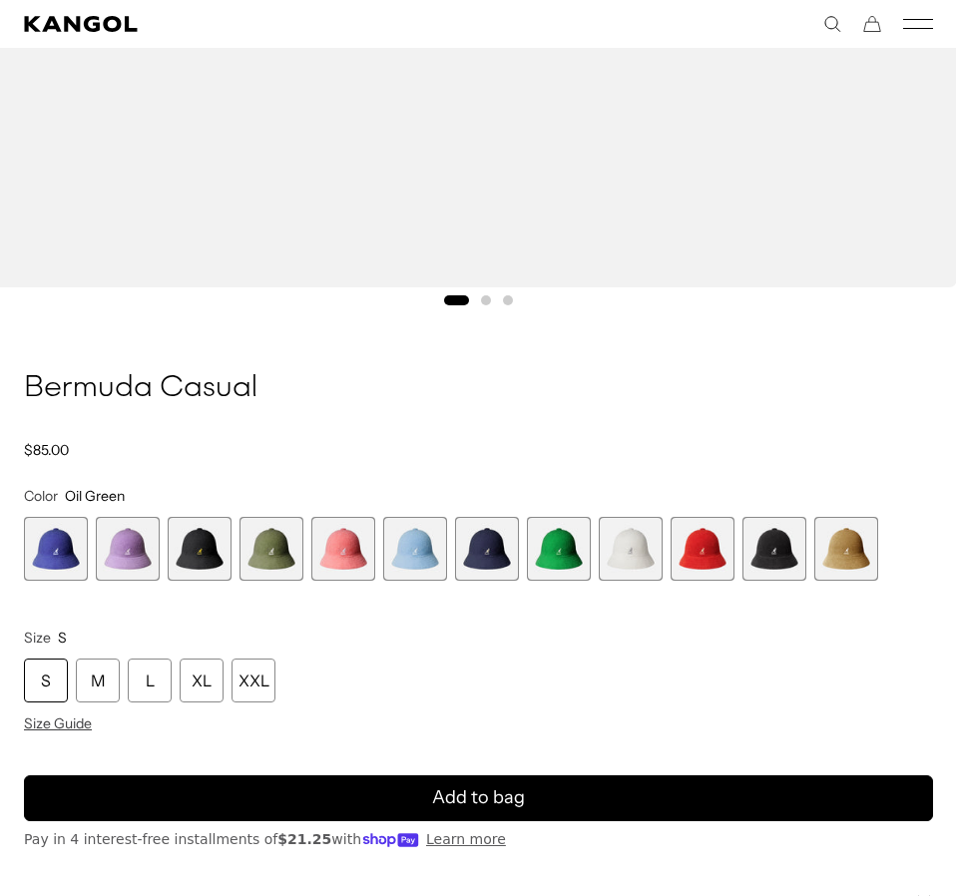
click at [210, 561] on span "3 of 12" at bounding box center [200, 549] width 64 height 64
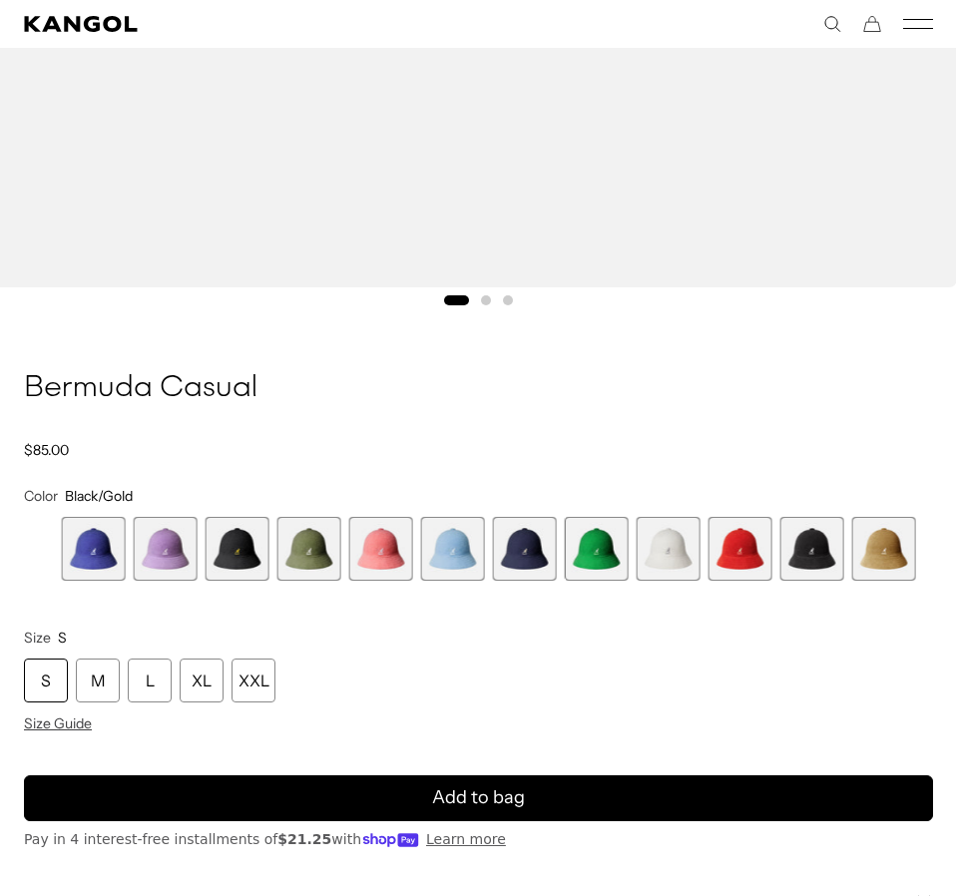
scroll to position [0, 411]
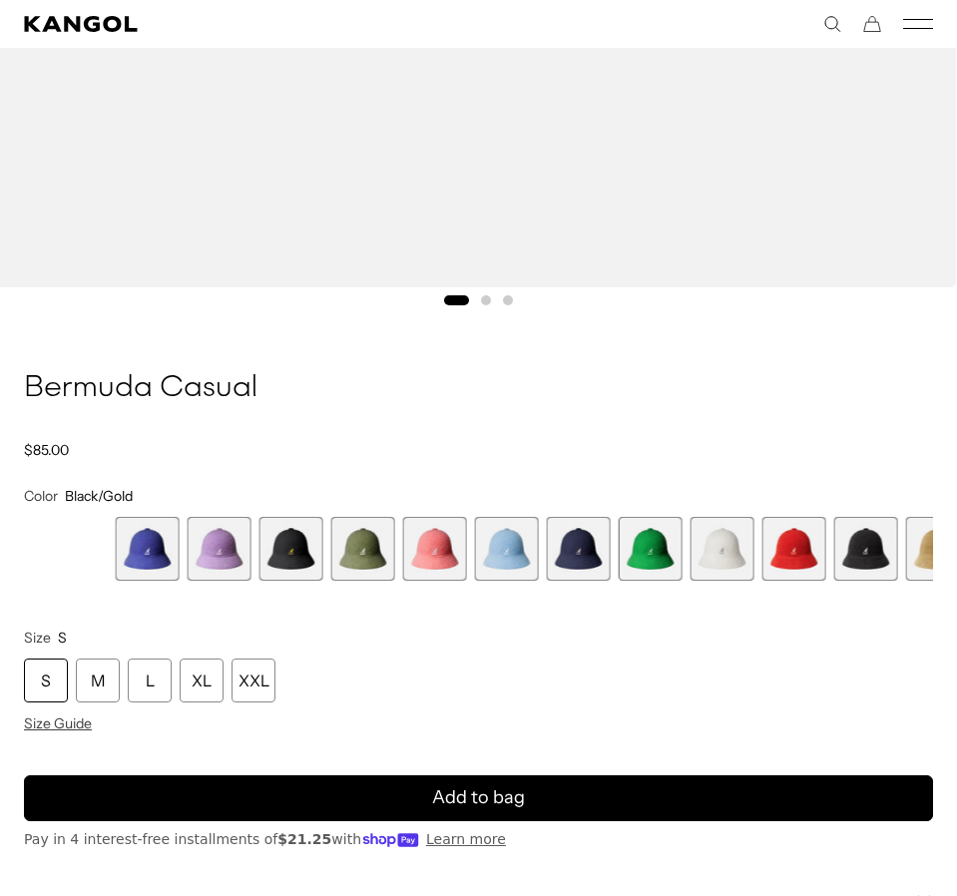
drag, startPoint x: 210, startPoint y: 561, endPoint x: 667, endPoint y: 562, distance: 457.0
click at [667, 562] on div "Starry Blue Variant sold out or unavailable Digital Lavender Variant sold out o…" at bounding box center [550, 549] width 869 height 64
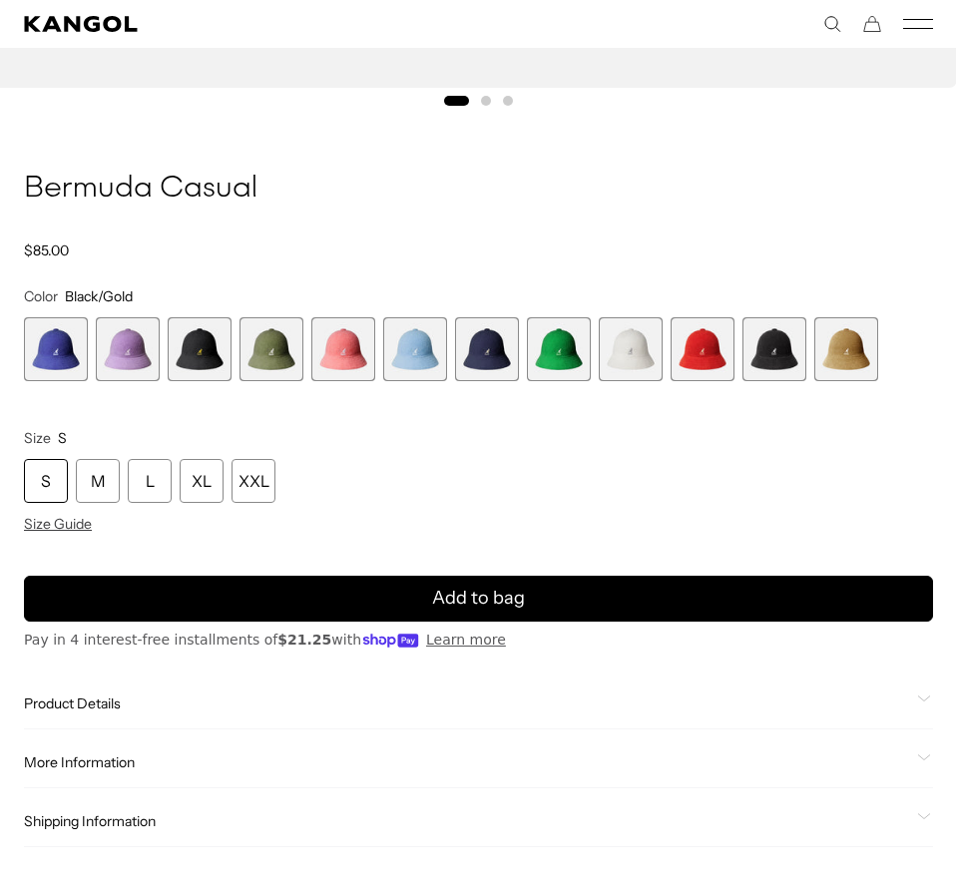
click at [62, 363] on span "1 of 12" at bounding box center [56, 349] width 64 height 64
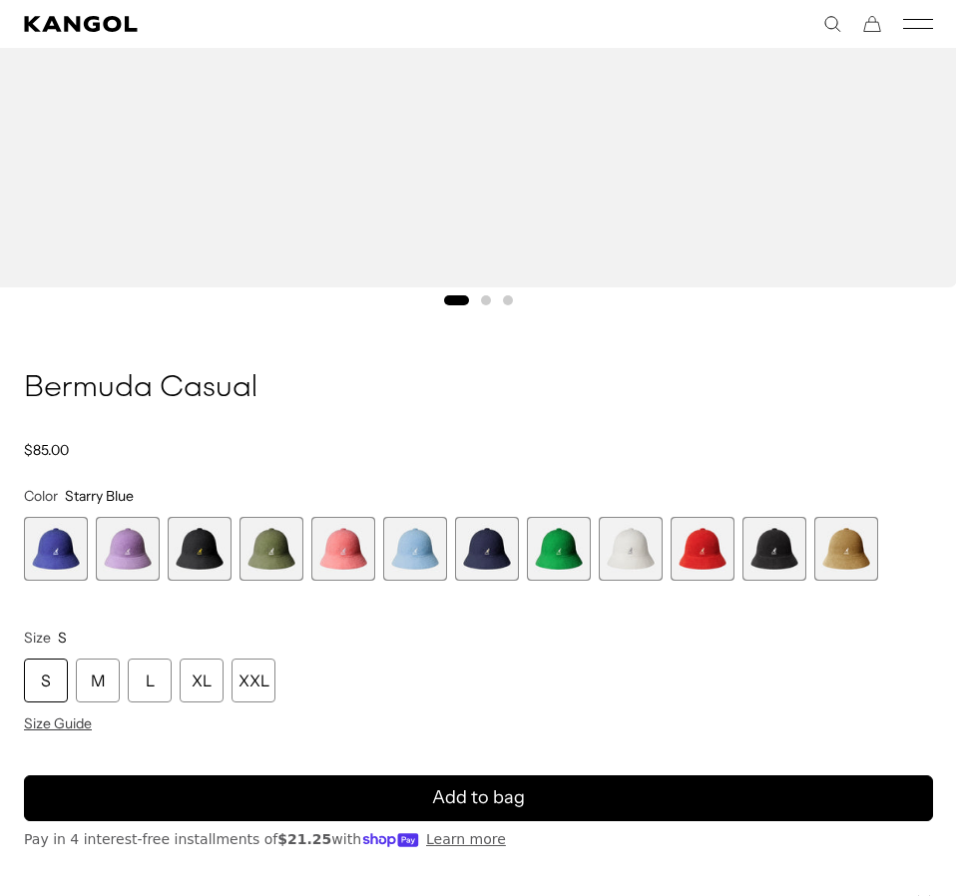
scroll to position [0, 411]
click at [711, 548] on span "10 of 12" at bounding box center [703, 549] width 64 height 64
click at [762, 558] on span "11 of 12" at bounding box center [774, 549] width 64 height 64
click at [853, 534] on span "12 of 12" at bounding box center [846, 549] width 64 height 64
